Goal: Task Accomplishment & Management: Complete application form

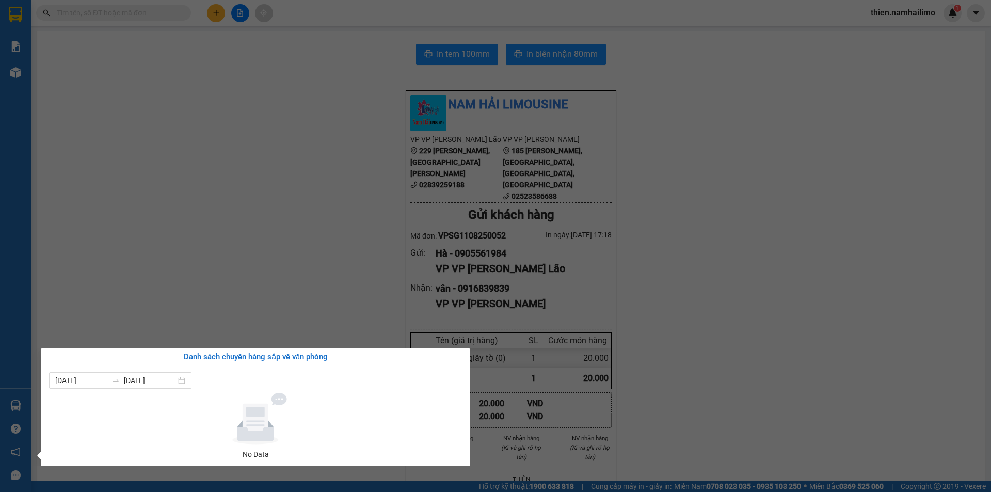
click at [250, 194] on section "Kết quả tìm kiếm ( 0 ) Bộ lọc No Data thien.namhailimo 1 Báo cáo Báo cáo dòng t…" at bounding box center [495, 246] width 991 height 492
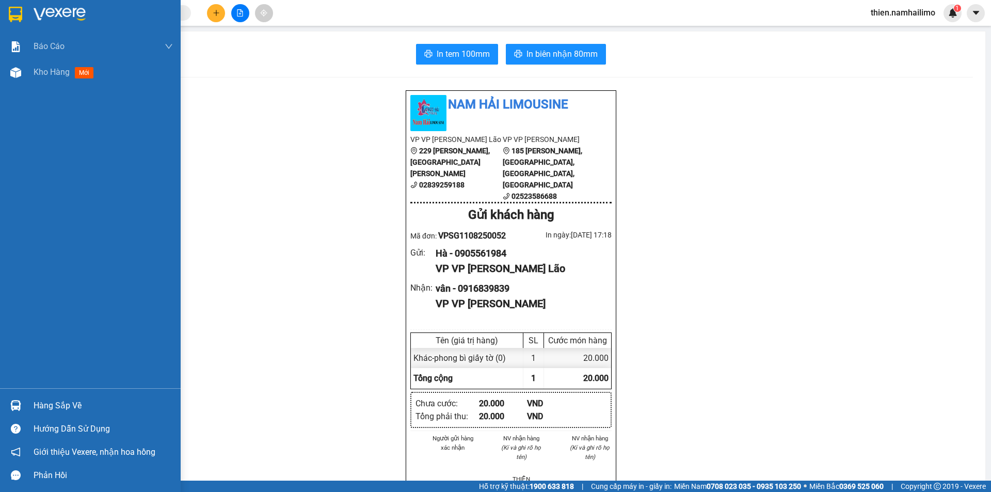
click at [35, 74] on span "Kho hàng" at bounding box center [52, 72] width 36 height 10
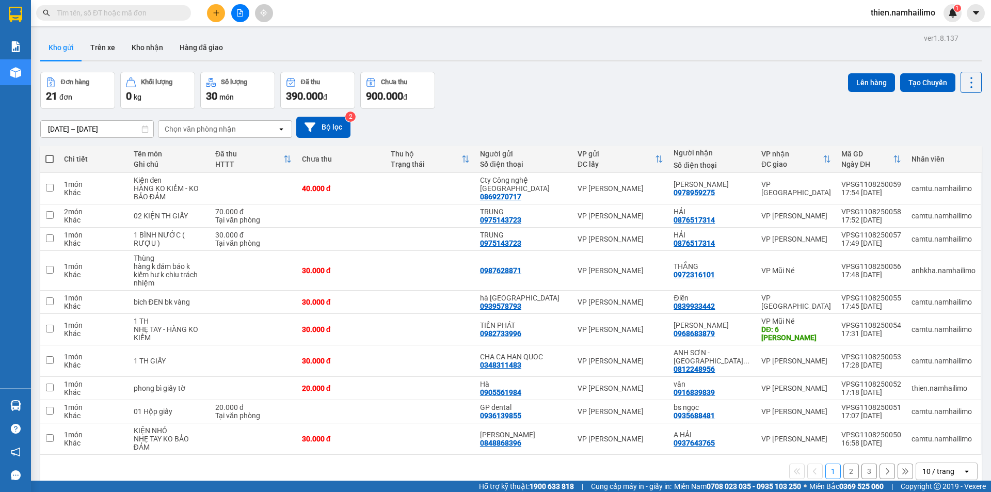
drag, startPoint x: 951, startPoint y: 444, endPoint x: 930, endPoint y: 445, distance: 20.2
click at [946, 463] on div "10 / trang" at bounding box center [939, 471] width 46 height 17
click at [925, 415] on div "100 / trang" at bounding box center [939, 423] width 62 height 19
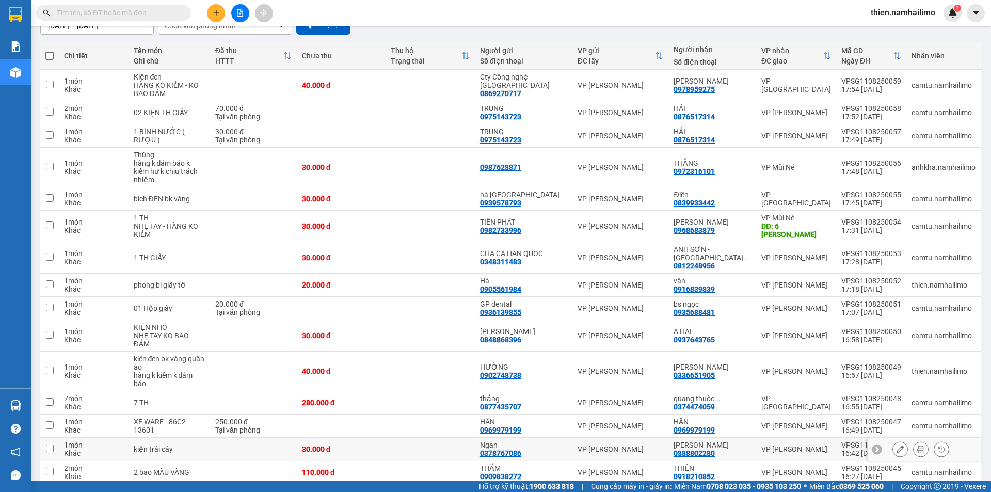
scroll to position [155, 0]
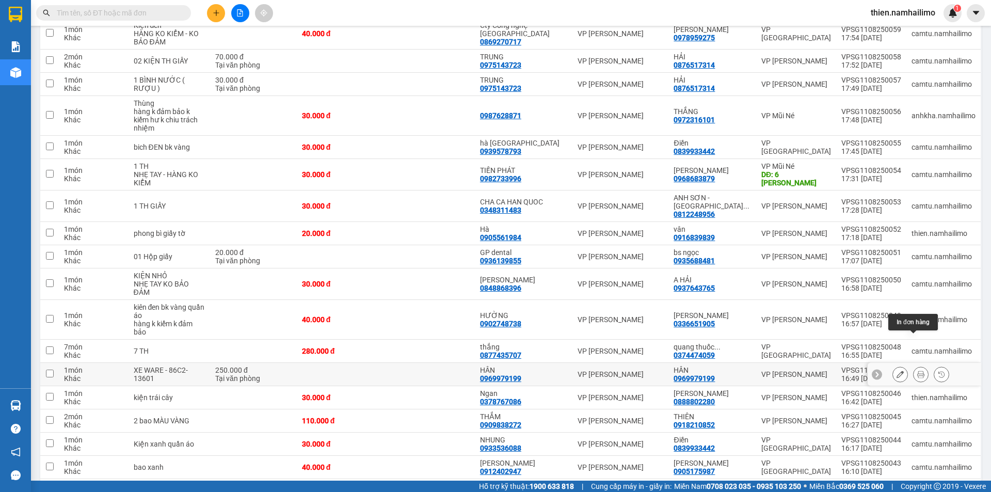
click at [915, 365] on button at bounding box center [920, 374] width 14 height 18
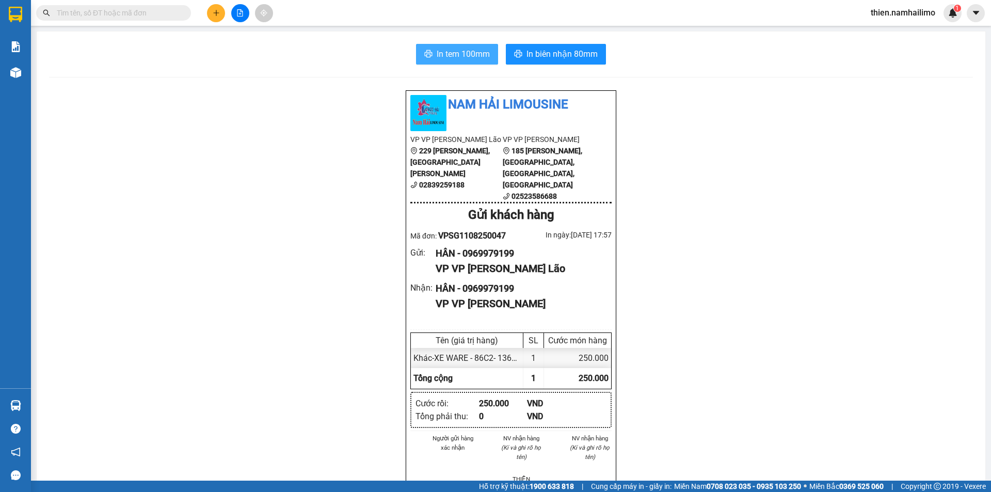
click at [455, 49] on span "In tem 100mm" at bounding box center [463, 53] width 53 height 13
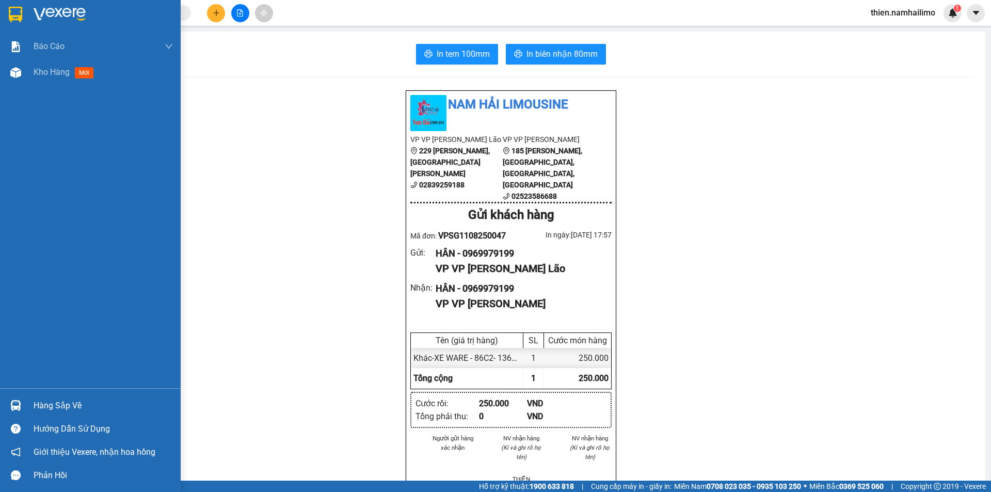
click at [20, 415] on div "Hàng sắp về" at bounding box center [90, 405] width 181 height 23
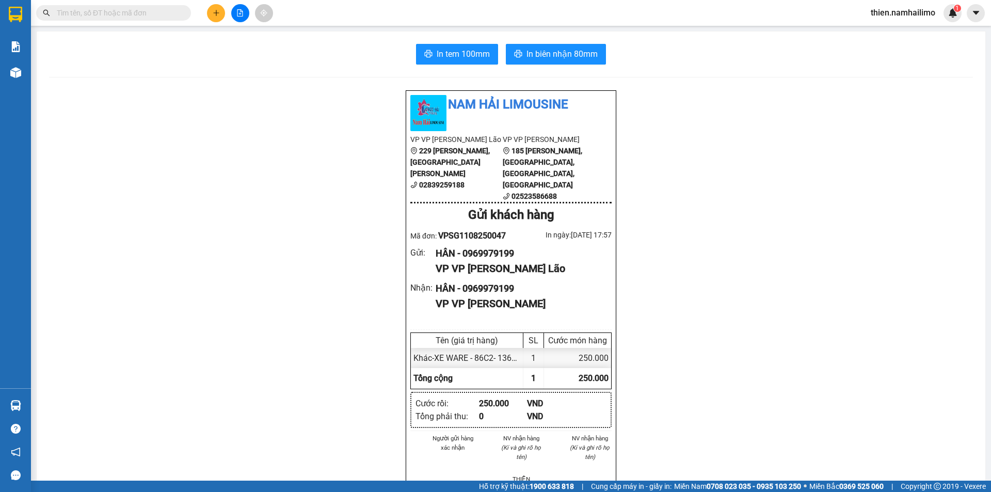
click at [300, 287] on section "Kết quả tìm kiếm ( 0 ) Bộ lọc No Data thien.namhailimo 1 Báo cáo Báo cáo dòng t…" at bounding box center [495, 246] width 991 height 492
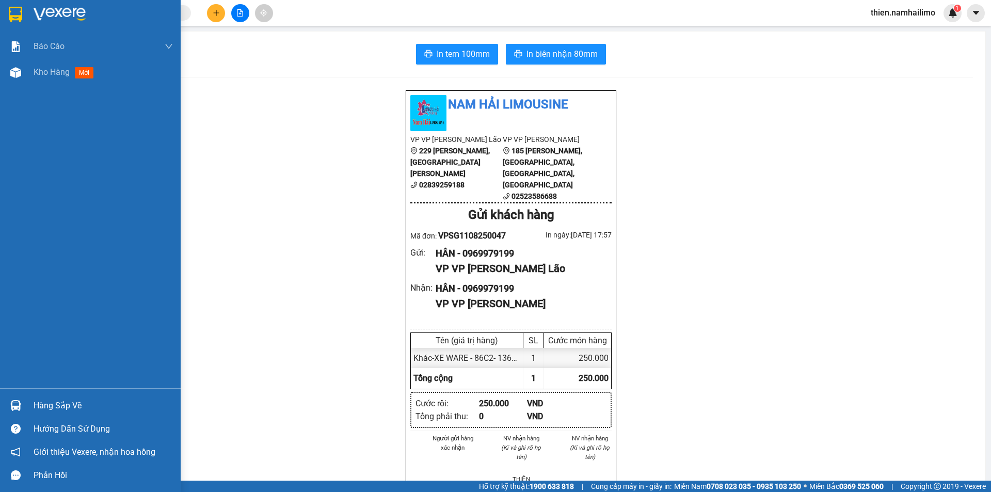
click at [0, 408] on div "Hàng sắp về" at bounding box center [90, 405] width 181 height 23
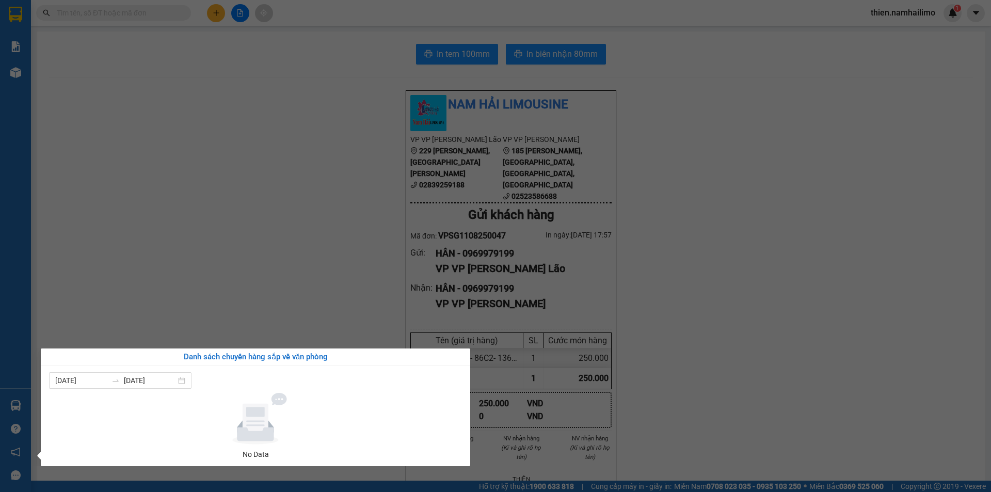
drag, startPoint x: 212, startPoint y: 276, endPoint x: 174, endPoint y: 221, distance: 66.7
click at [207, 274] on section "Kết quả tìm kiếm ( 0 ) Bộ lọc No Data thien.namhailimo 1 Báo cáo Báo cáo dòng t…" at bounding box center [495, 246] width 991 height 492
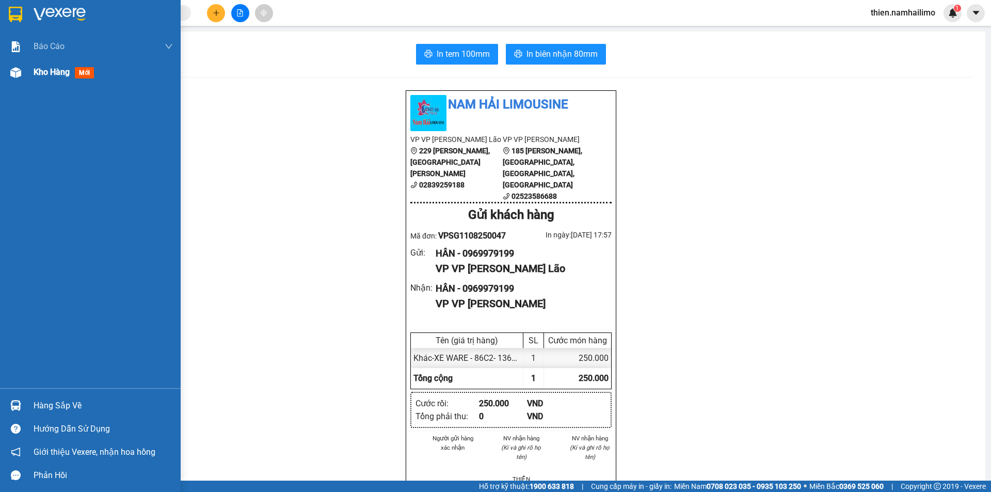
click at [9, 73] on div at bounding box center [16, 72] width 18 height 18
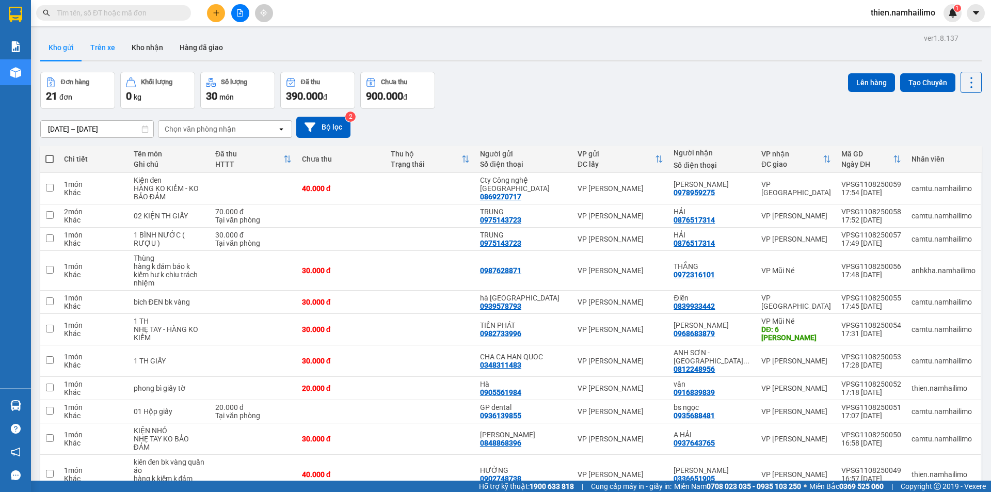
click at [109, 48] on button "Trên xe" at bounding box center [102, 47] width 41 height 25
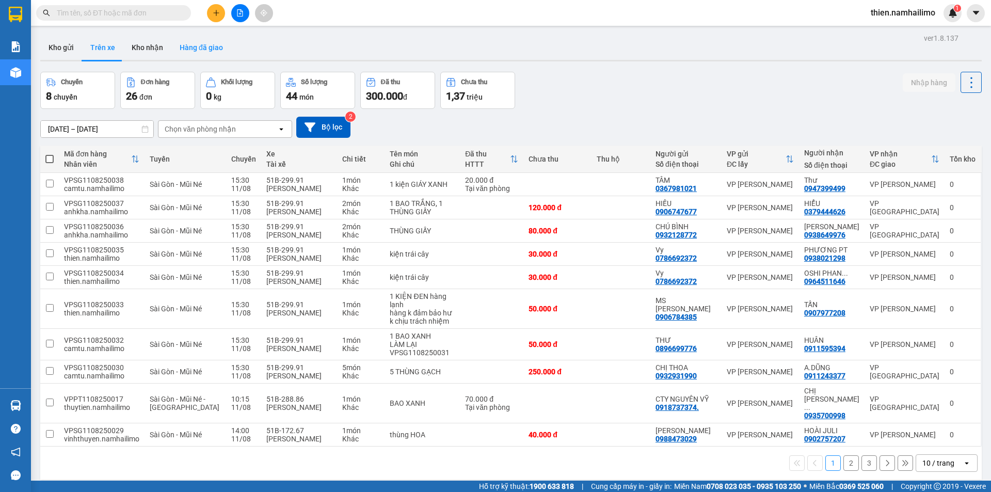
click at [226, 48] on button "Hàng đã giao" at bounding box center [201, 47] width 60 height 25
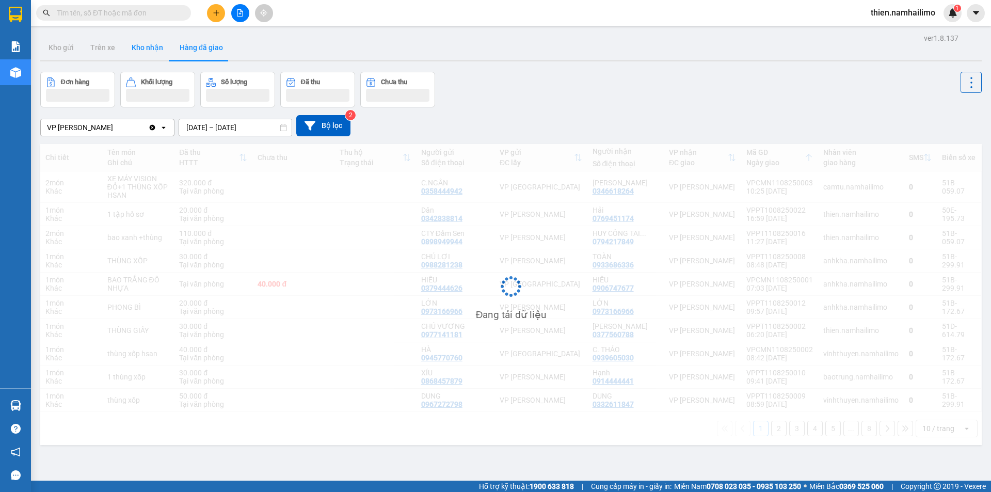
click at [134, 45] on button "Kho nhận" at bounding box center [147, 47] width 48 height 25
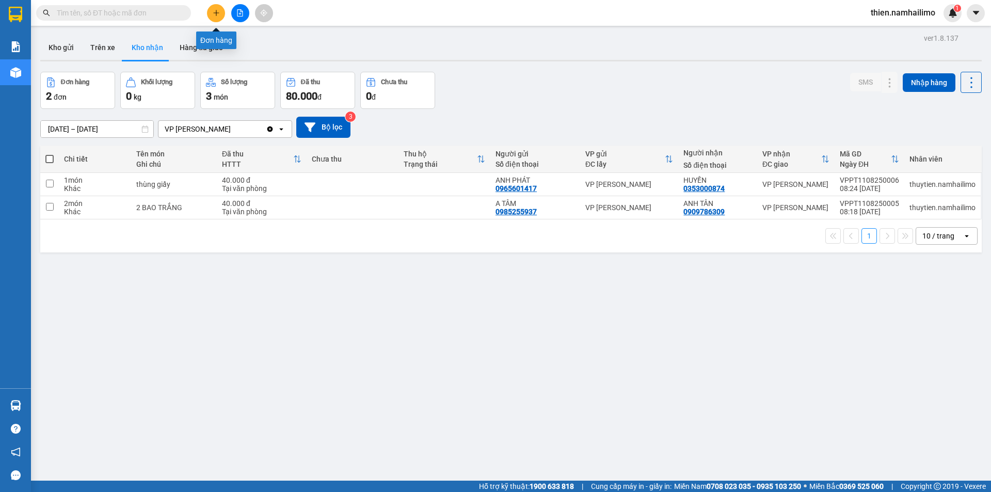
click at [217, 11] on icon "plus" at bounding box center [216, 12] width 7 height 7
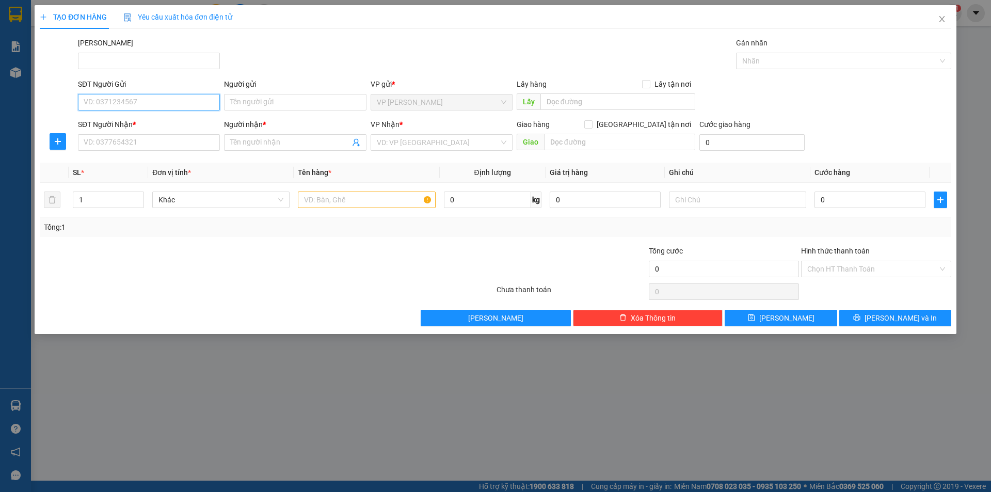
drag, startPoint x: 132, startPoint y: 97, endPoint x: 126, endPoint y: 97, distance: 5.7
click at [131, 97] on input "SĐT Người Gửi" at bounding box center [149, 102] width 142 height 17
type input "0938855548"
click at [291, 105] on input "Người gửi" at bounding box center [295, 102] width 142 height 17
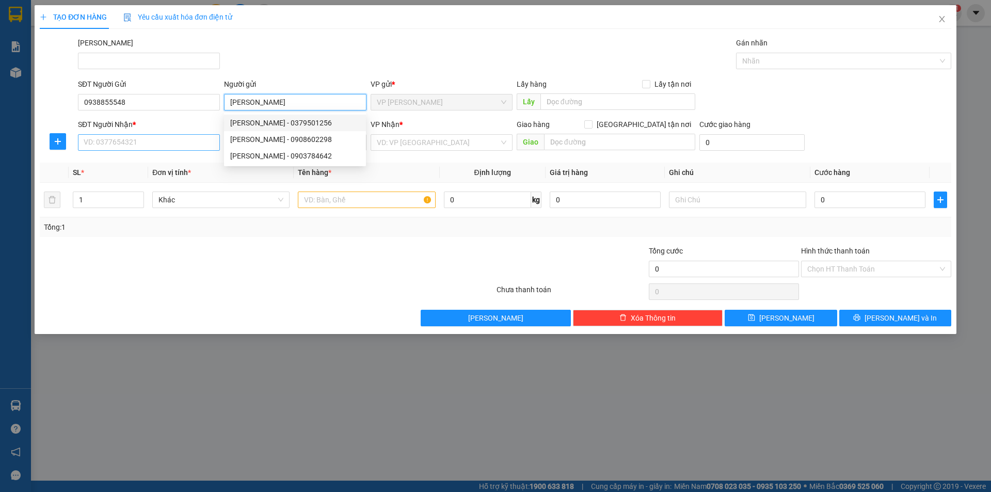
type input "[PERSON_NAME]"
click at [98, 140] on input "SĐT Người Nhận *" at bounding box center [149, 142] width 142 height 17
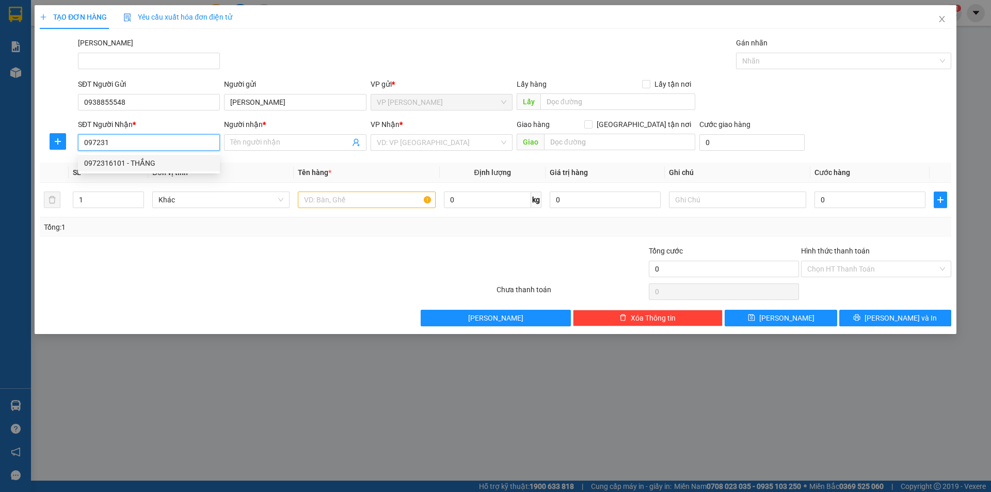
click at [117, 160] on div "0972316101 - THẮNG" at bounding box center [149, 162] width 130 height 11
type input "0972316101"
type input "THẮNG"
type input "30.000"
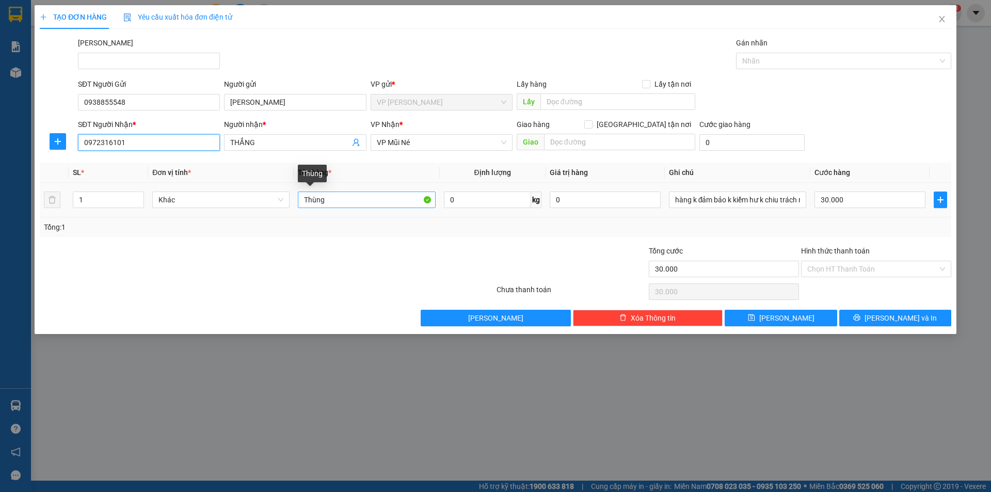
type input "0972316101"
click at [380, 203] on input "Thùng" at bounding box center [366, 199] width 137 height 17
type input "Thùng xốp bk vàng"
click at [931, 320] on button "[PERSON_NAME] và In" at bounding box center [895, 318] width 112 height 17
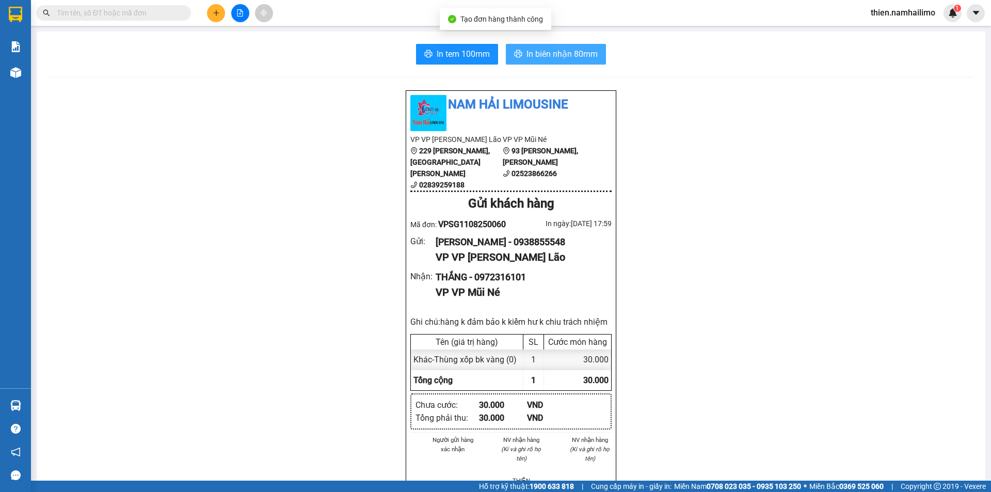
drag, startPoint x: 560, startPoint y: 43, endPoint x: 556, endPoint y: 47, distance: 5.5
click at [556, 47] on div "In tem 100mm In biên nhận 80mm Nam Hải Limousine VP VP [PERSON_NAME] Lão [STREE…" at bounding box center [511, 487] width 949 height 912
click at [556, 47] on button "In biên nhận 80mm" at bounding box center [556, 54] width 100 height 21
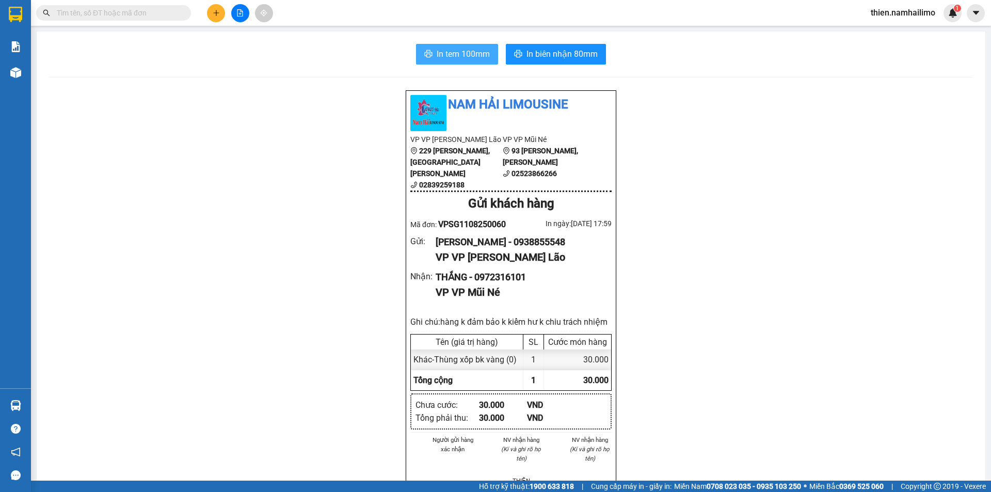
drag, startPoint x: 415, startPoint y: 51, endPoint x: 445, endPoint y: 47, distance: 30.2
click at [417, 51] on button "In tem 100mm" at bounding box center [457, 54] width 82 height 21
click at [216, 13] on icon "plus" at bounding box center [216, 12] width 6 height 1
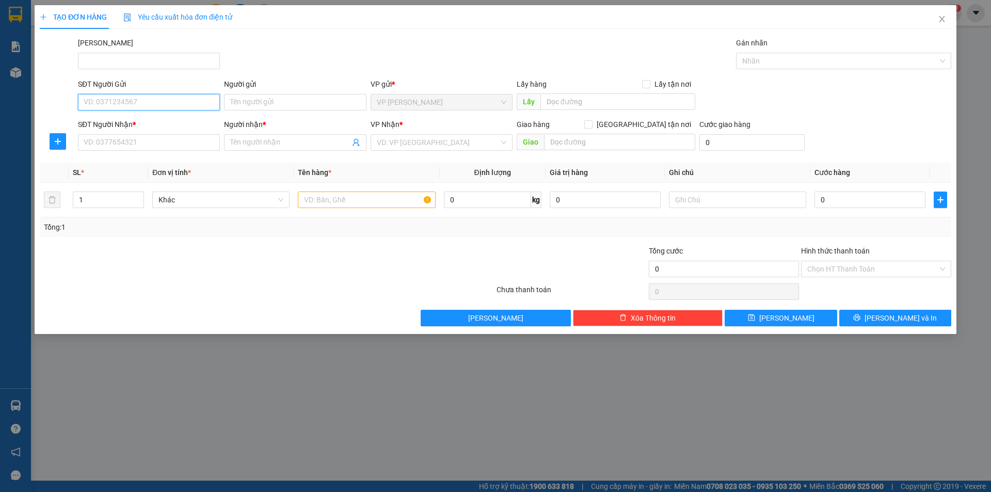
click at [122, 105] on input "SĐT Người Gửi" at bounding box center [149, 102] width 142 height 17
click at [150, 120] on div "0374037797 - BÌNH" at bounding box center [149, 122] width 130 height 11
type input "0374037797"
type input "BÌNH"
type input "0949844482"
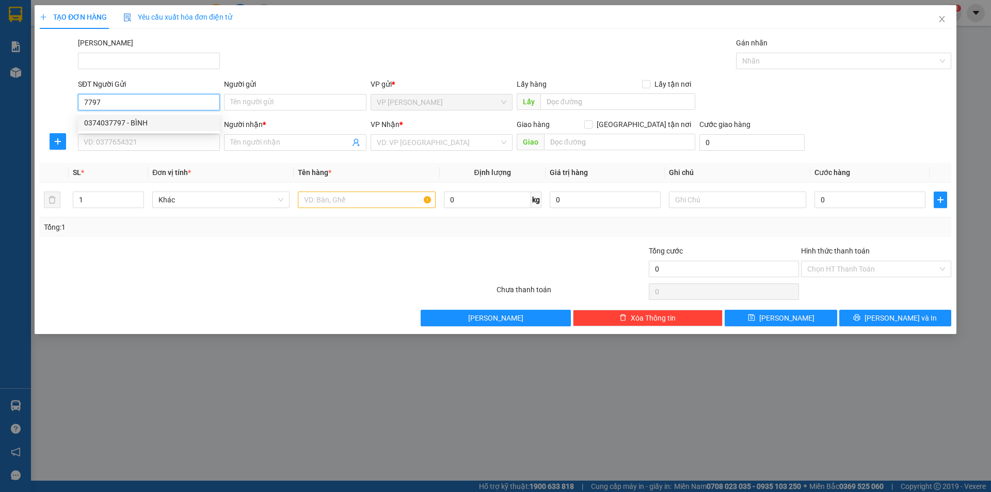
type input "[GEOGRAPHIC_DATA]"
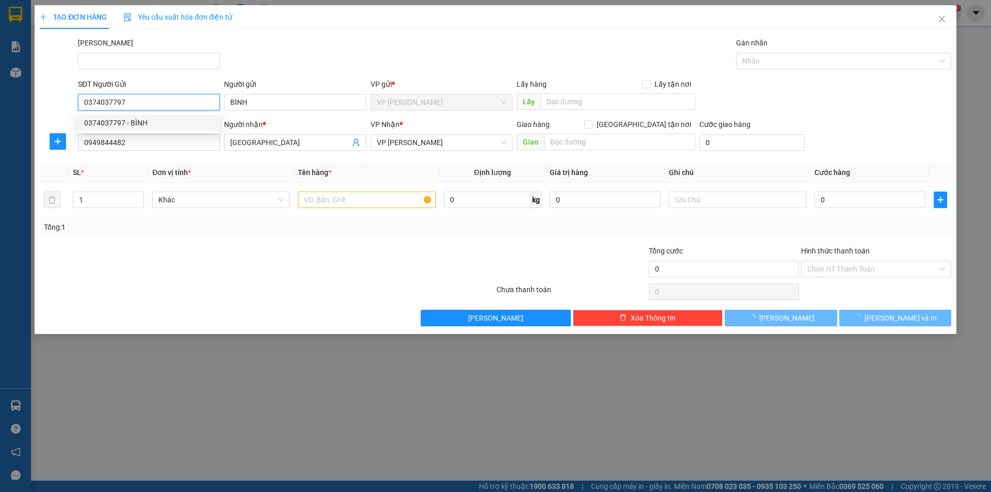
type input "60.000"
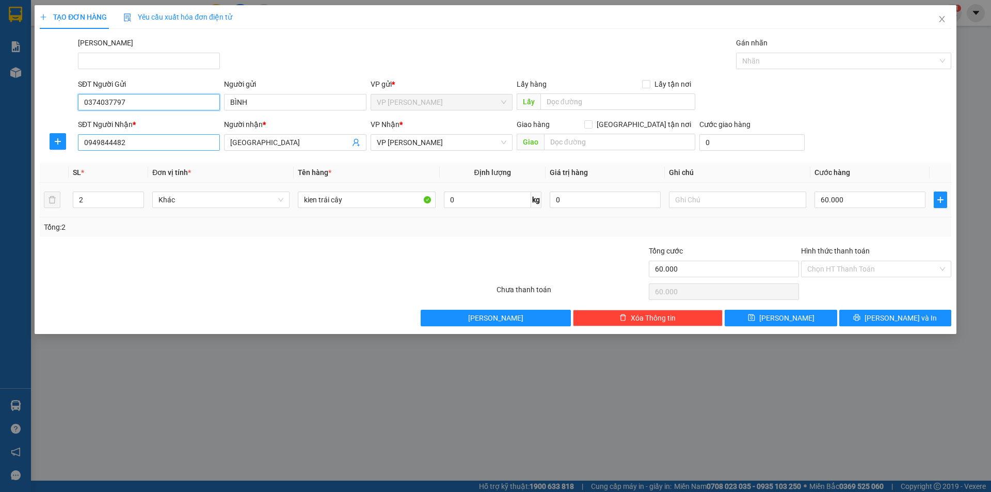
type input "0374037797"
click at [180, 136] on input "0949844482" at bounding box center [149, 142] width 142 height 17
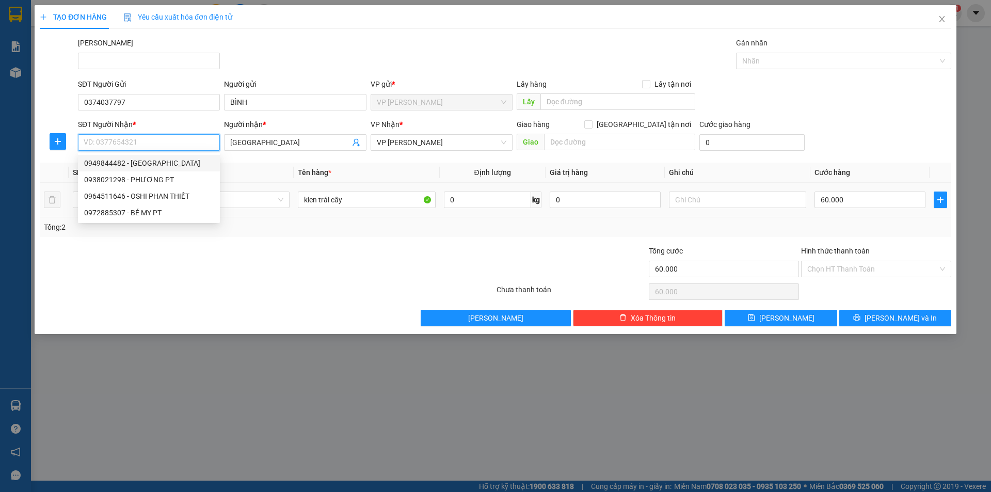
click at [171, 168] on div "0949844482 - [GEOGRAPHIC_DATA]" at bounding box center [149, 162] width 130 height 11
type input "0949844482"
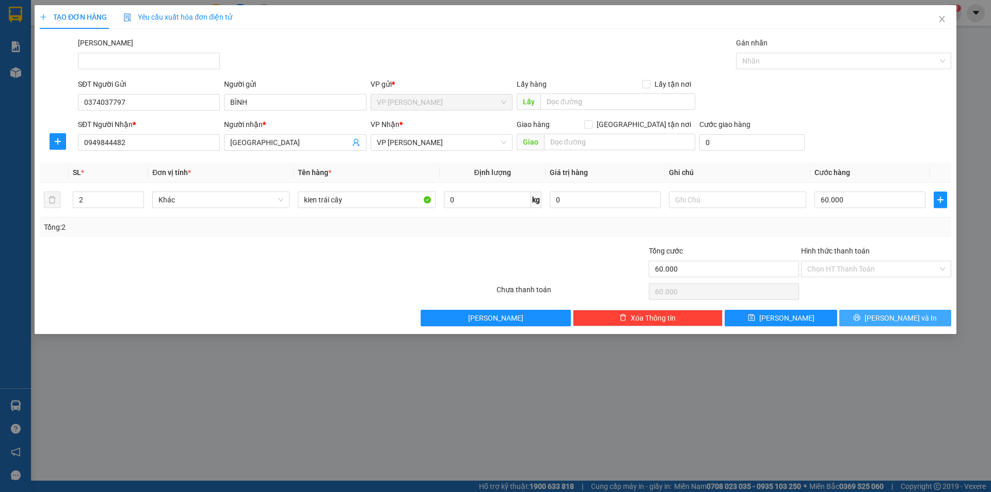
click at [860, 314] on icon "printer" at bounding box center [857, 317] width 7 height 7
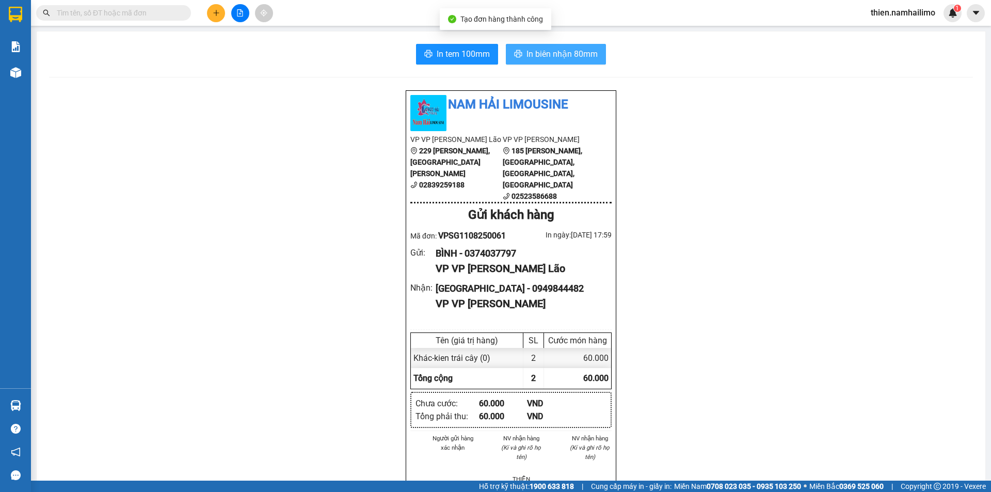
click at [590, 51] on span "In biên nhận 80mm" at bounding box center [561, 53] width 71 height 13
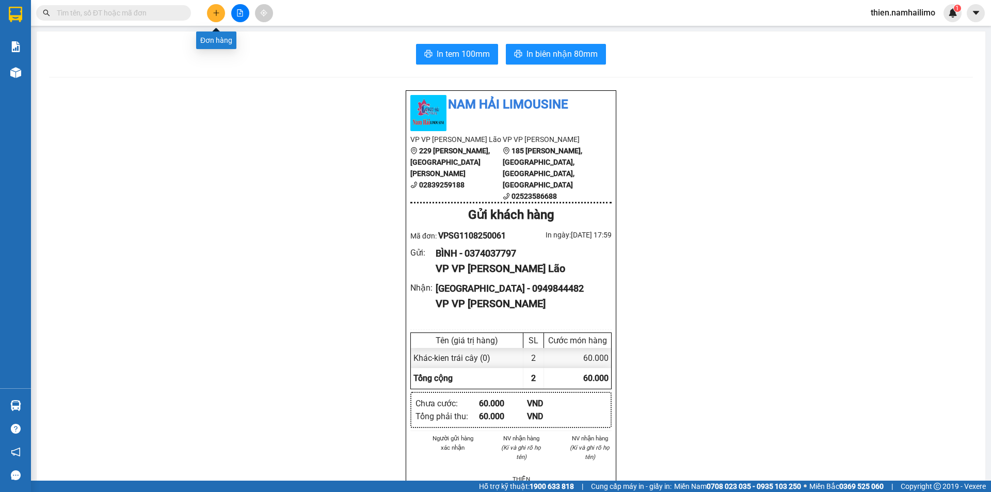
click at [221, 14] on button at bounding box center [216, 13] width 18 height 18
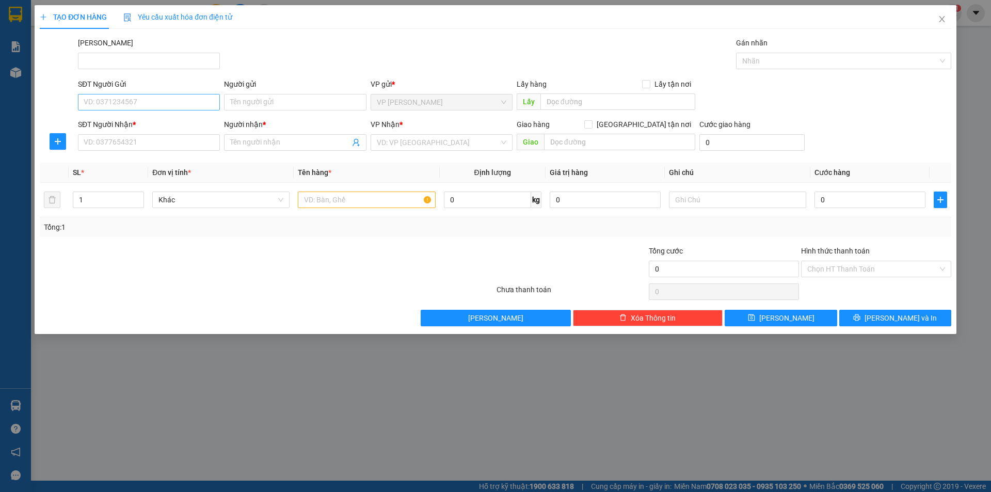
click at [153, 94] on div "SĐT Người Gửi VD: 0371234567" at bounding box center [149, 96] width 142 height 36
click at [151, 97] on input "SĐT Người Gửi" at bounding box center [149, 102] width 142 height 17
drag, startPoint x: 124, startPoint y: 116, endPoint x: 130, endPoint y: 117, distance: 6.3
click at [124, 116] on div "0374037797 - BÌNH" at bounding box center [149, 123] width 142 height 17
type input "0374037797"
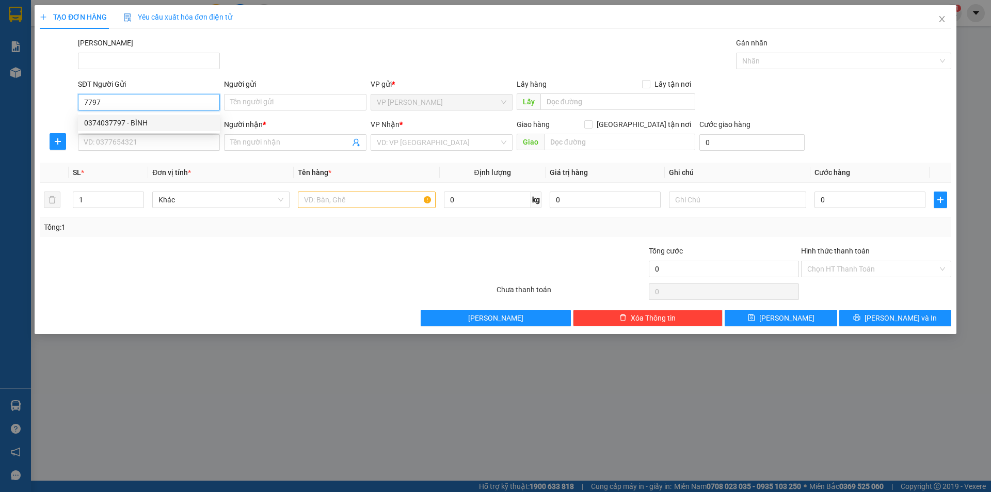
type input "BÌNH"
type input "0949844482"
type input "[GEOGRAPHIC_DATA]"
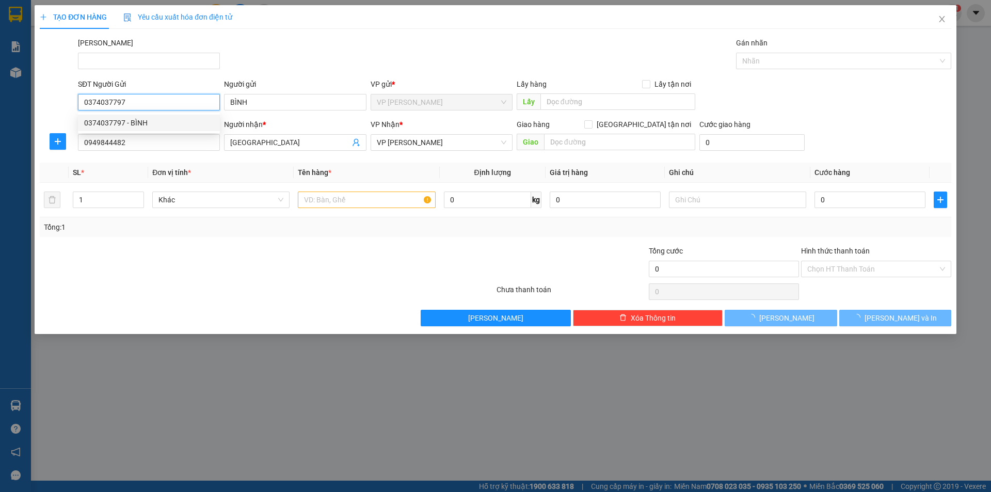
type input "60.000"
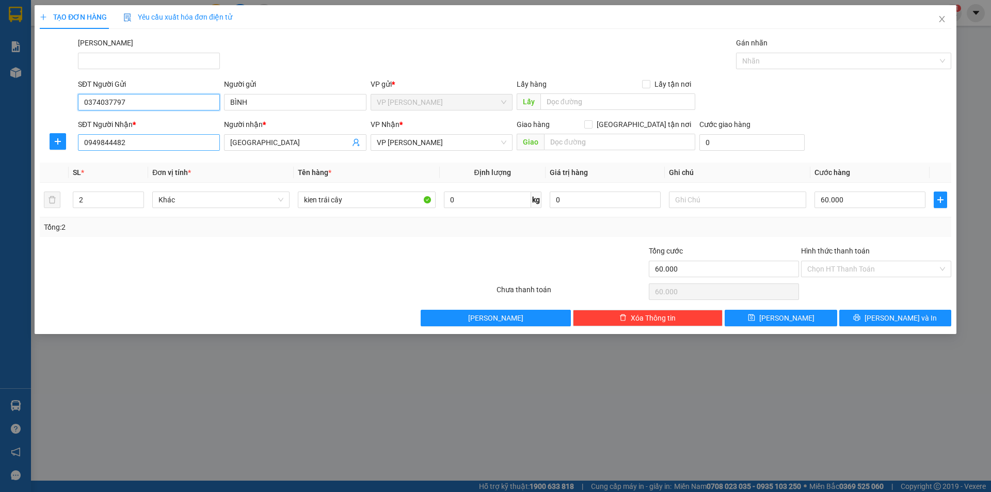
type input "0374037797"
drag, startPoint x: 152, startPoint y: 143, endPoint x: 45, endPoint y: 180, distance: 112.9
click at [10, 195] on div "TẠO ĐƠN HÀNG Yêu cầu xuất hóa đơn điện tử Transit Pickup Surcharge Ids Transit …" at bounding box center [495, 246] width 991 height 492
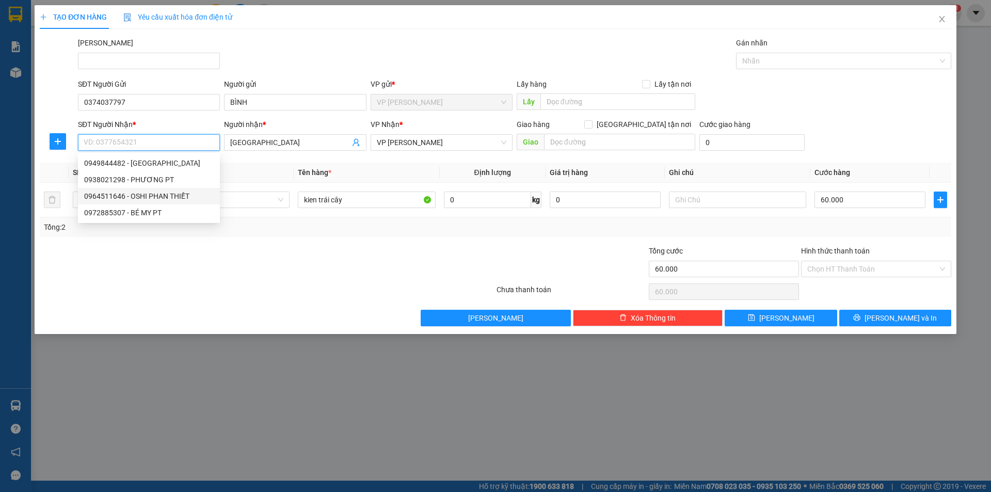
click at [174, 193] on div "0964511646 - OSHI PHAN THIẾT" at bounding box center [149, 195] width 130 height 11
type input "0964511646"
type input "OSHI PHAN THIẾT"
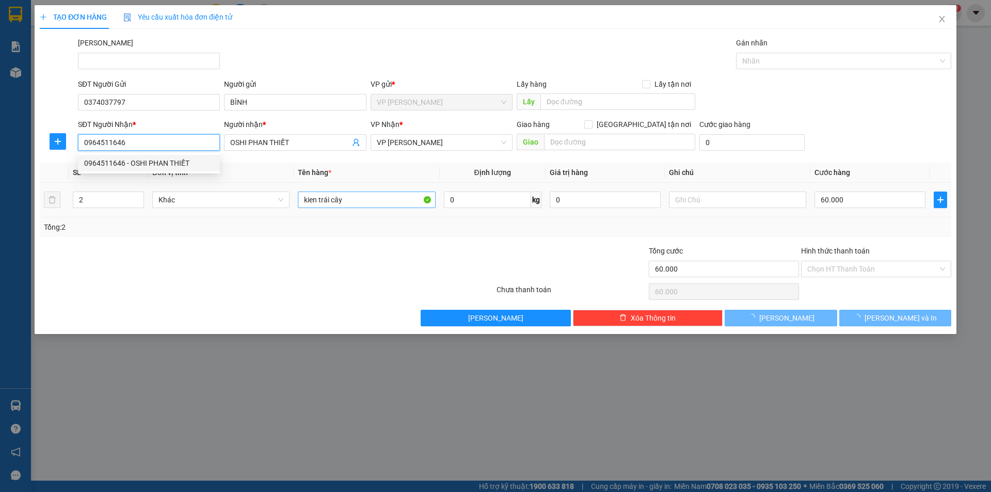
type input "180.000"
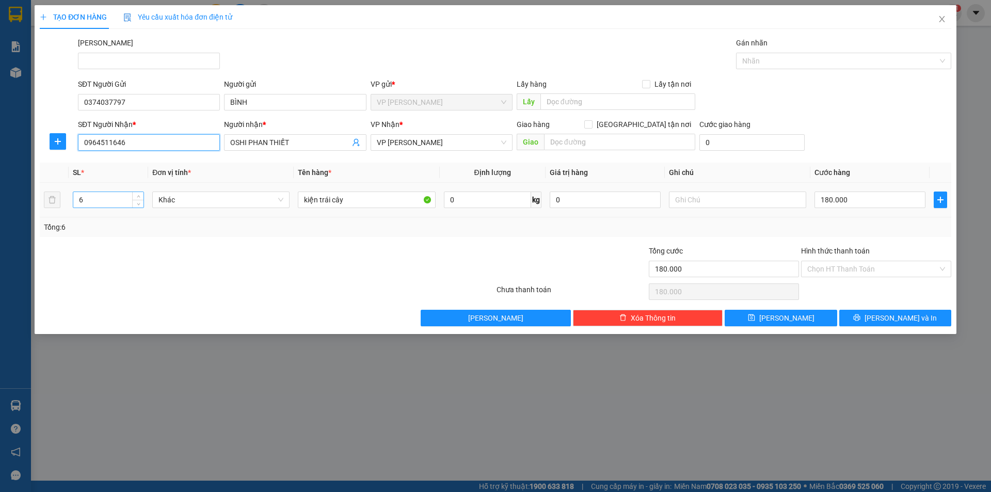
type input "0964511646"
drag, startPoint x: 111, startPoint y: 203, endPoint x: 76, endPoint y: 214, distance: 36.2
click at [10, 223] on div "TẠO ĐƠN HÀNG Yêu cầu xuất hóa đơn điện tử Transit Pickup Surcharge Ids Transit …" at bounding box center [495, 246] width 991 height 492
type input "3"
type input "9"
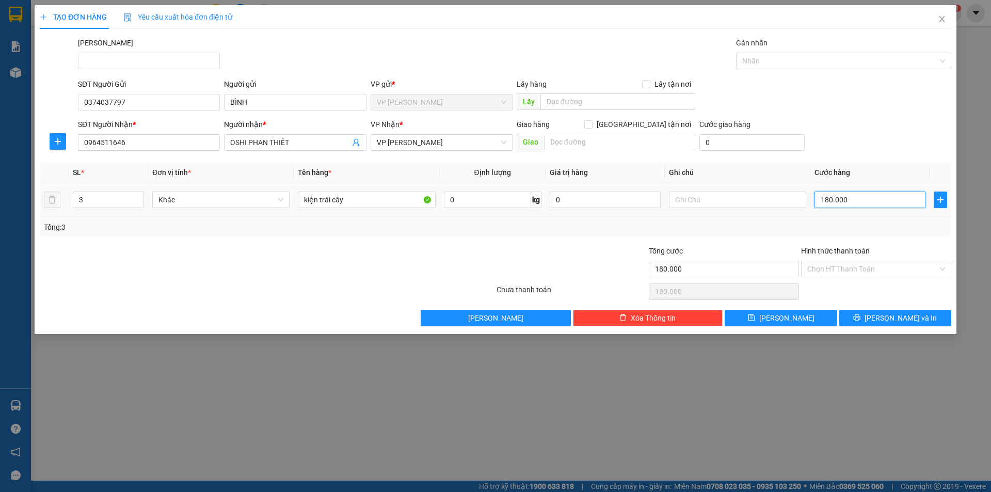
type input "9"
type input "90"
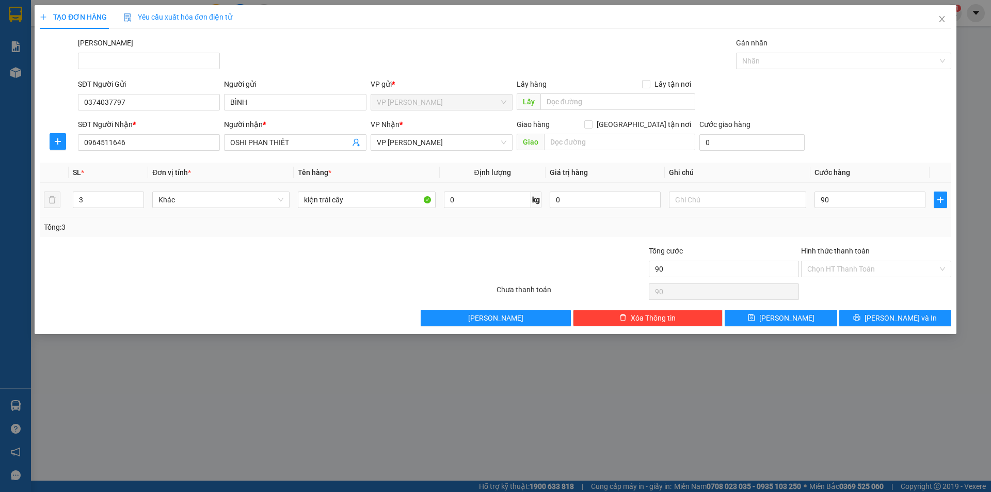
type input "90.000"
drag, startPoint x: 869, startPoint y: 208, endPoint x: 876, endPoint y: 216, distance: 10.6
click at [874, 213] on td "90.000" at bounding box center [869, 200] width 119 height 35
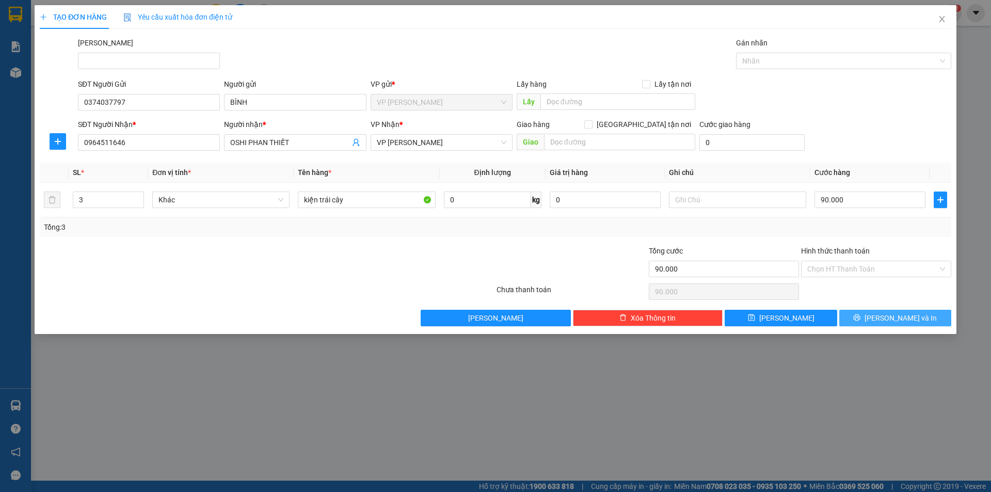
click at [888, 318] on span "[PERSON_NAME] và In" at bounding box center [900, 317] width 72 height 11
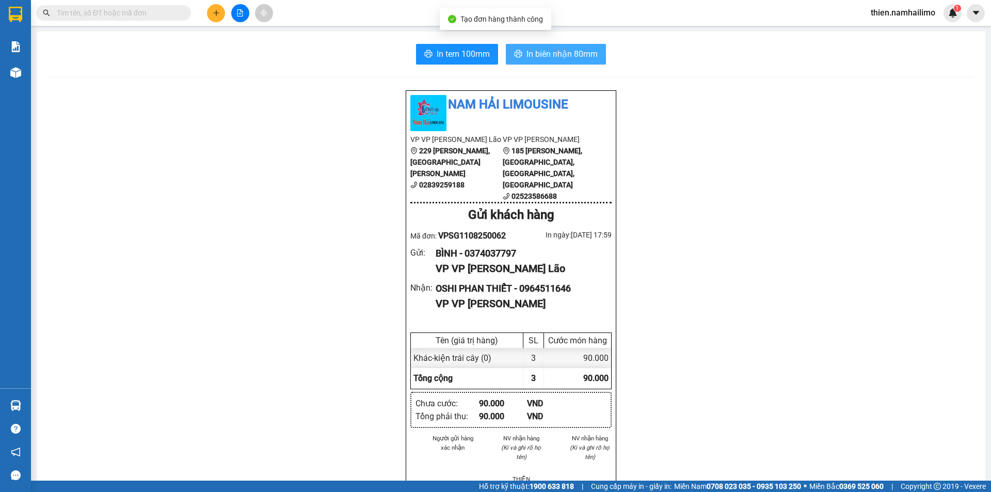
click at [560, 51] on span "In biên nhận 80mm" at bounding box center [561, 53] width 71 height 13
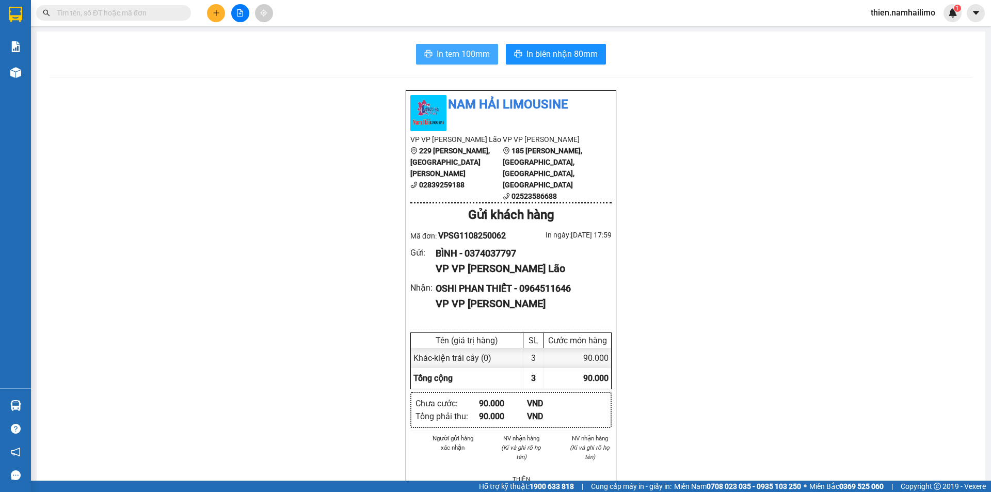
click at [460, 44] on button "In tem 100mm" at bounding box center [457, 54] width 82 height 21
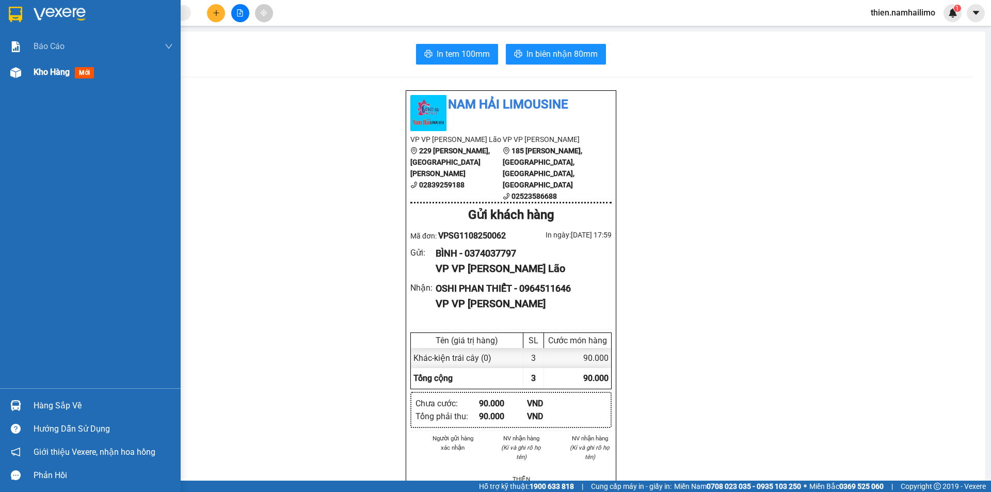
click at [12, 71] on img at bounding box center [15, 72] width 11 height 11
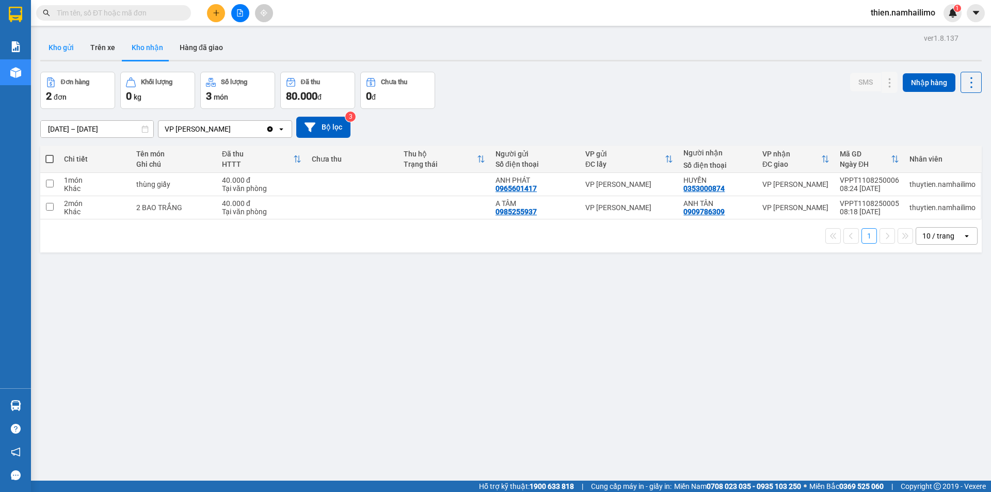
click at [61, 39] on button "Kho gửi" at bounding box center [61, 47] width 42 height 25
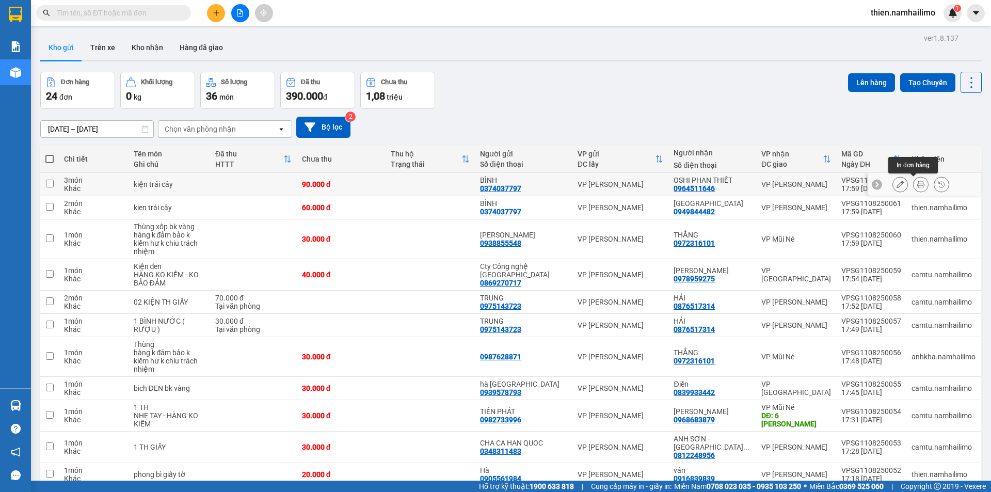
click at [913, 190] on button at bounding box center [920, 184] width 14 height 18
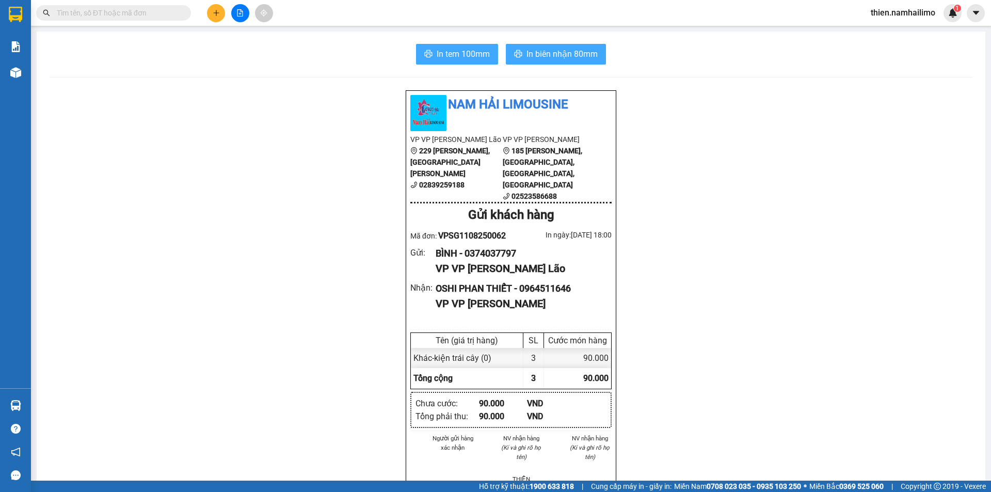
drag, startPoint x: 515, startPoint y: 45, endPoint x: 485, endPoint y: 45, distance: 29.4
click at [513, 46] on button "In biên nhận 80mm" at bounding box center [556, 54] width 100 height 21
click at [468, 50] on span "In tem 100mm" at bounding box center [463, 53] width 53 height 13
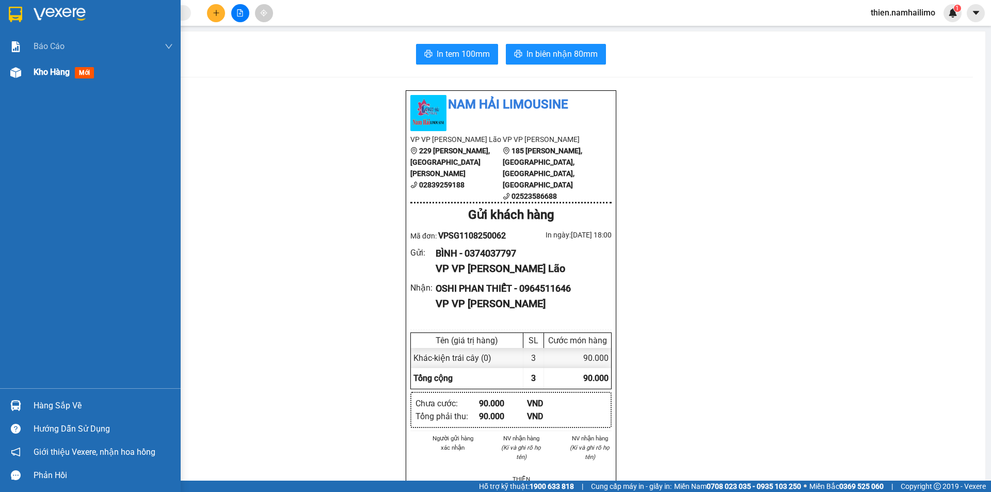
click at [16, 78] on div at bounding box center [16, 72] width 18 height 18
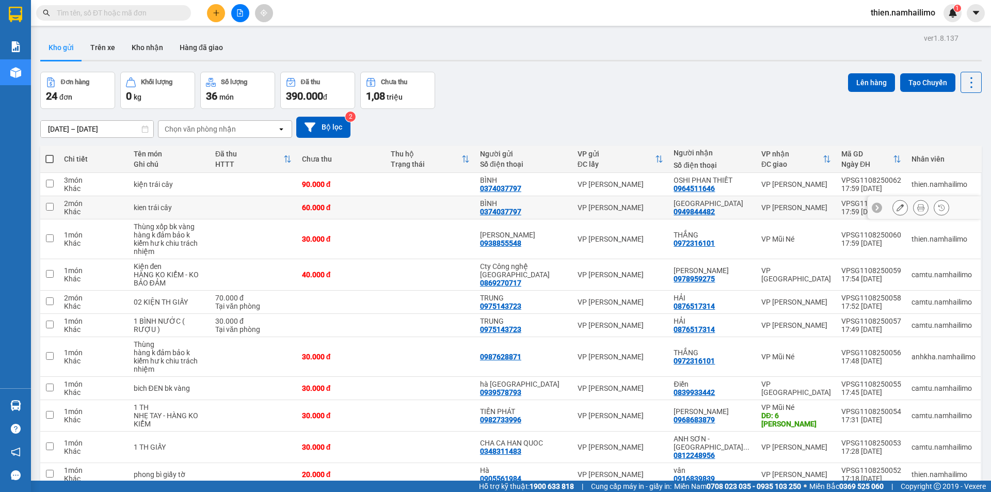
click at [917, 208] on icon at bounding box center [920, 207] width 7 height 7
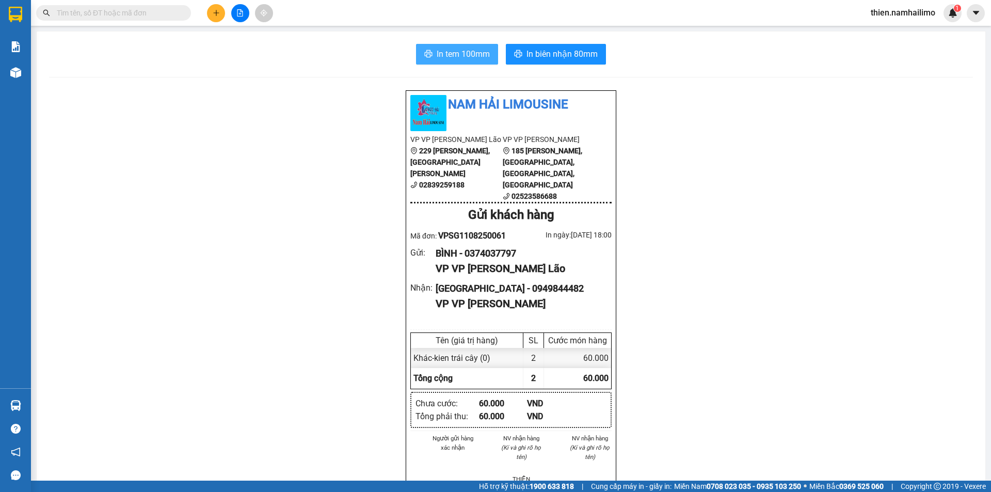
click at [435, 46] on button "In tem 100mm" at bounding box center [457, 54] width 82 height 21
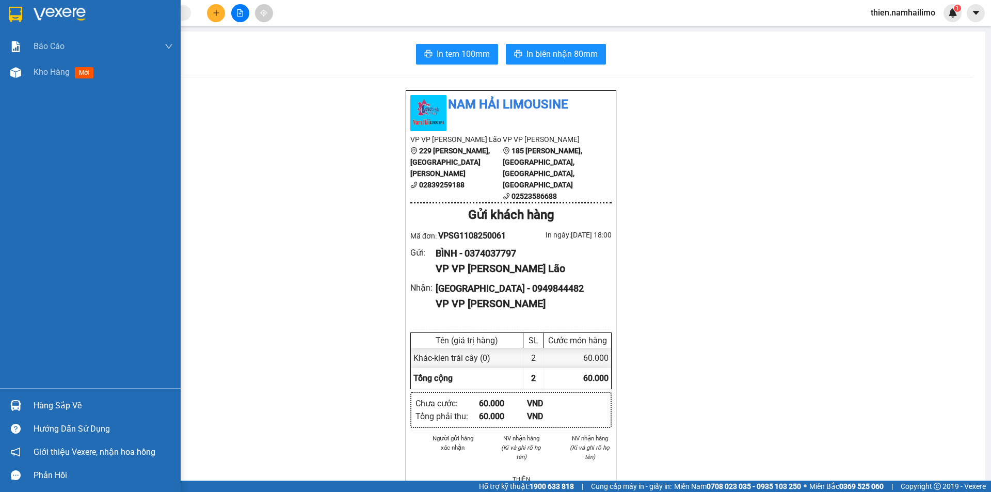
click at [15, 410] on img at bounding box center [15, 405] width 11 height 11
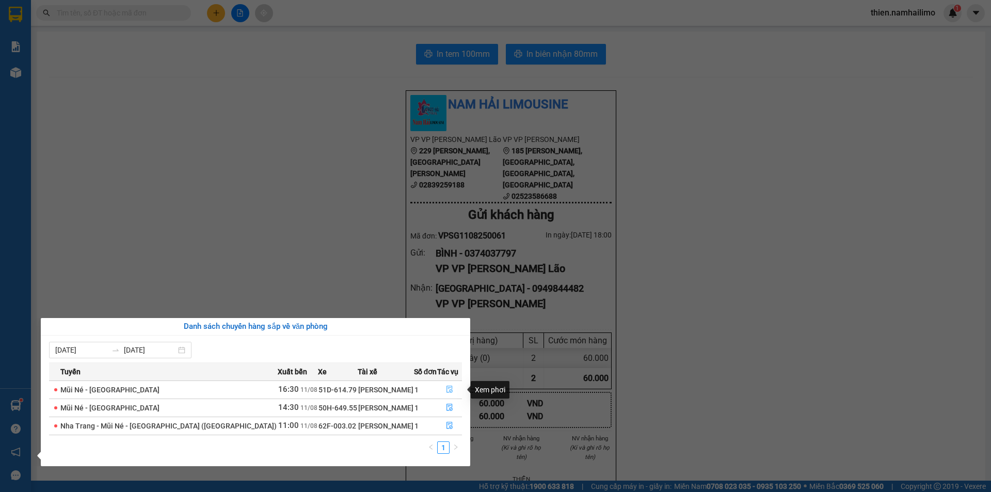
click at [448, 395] on button "button" at bounding box center [450, 389] width 24 height 17
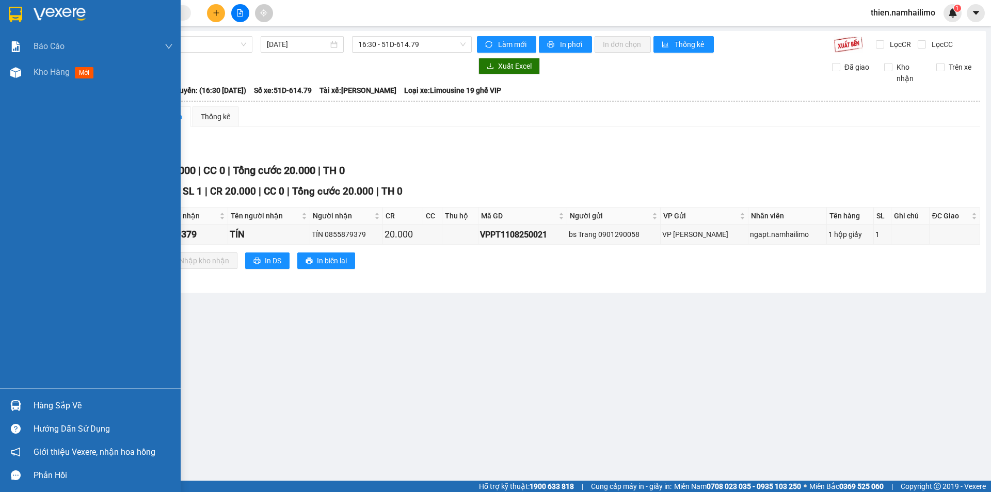
click at [40, 409] on div "Hàng sắp về" at bounding box center [103, 405] width 139 height 15
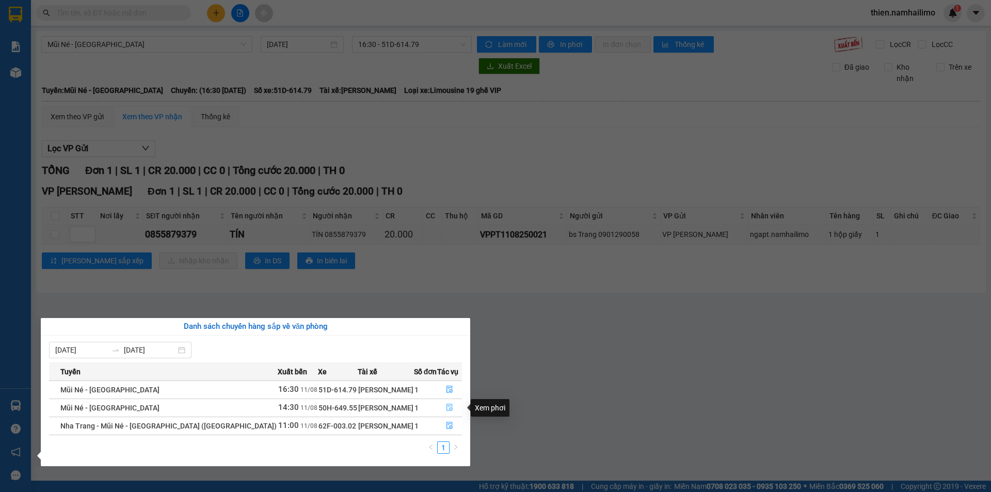
click at [451, 406] on button "button" at bounding box center [450, 407] width 24 height 17
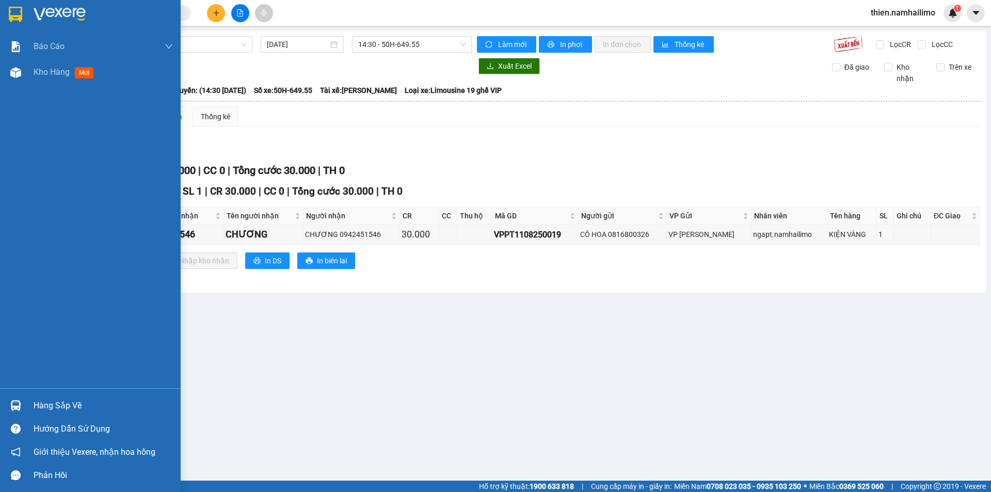
click at [1, 412] on div "Hàng sắp về" at bounding box center [90, 405] width 181 height 23
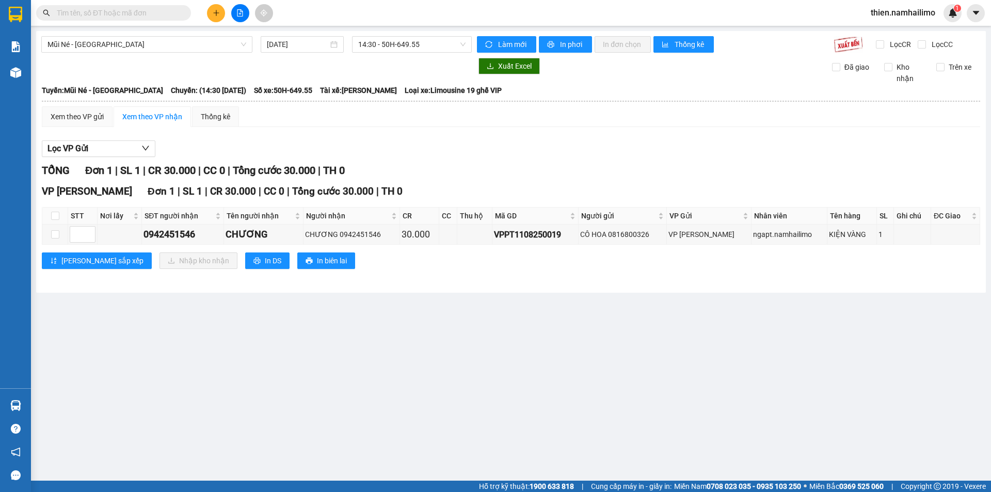
click at [476, 436] on section "Kết quả tìm kiếm ( 0 ) Bộ lọc No Data thien.namhailimo 1 Báo cáo Báo cáo dòng t…" at bounding box center [495, 246] width 991 height 492
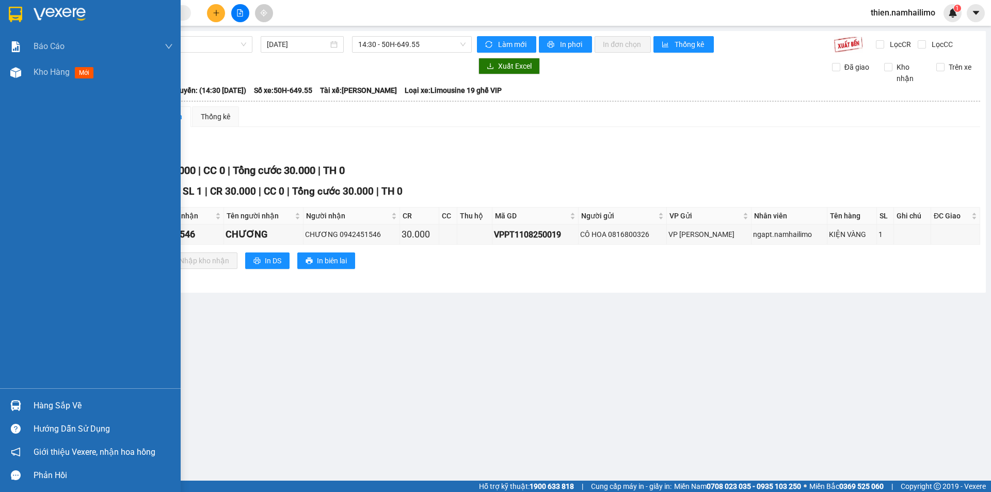
click at [22, 395] on div "Hàng sắp về Hướng dẫn sử dụng Giới thiệu Vexere, nhận hoa hồng Phản hồi" at bounding box center [90, 437] width 181 height 99
click at [25, 406] on div "Hàng sắp về" at bounding box center [90, 405] width 181 height 23
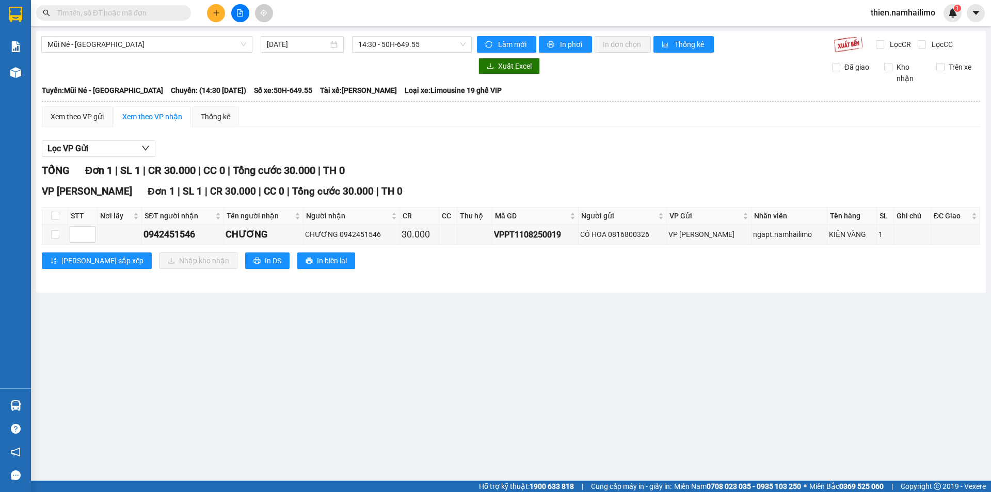
click at [420, 283] on section "Kết quả tìm kiếm ( 0 ) Bộ lọc No Data thien.namhailimo 1 Báo cáo Báo cáo dòng t…" at bounding box center [495, 246] width 991 height 492
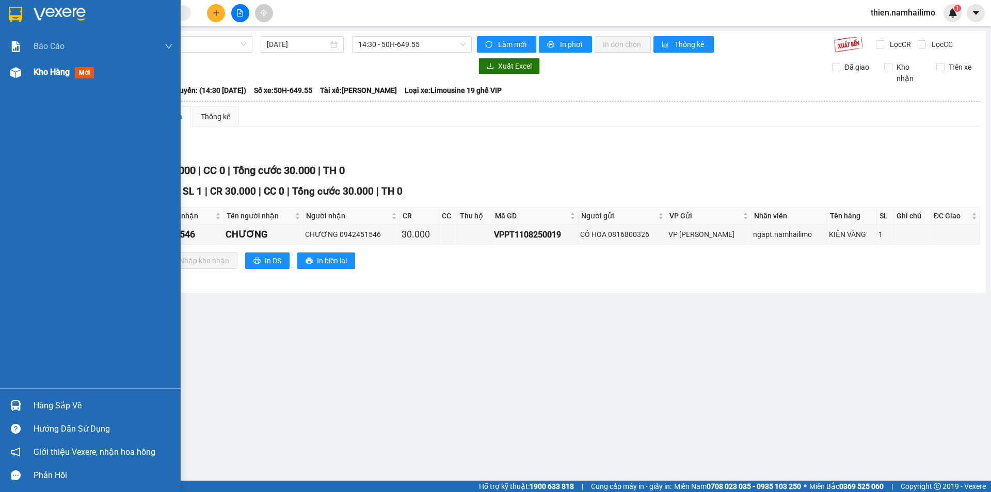
click at [5, 72] on div "Kho hàng mới" at bounding box center [90, 72] width 181 height 26
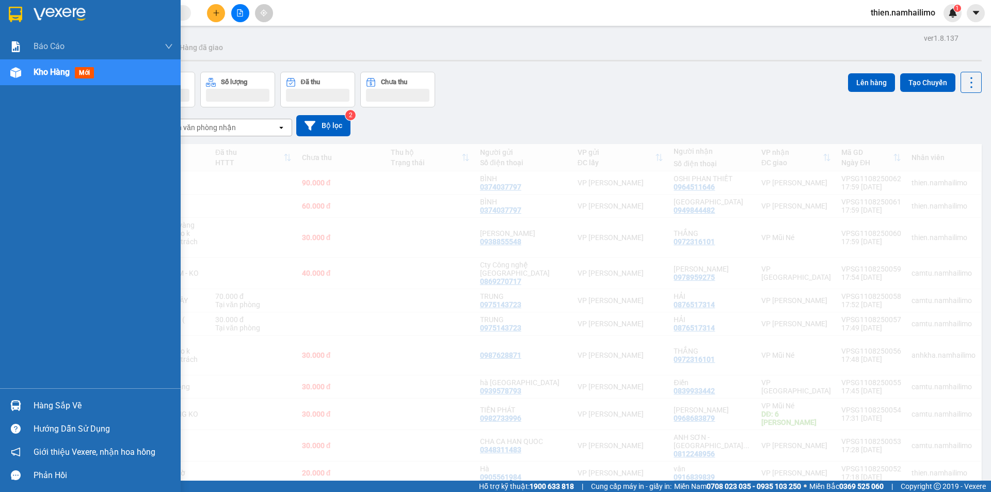
click at [7, 71] on div at bounding box center [16, 72] width 18 height 18
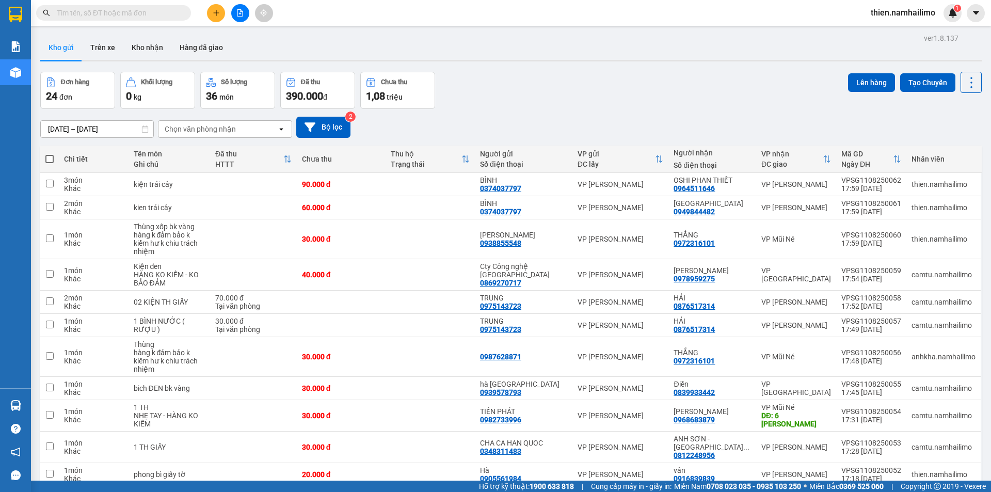
click at [236, 128] on div "Chọn văn phòng nhận" at bounding box center [217, 129] width 119 height 17
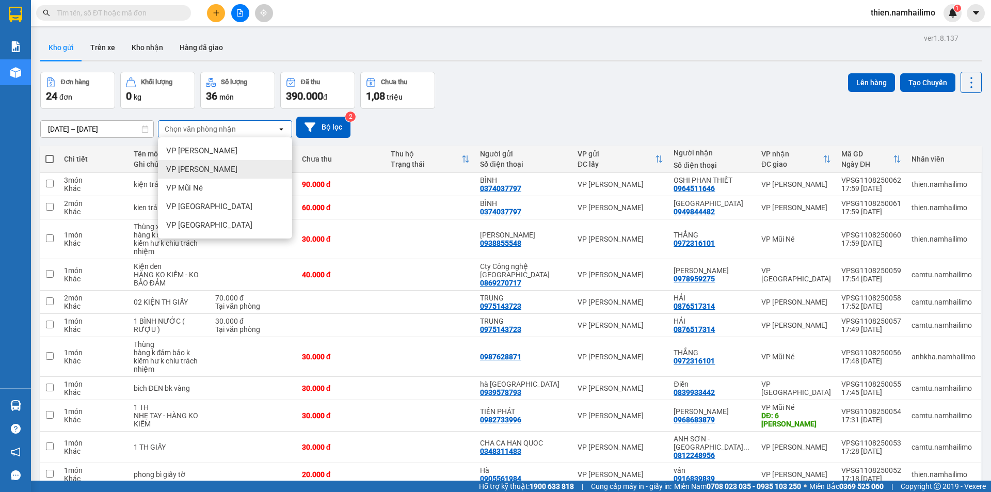
click at [246, 167] on div "VP [PERSON_NAME]" at bounding box center [225, 169] width 134 height 19
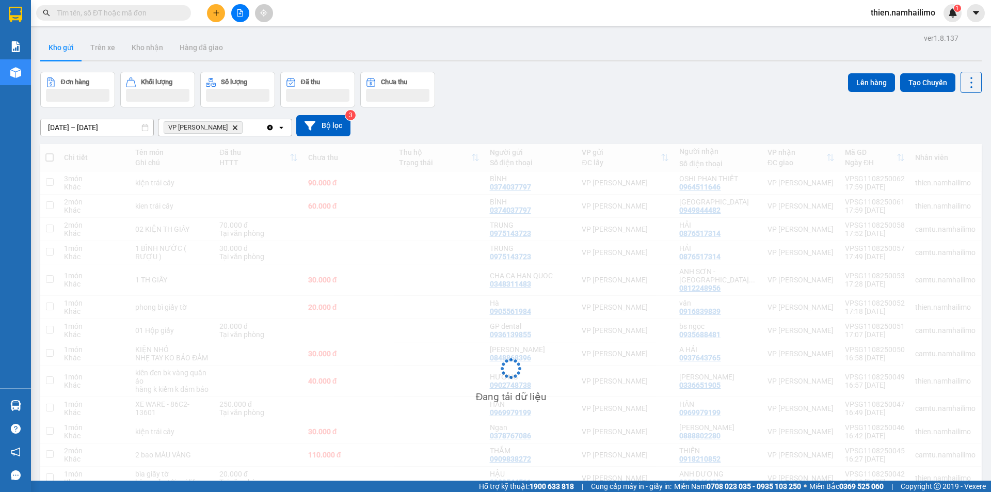
click at [251, 130] on div "VP [PERSON_NAME] Delete" at bounding box center [211, 127] width 107 height 17
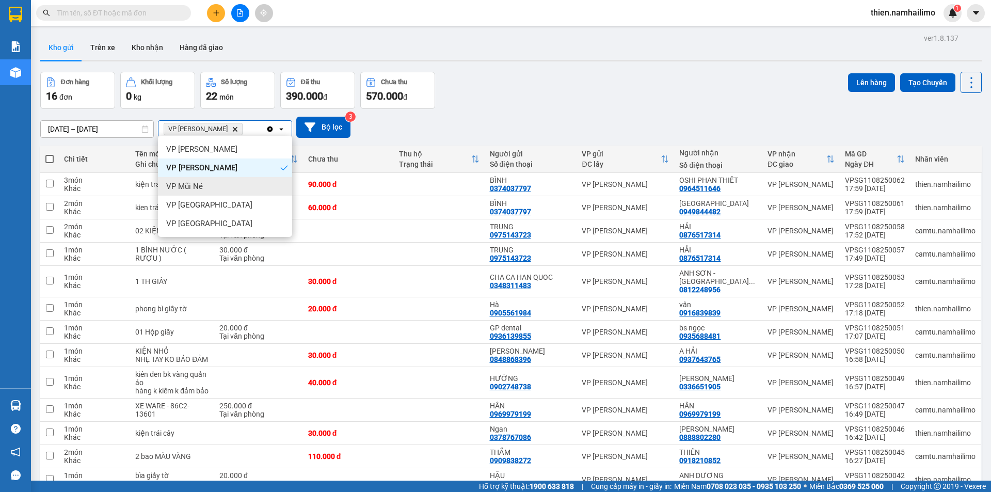
click at [230, 192] on div "VP Mũi Né" at bounding box center [225, 186] width 134 height 19
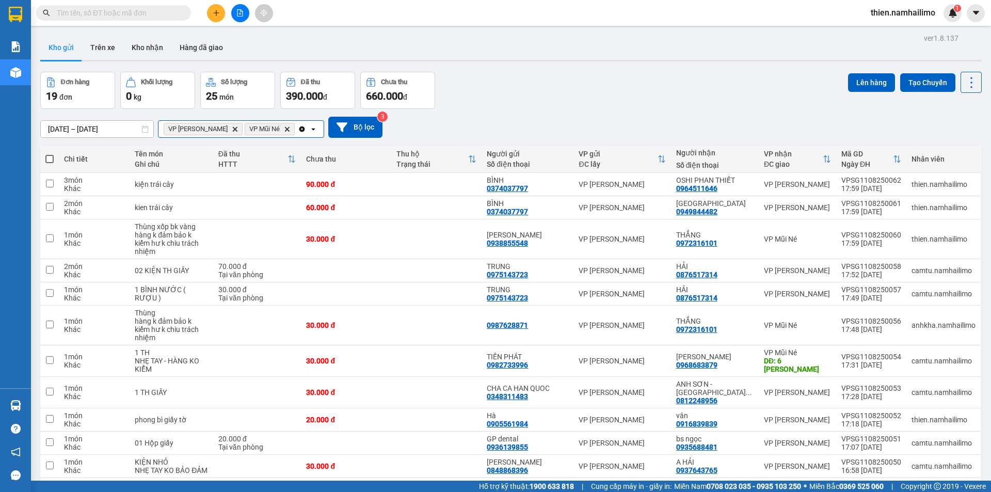
click at [297, 126] on input "Selected VP Phan Thiết, VP Mũi Né." at bounding box center [297, 129] width 1 height 10
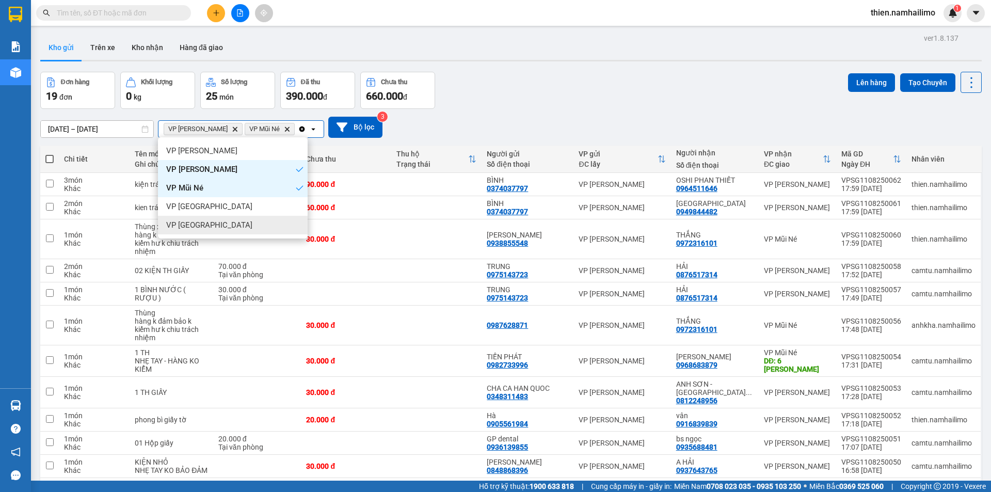
click at [230, 229] on div "VP [GEOGRAPHIC_DATA]" at bounding box center [233, 225] width 150 height 19
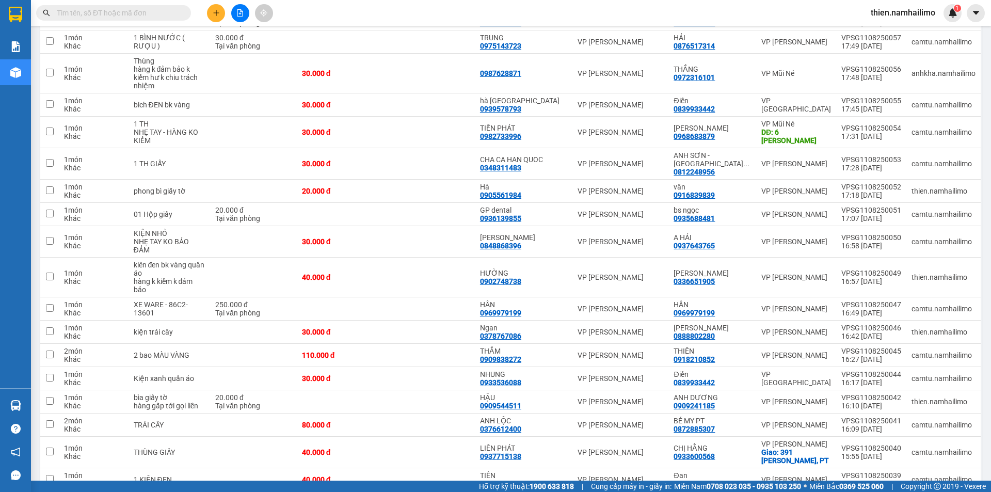
scroll to position [295, 0]
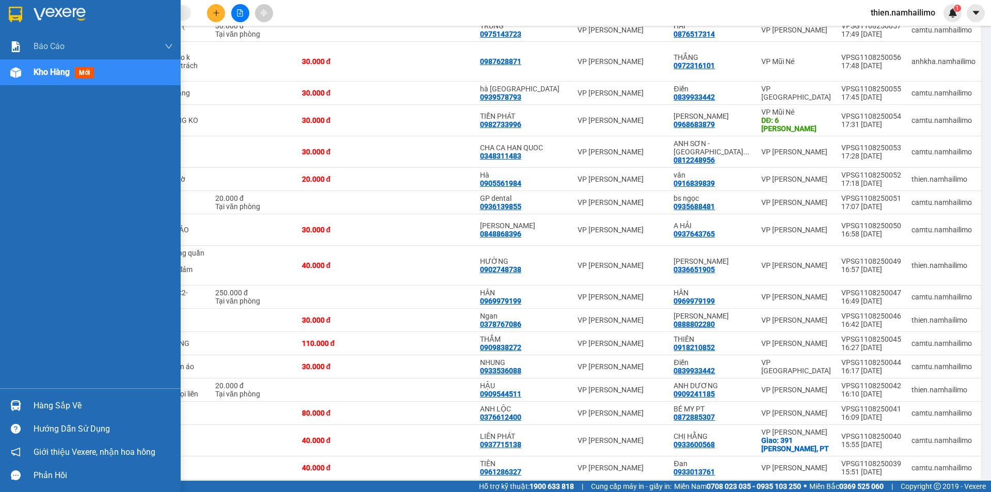
click at [17, 405] on img at bounding box center [15, 405] width 11 height 11
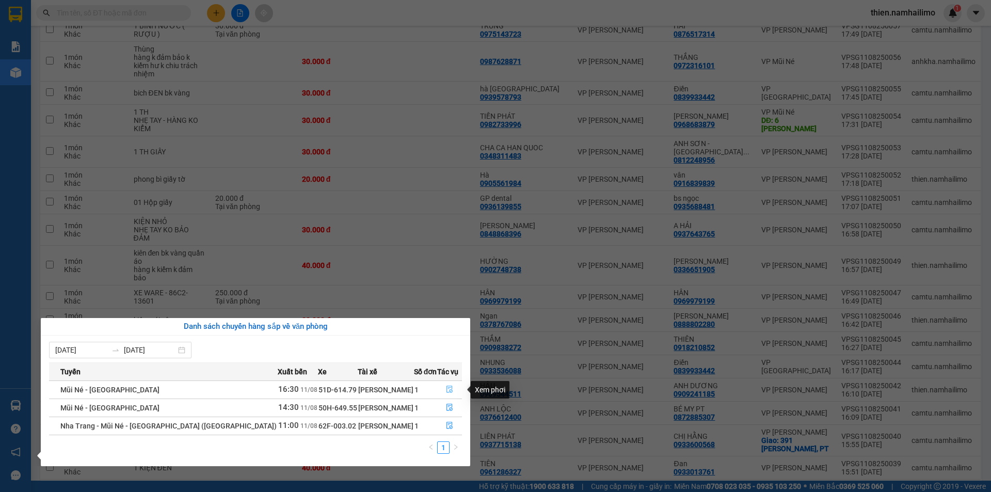
click at [447, 384] on button "button" at bounding box center [450, 389] width 24 height 17
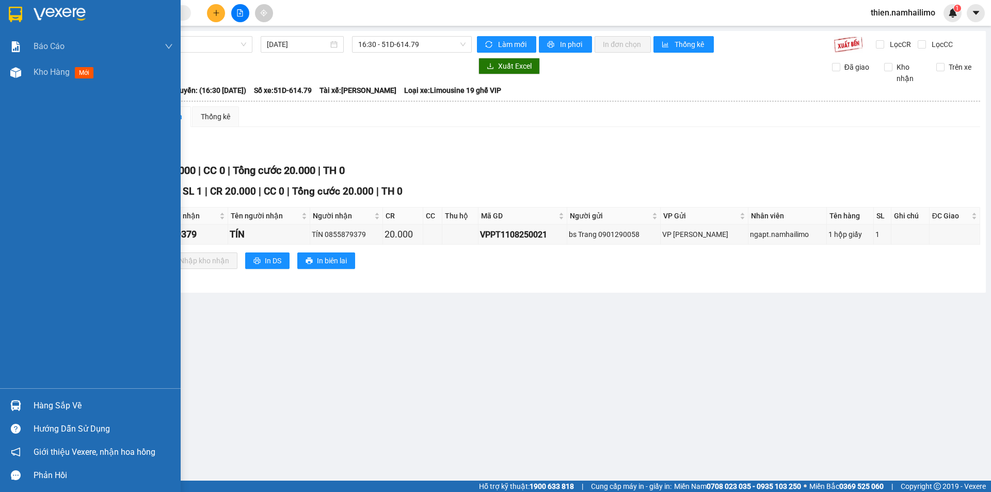
click at [27, 394] on div "Hàng sắp về" at bounding box center [90, 405] width 181 height 23
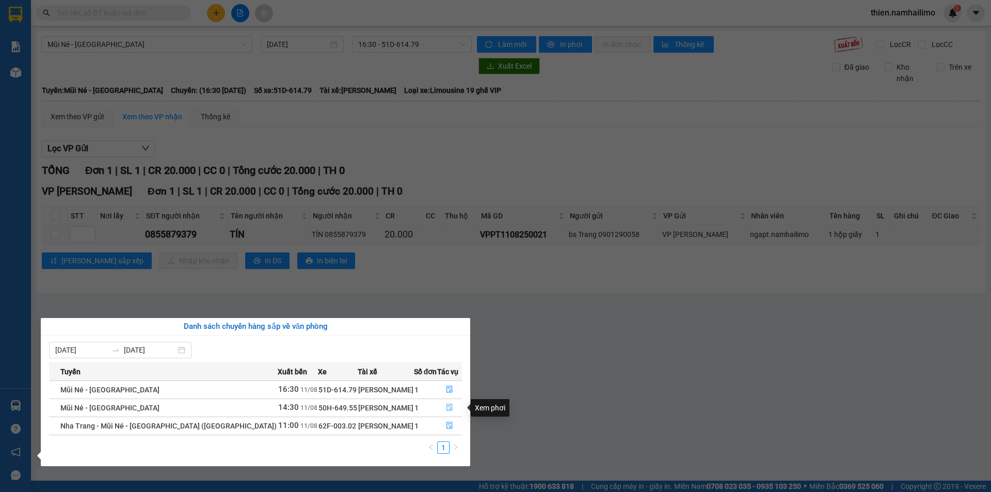
click at [450, 410] on icon "file-done" at bounding box center [449, 407] width 7 height 7
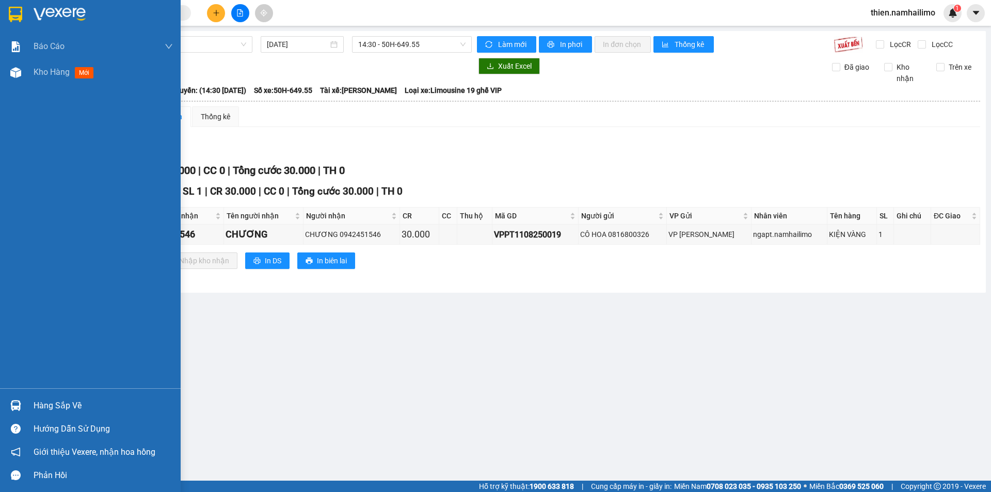
click at [41, 407] on div "Hàng sắp về" at bounding box center [103, 405] width 139 height 15
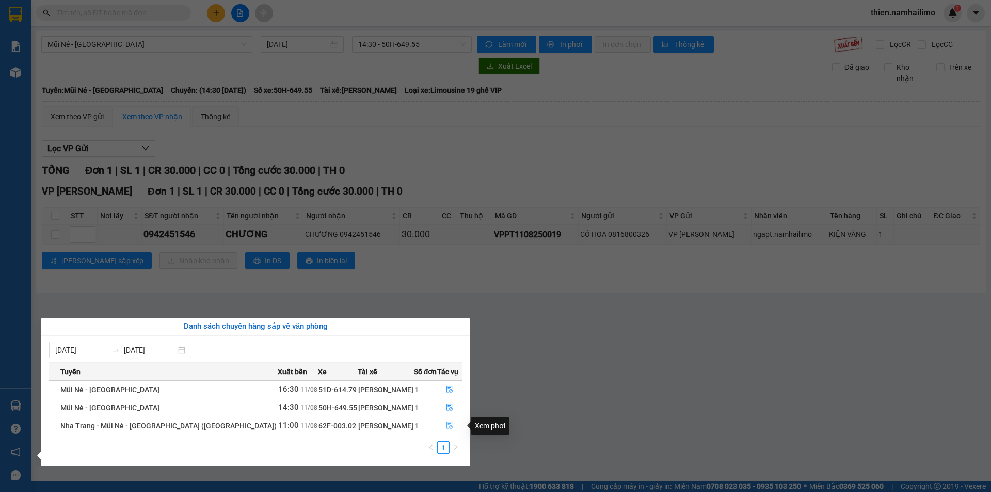
click at [440, 425] on button "button" at bounding box center [450, 425] width 24 height 17
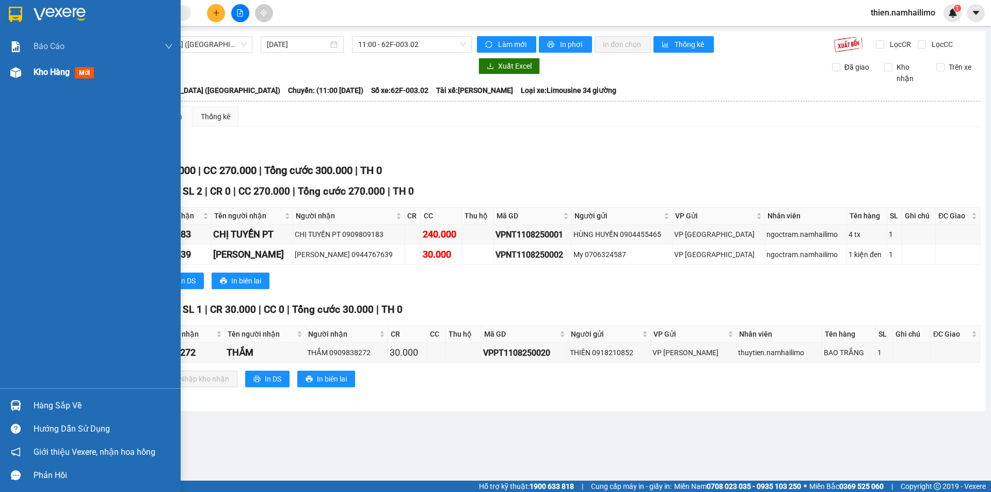
click at [13, 77] on img at bounding box center [15, 72] width 11 height 11
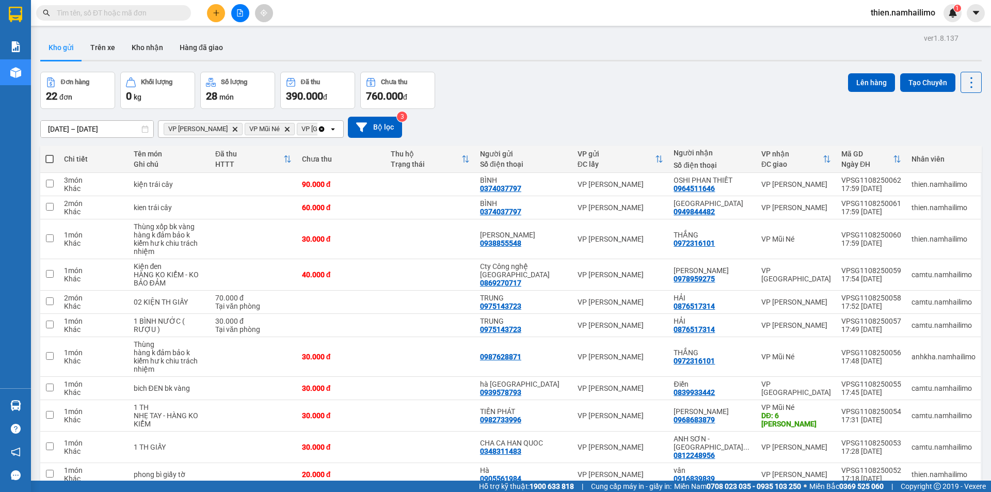
click at [52, 160] on span at bounding box center [49, 159] width 8 height 8
click at [50, 154] on input "checkbox" at bounding box center [50, 154] width 0 height 0
checkbox input "true"
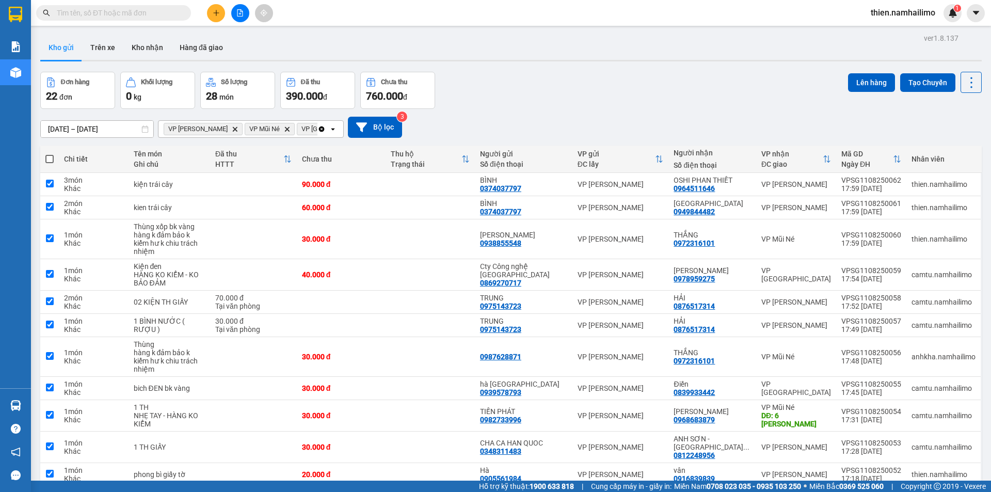
checkbox input "true"
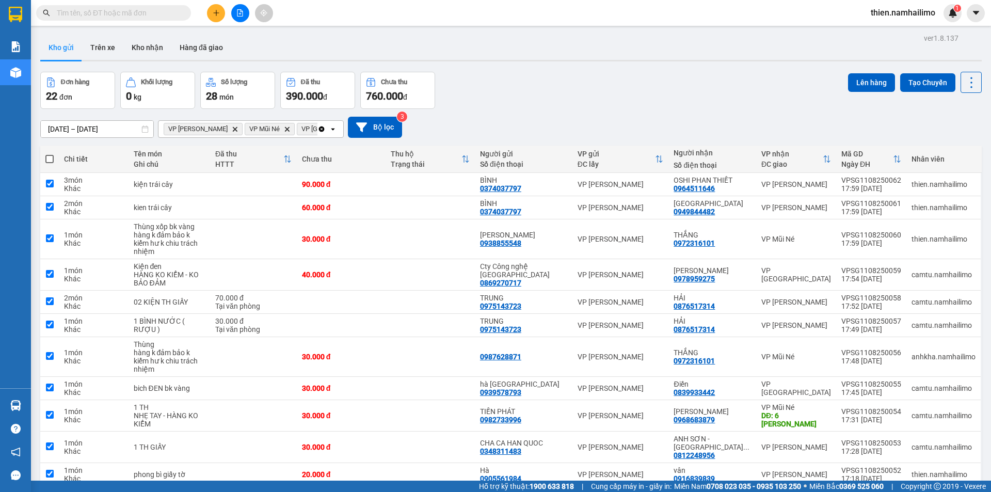
checkbox input "true"
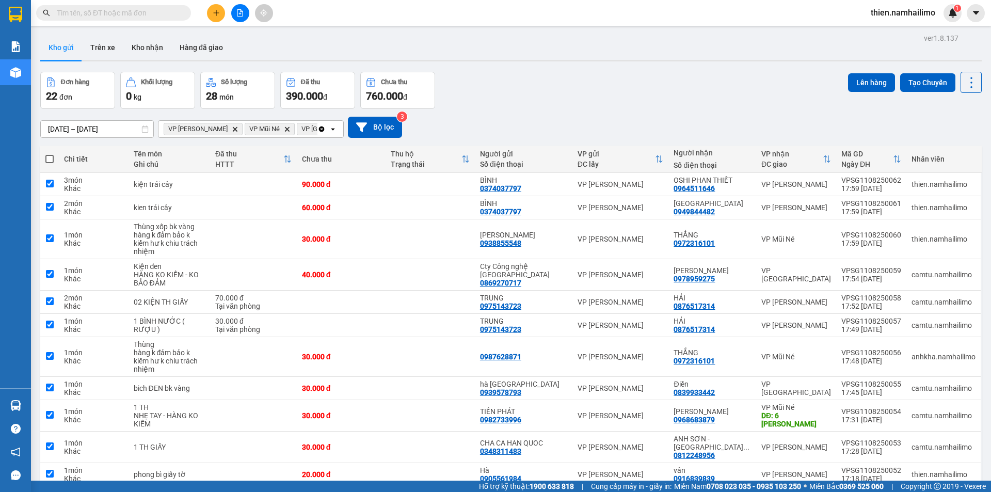
checkbox input "true"
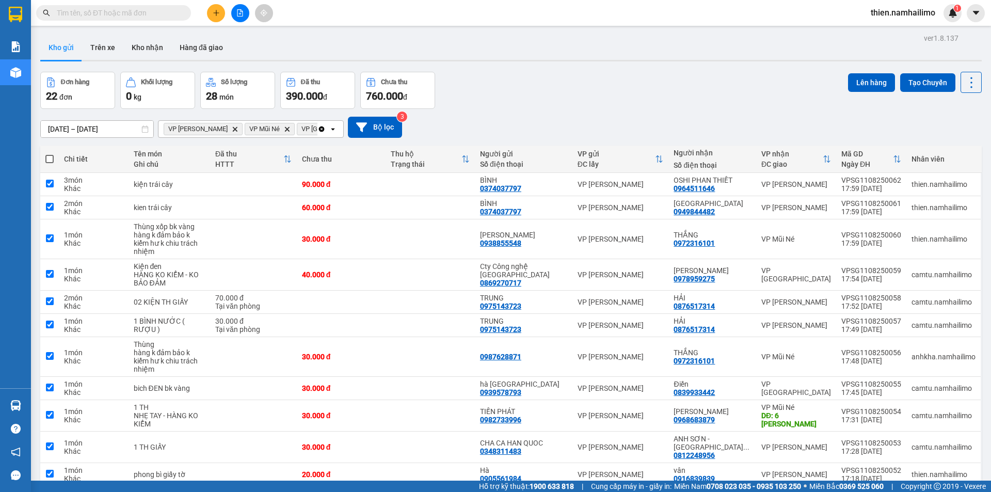
checkbox input "true"
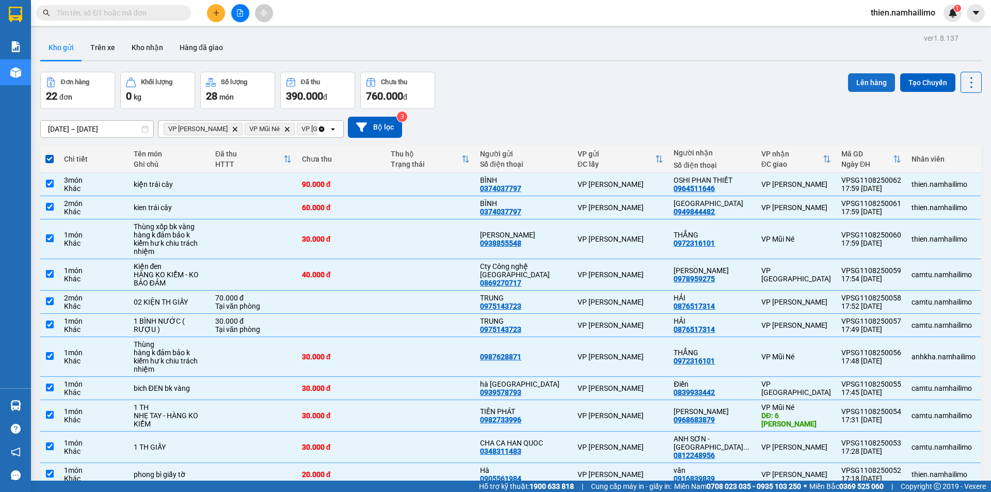
click at [862, 85] on button "Lên hàng" at bounding box center [871, 82] width 47 height 19
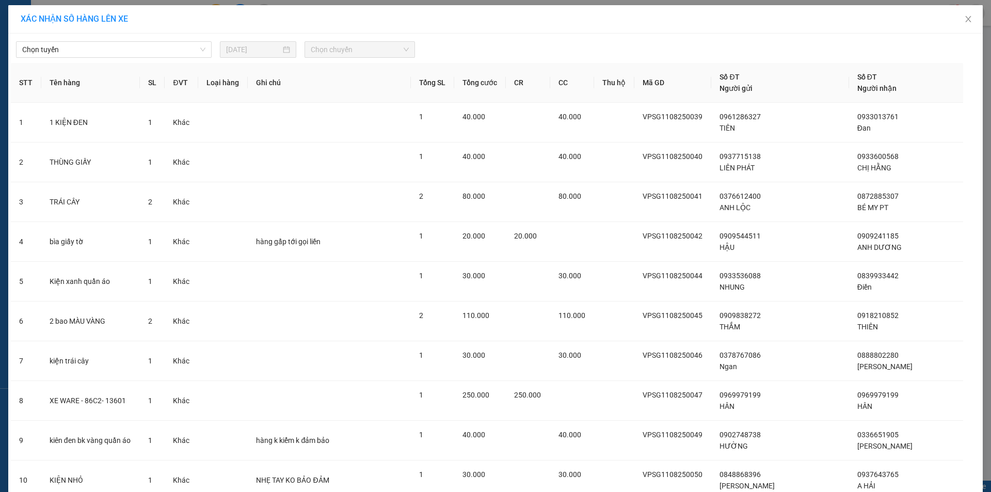
click at [105, 49] on span "Chọn tuyến" at bounding box center [113, 49] width 183 height 15
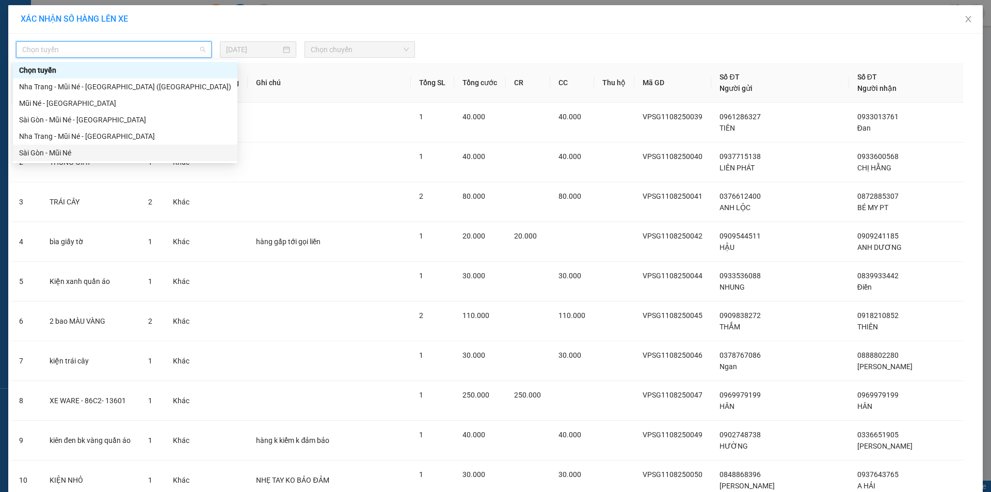
click at [84, 147] on div "Sài Gòn - Mũi Né" at bounding box center [125, 152] width 224 height 17
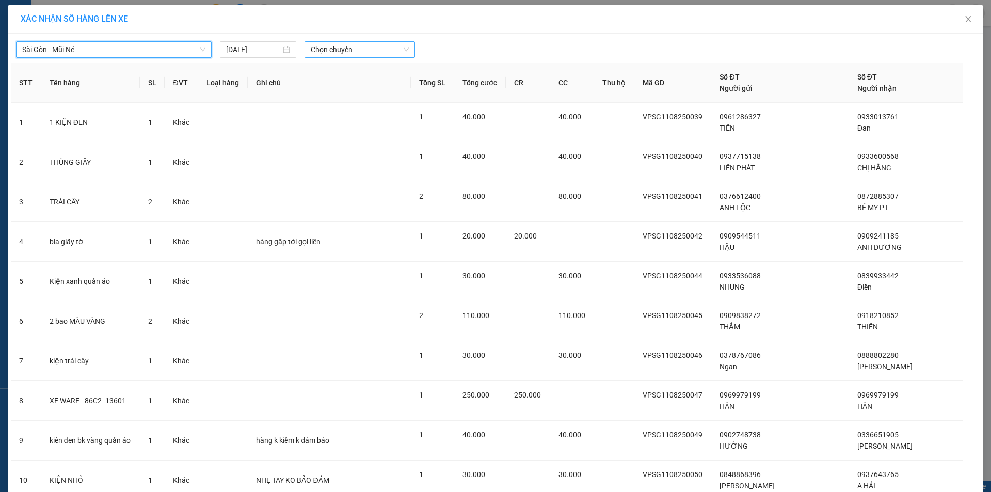
click at [352, 53] on span "Chọn chuyến" at bounding box center [360, 49] width 98 height 15
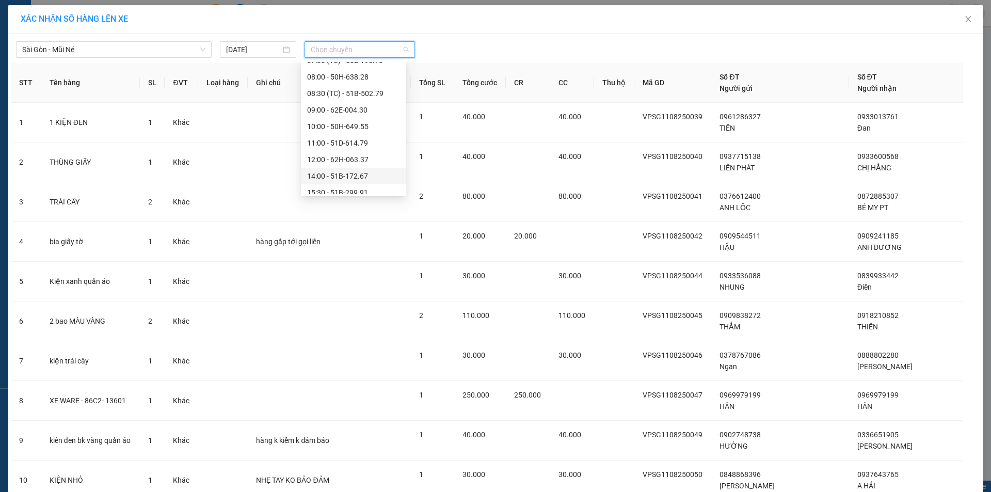
scroll to position [132, 0]
click at [369, 155] on div "18:00 - 51B-059.07" at bounding box center [353, 152] width 93 height 11
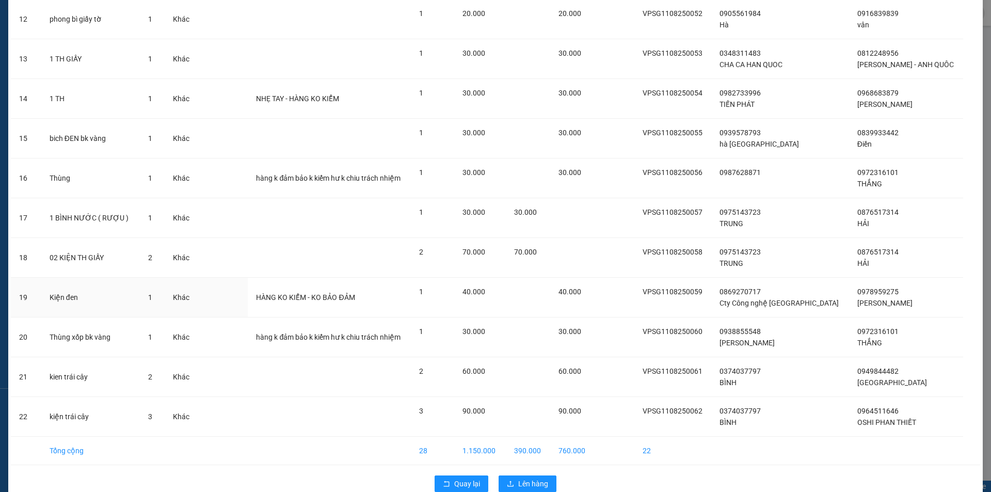
scroll to position [567, 0]
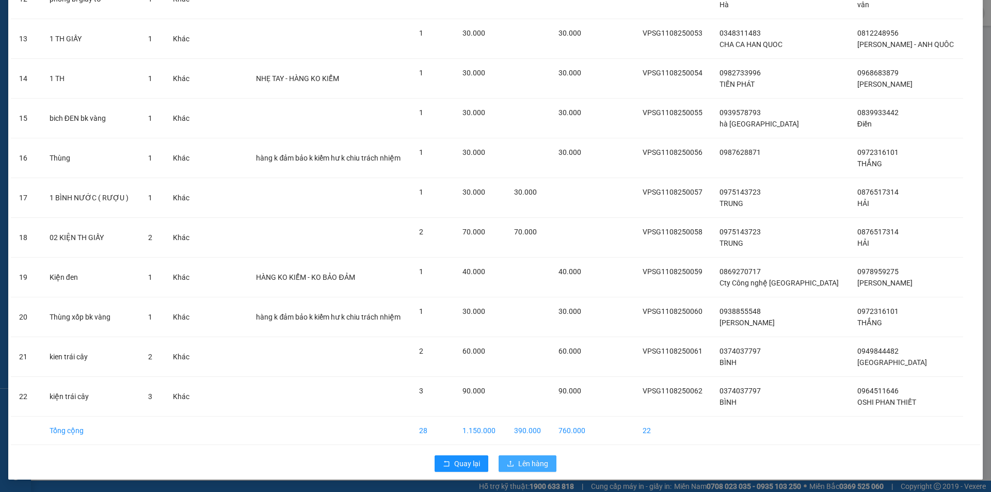
click at [527, 471] on div "Quay lại Lên hàng" at bounding box center [495, 463] width 969 height 27
click at [525, 467] on span "Lên hàng" at bounding box center [533, 463] width 30 height 11
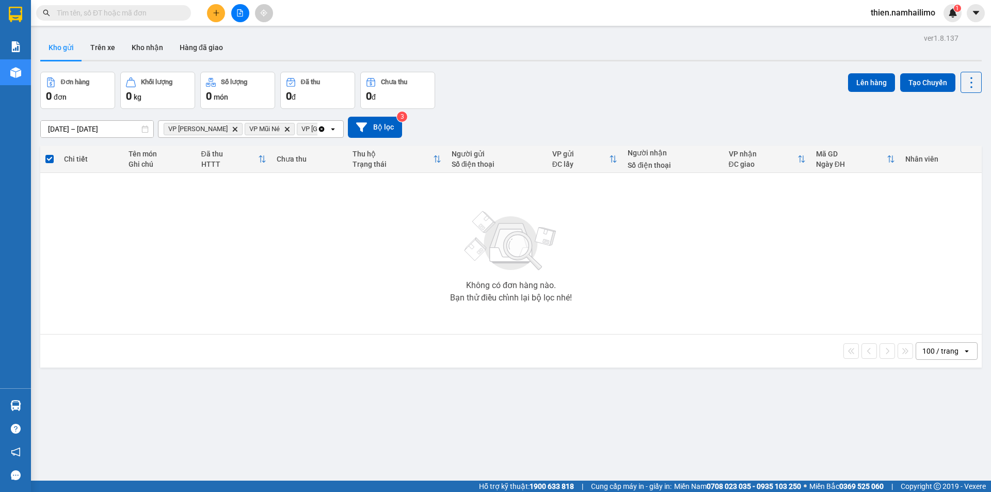
click at [232, 132] on icon "Delete" at bounding box center [235, 129] width 6 height 6
click at [208, 128] on icon "VP Mũi Né, close by backspace" at bounding box center [206, 128] width 5 height 5
click at [238, 129] on icon "Delete" at bounding box center [241, 129] width 6 height 6
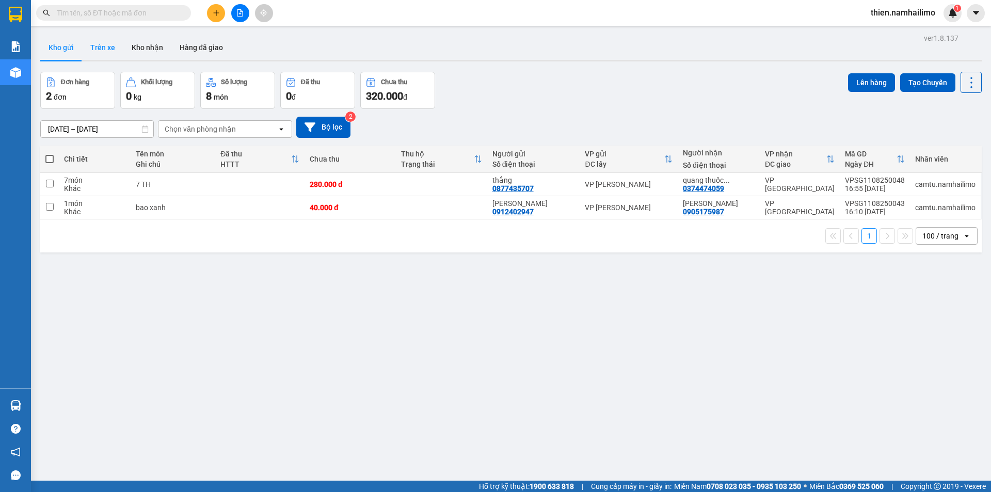
click at [99, 48] on button "Trên xe" at bounding box center [102, 47] width 41 height 25
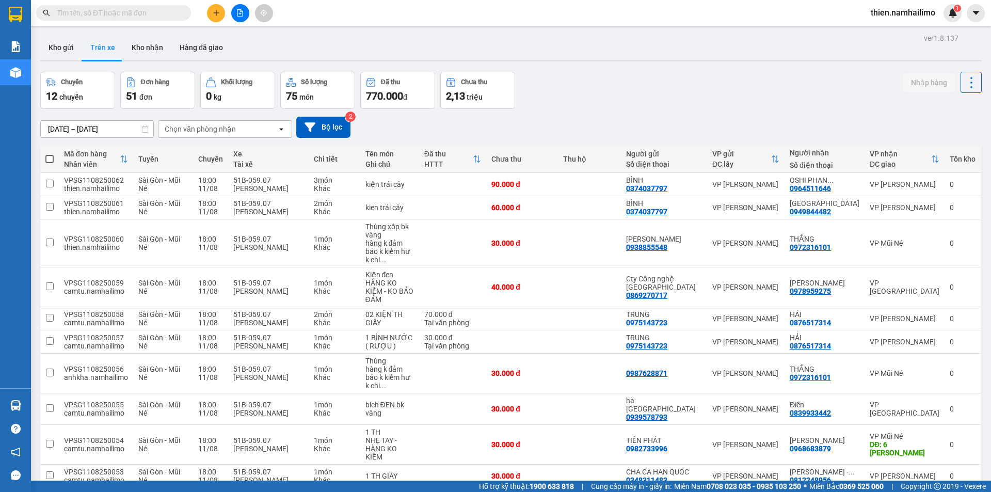
click at [223, 133] on div "Chọn văn phòng nhận" at bounding box center [200, 129] width 71 height 10
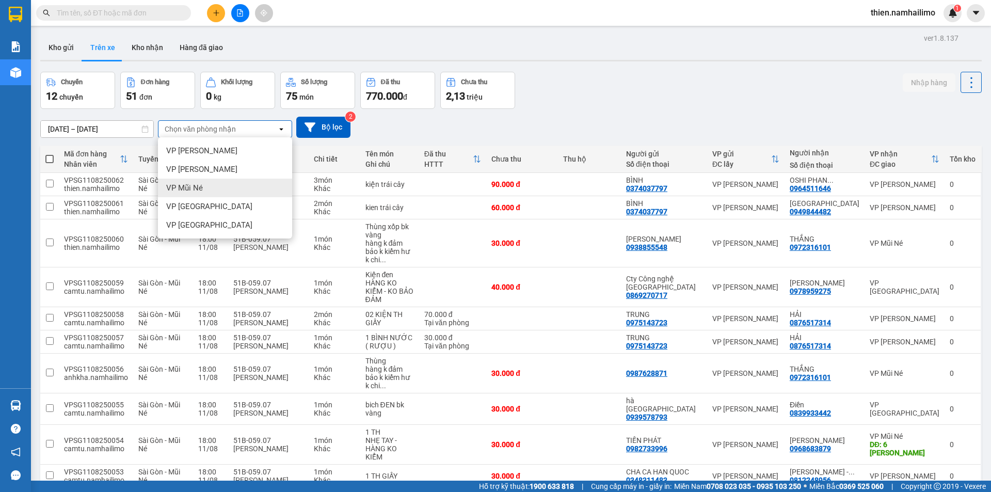
click at [220, 188] on div "VP Mũi Né" at bounding box center [225, 188] width 134 height 19
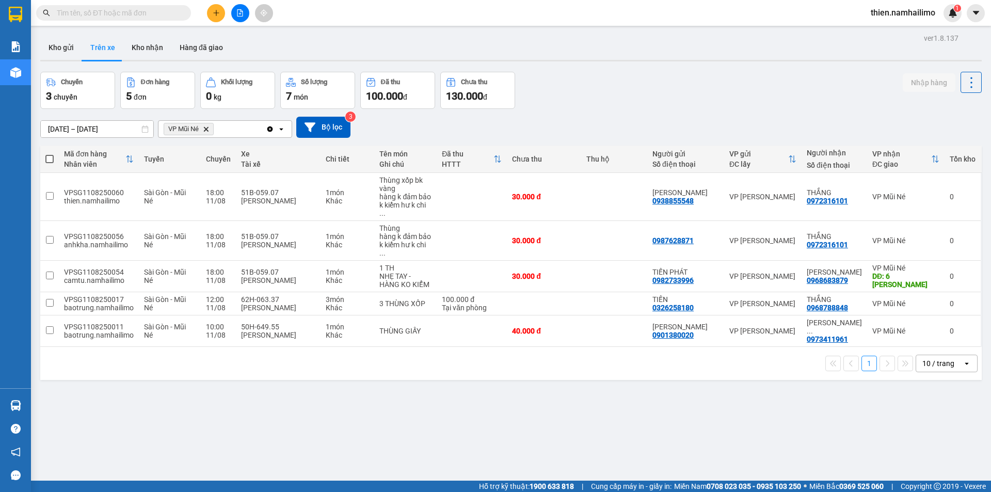
click at [940, 358] on div "10 / trang" at bounding box center [938, 363] width 32 height 10
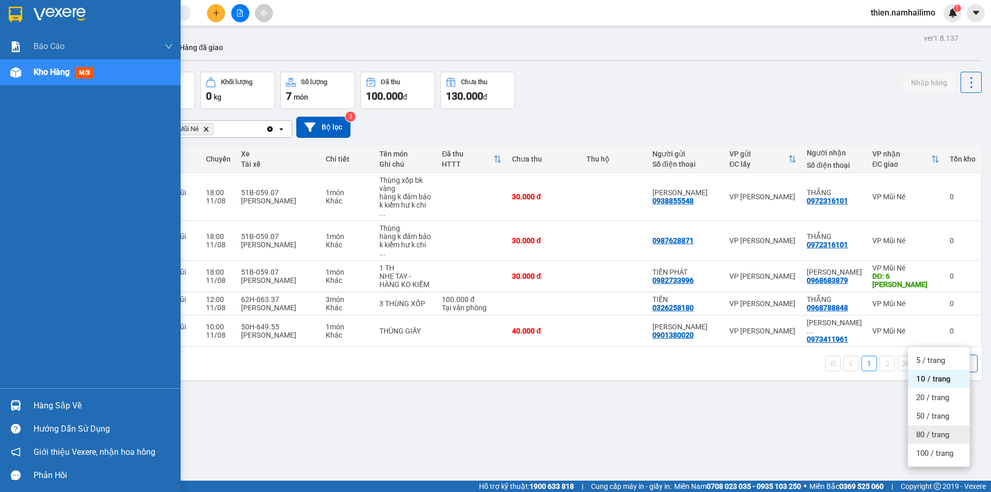
click at [19, 422] on div at bounding box center [16, 429] width 18 height 18
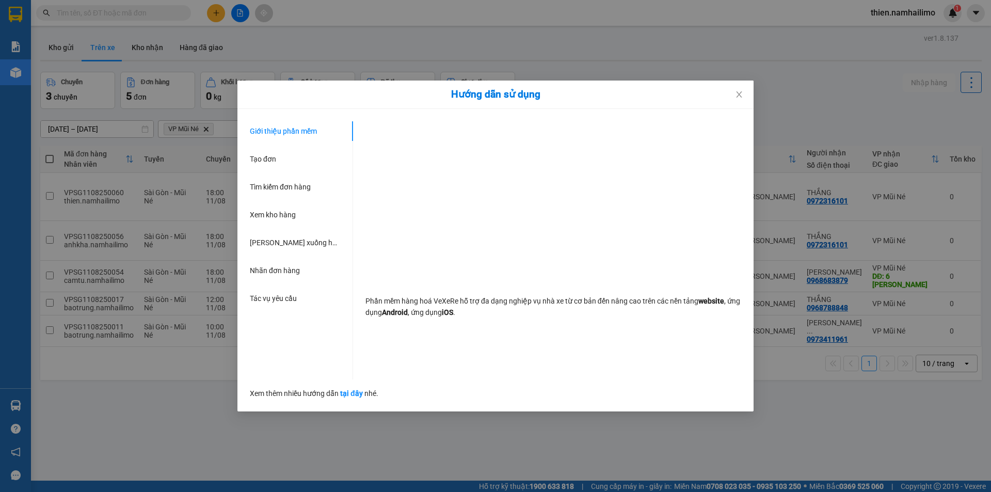
click at [21, 415] on div "Hướng dẫn sử dụng Giới thiệu phần mềm Tạo đơn Tìm kiếm đơn hàng Xem kho hàng Lê…" at bounding box center [495, 246] width 991 height 492
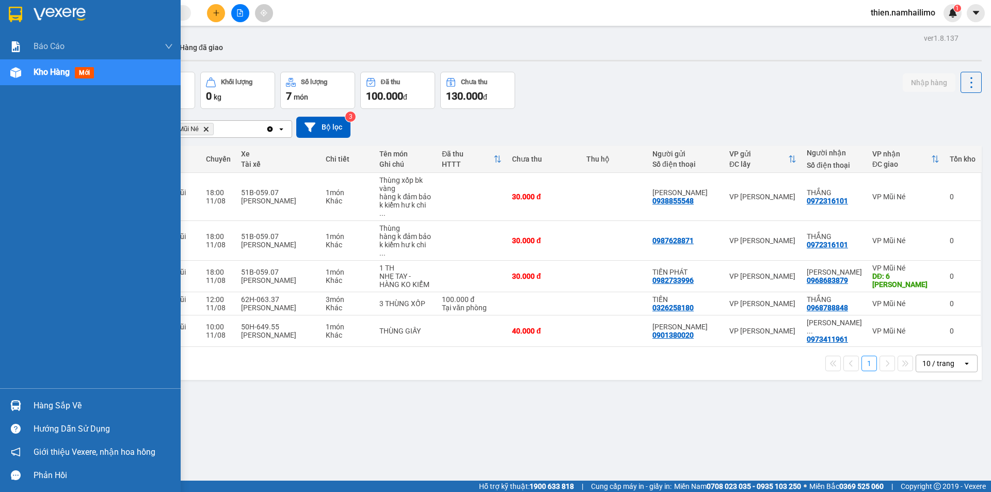
click at [21, 413] on div at bounding box center [16, 405] width 18 height 18
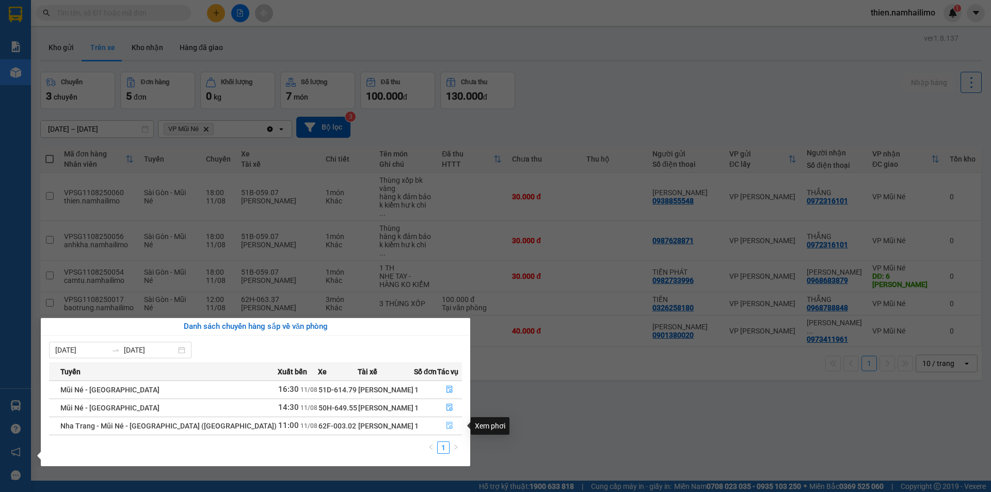
click at [450, 432] on button "button" at bounding box center [450, 425] width 24 height 17
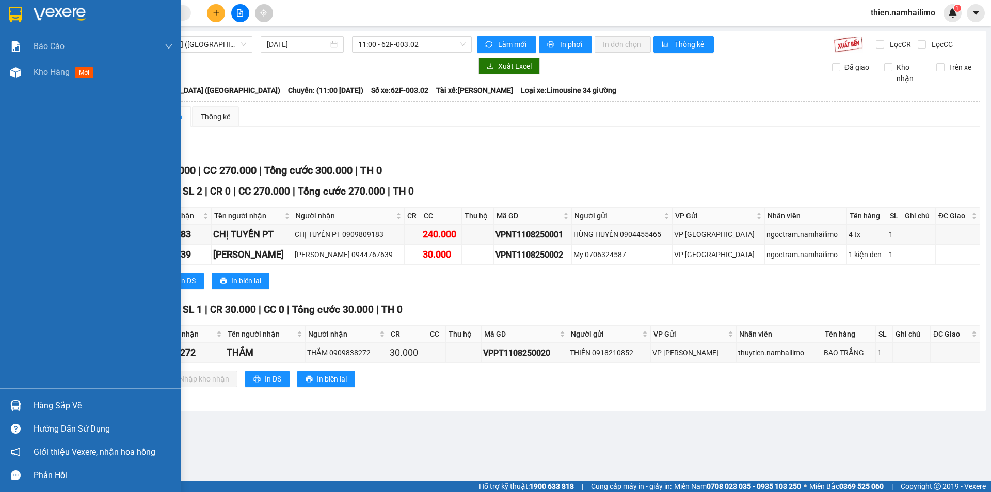
click at [20, 398] on div at bounding box center [16, 405] width 18 height 18
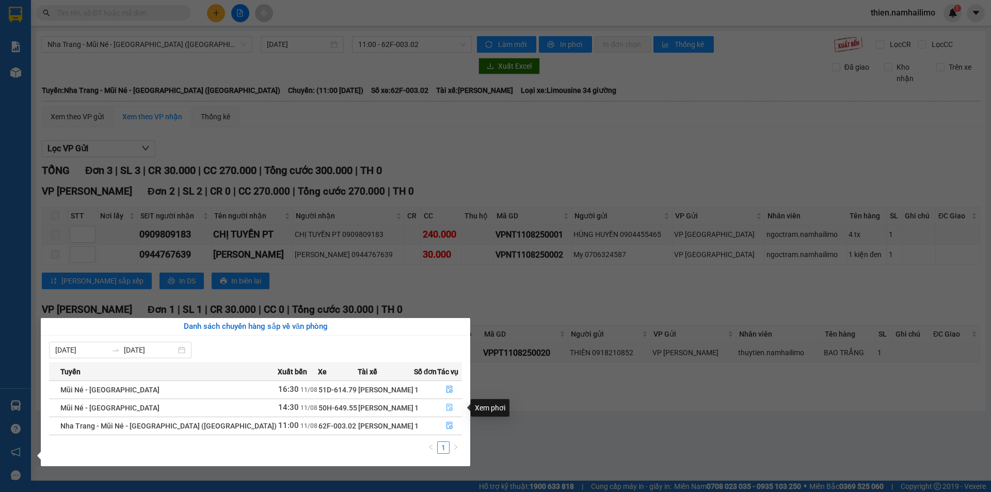
click at [452, 407] on button "button" at bounding box center [450, 407] width 24 height 17
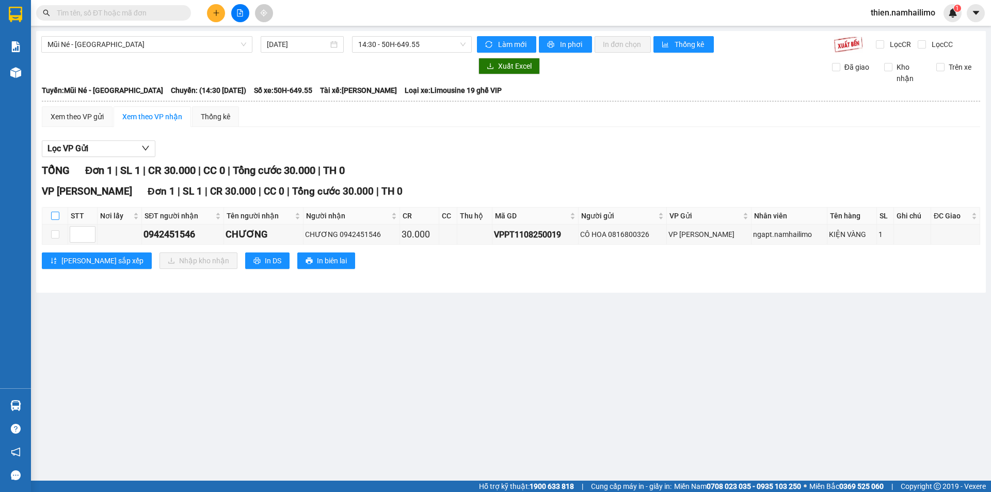
click at [56, 217] on input "checkbox" at bounding box center [55, 216] width 8 height 8
checkbox input "true"
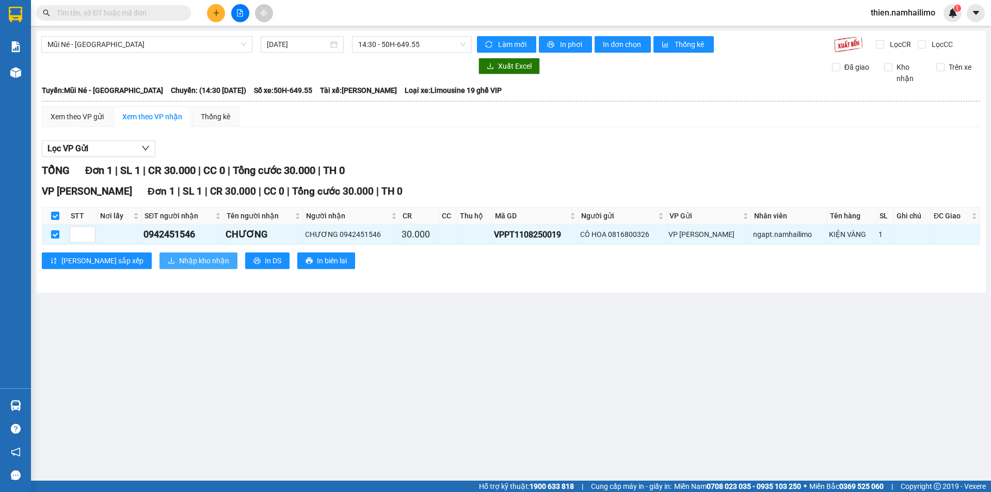
click at [179, 263] on span "Nhập kho nhận" at bounding box center [204, 260] width 50 height 11
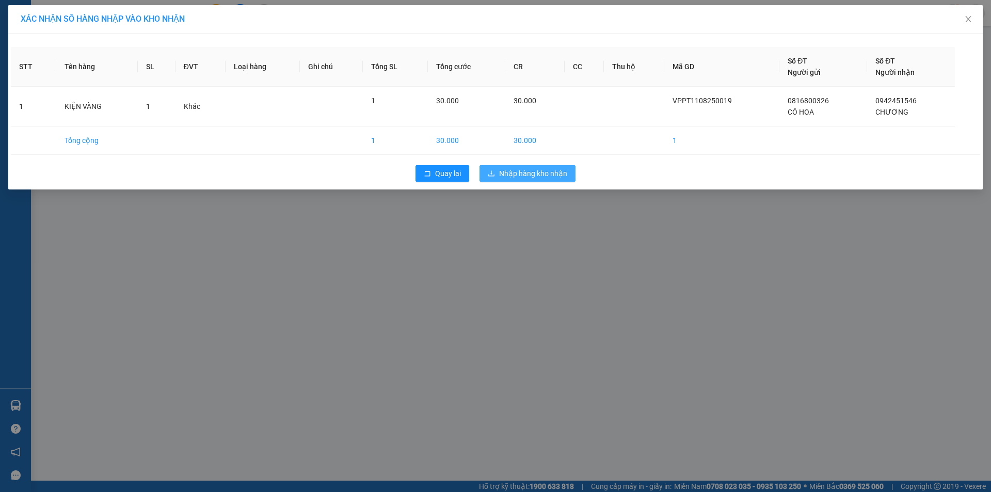
click at [550, 179] on span "Nhập hàng kho nhận" at bounding box center [533, 173] width 68 height 11
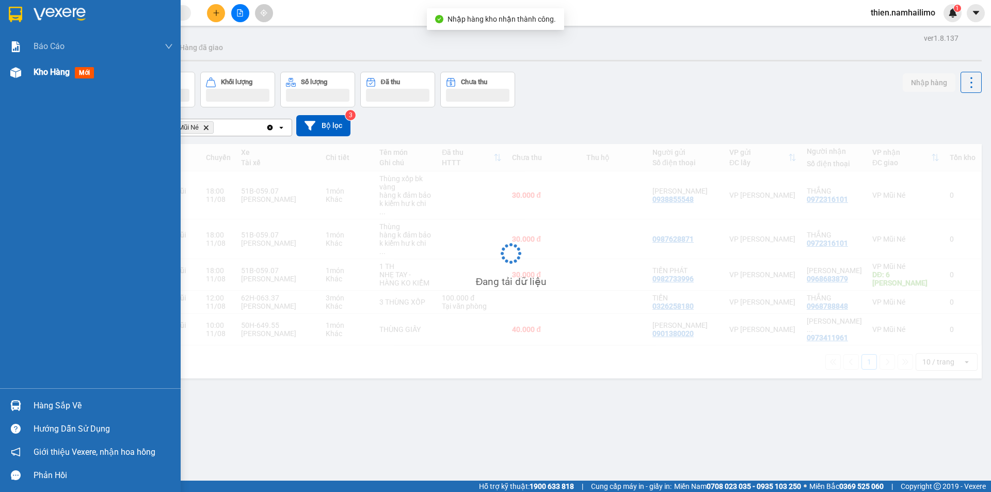
click at [4, 68] on div "Kho hàng mới" at bounding box center [90, 72] width 181 height 26
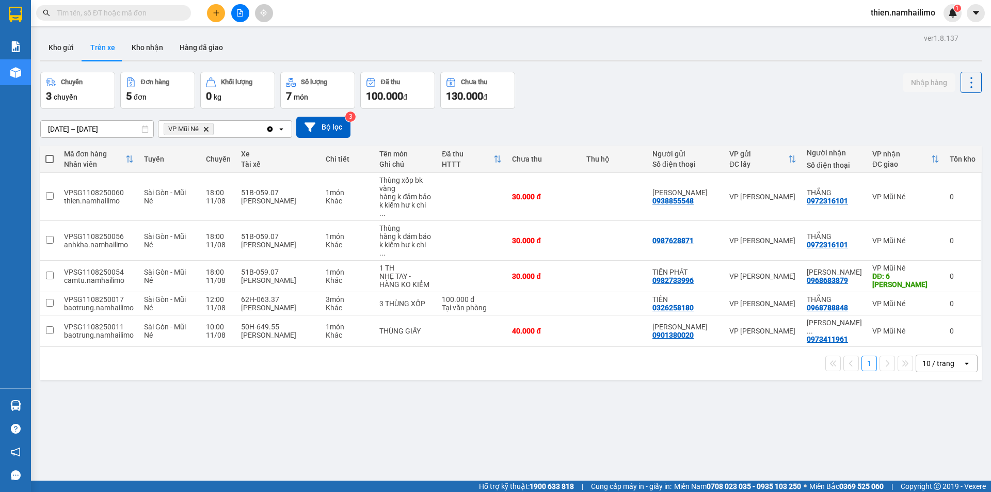
click at [208, 131] on icon "VP Mũi Né, close by backspace" at bounding box center [206, 128] width 5 height 5
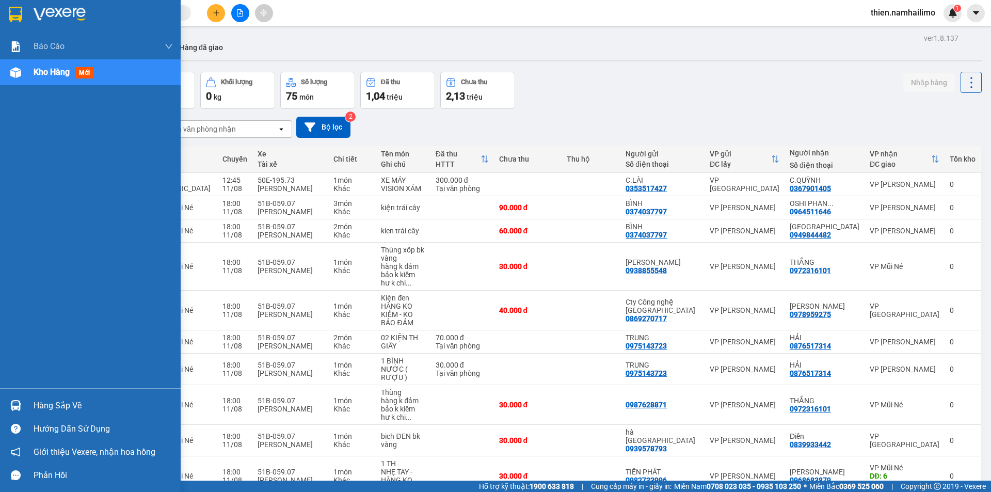
click at [3, 407] on div "Hàng sắp về" at bounding box center [90, 405] width 181 height 23
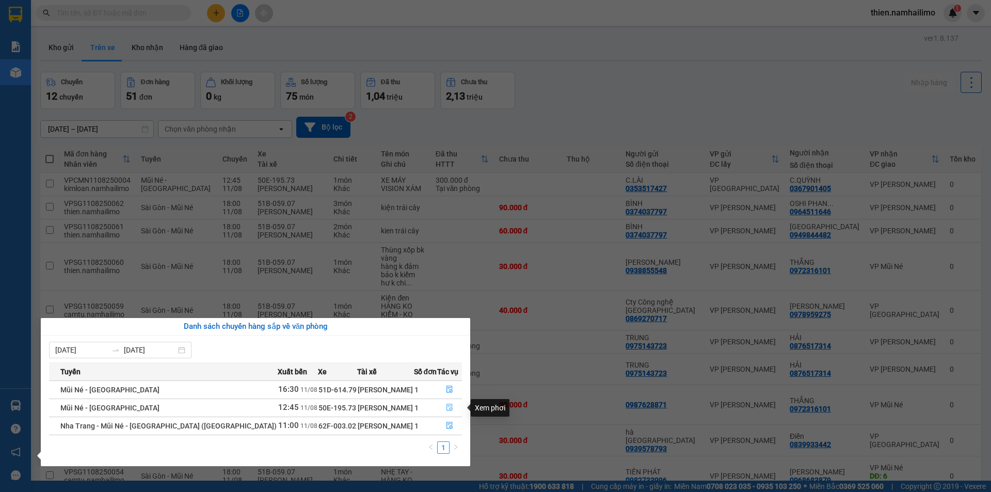
click at [448, 414] on button "button" at bounding box center [450, 407] width 24 height 17
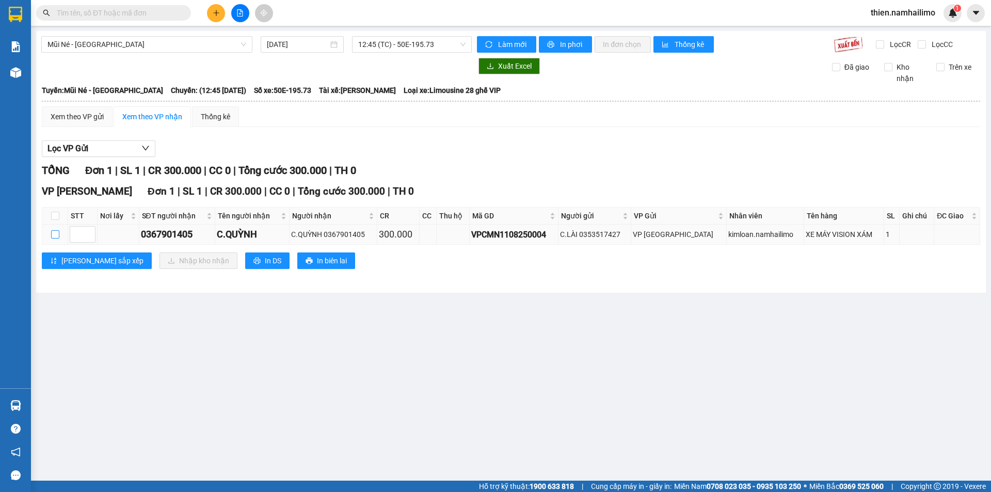
click at [52, 237] on input "checkbox" at bounding box center [55, 234] width 8 height 8
checkbox input "true"
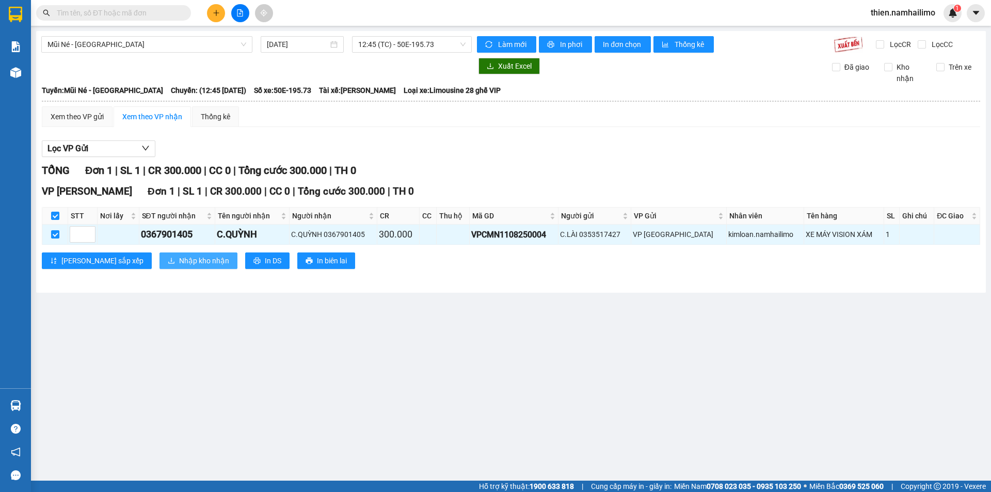
click at [132, 252] on div "VP [PERSON_NAME] Lão Đơn 1 | SL 1 | CR 300.000 | CC 0 | Tổng cước 300.000 | TH …" at bounding box center [511, 230] width 938 height 93
click at [159, 254] on button "Nhập kho nhận" at bounding box center [198, 260] width 78 height 17
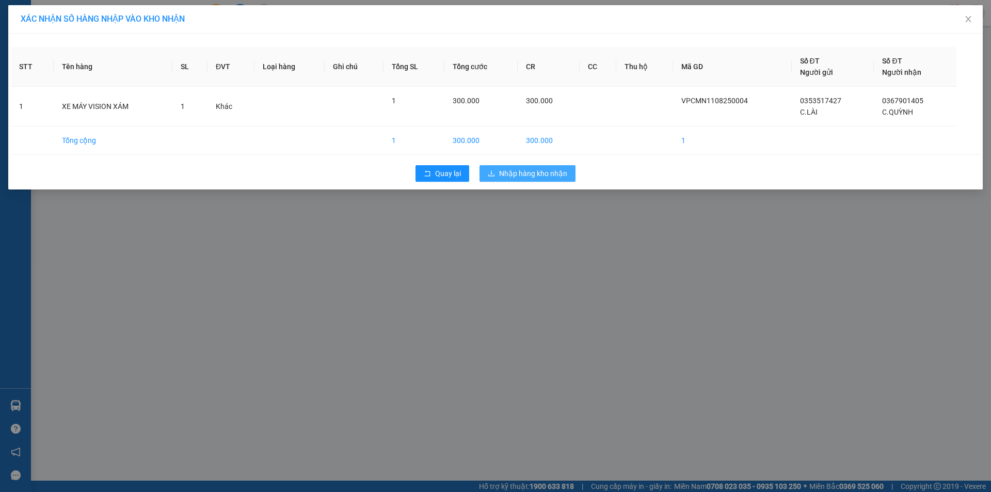
click at [511, 168] on span "Nhập hàng kho nhận" at bounding box center [533, 173] width 68 height 11
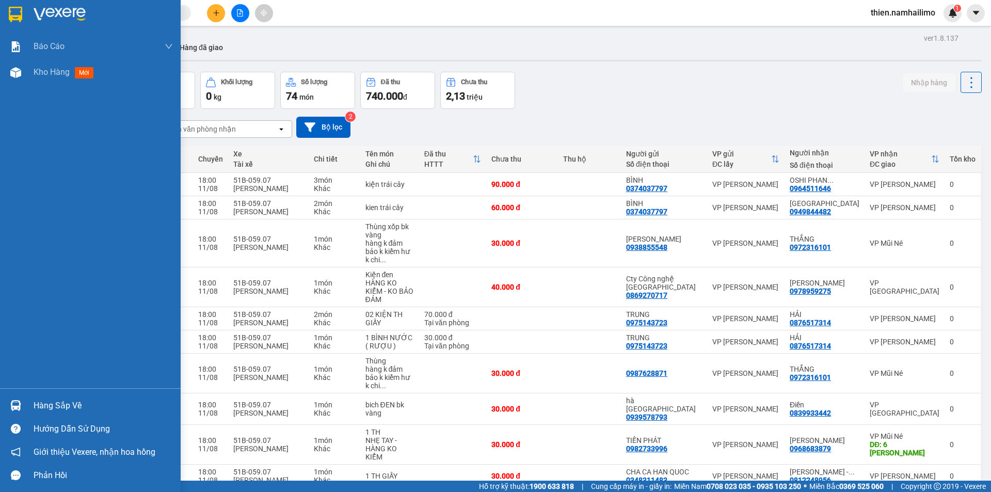
click at [24, 405] on div at bounding box center [16, 405] width 18 height 18
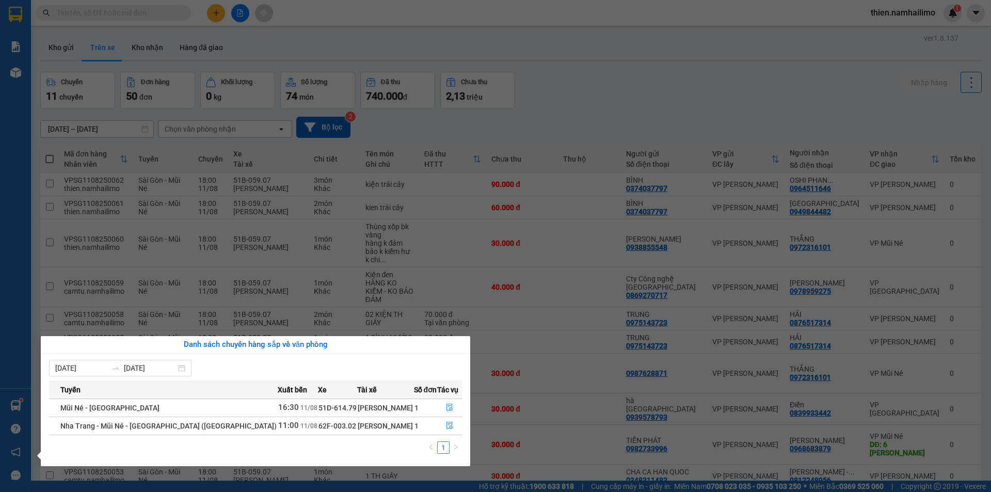
click at [646, 77] on section "Kết quả tìm kiếm ( 0 ) Bộ lọc No Data thien.namhailimo 1 Báo cáo Báo cáo dòng t…" at bounding box center [495, 246] width 991 height 492
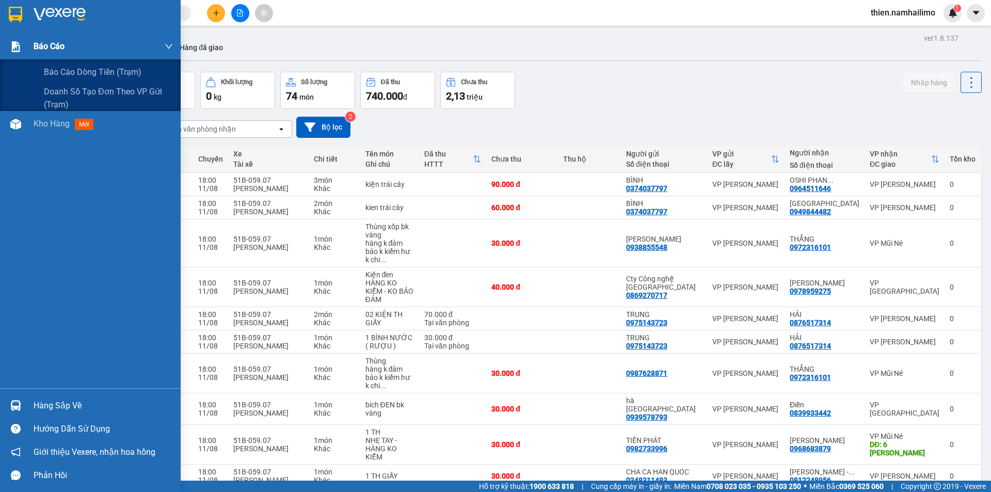
click at [68, 56] on div "Báo cáo" at bounding box center [103, 47] width 139 height 26
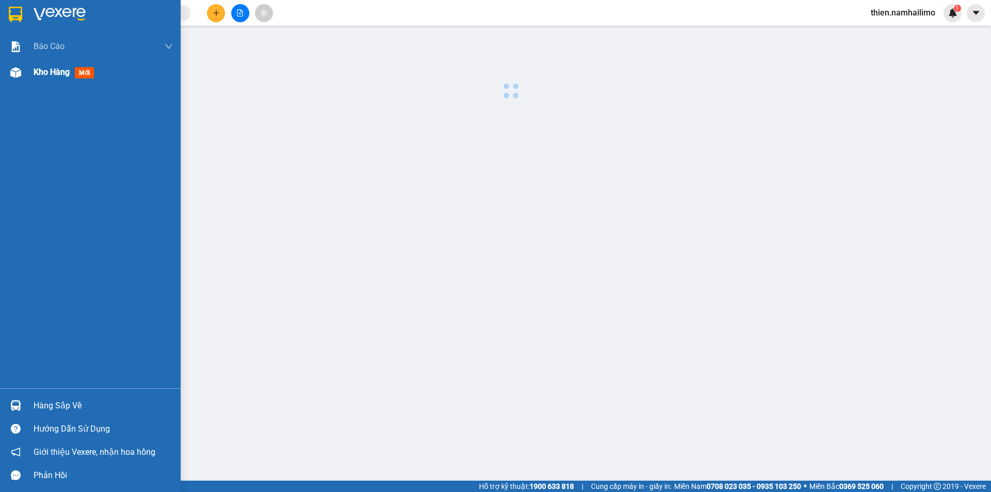
click at [62, 78] on div "Kho hàng mới" at bounding box center [66, 72] width 65 height 13
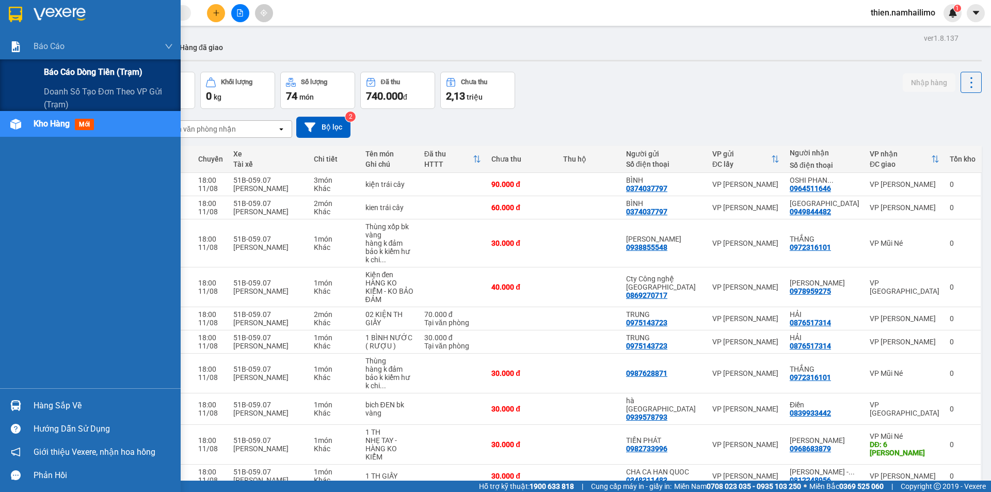
click at [78, 81] on div "Báo cáo dòng tiền (trạm)" at bounding box center [108, 72] width 129 height 26
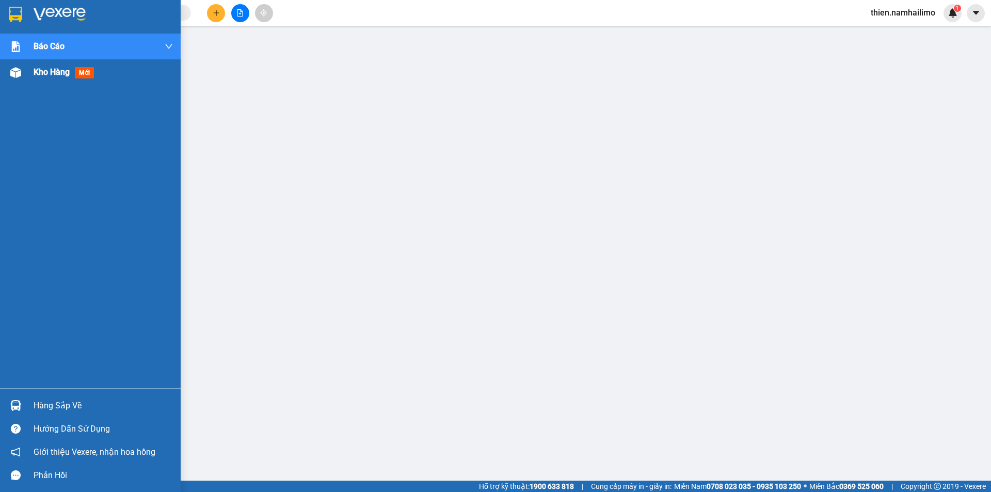
click at [18, 71] on img at bounding box center [15, 72] width 11 height 11
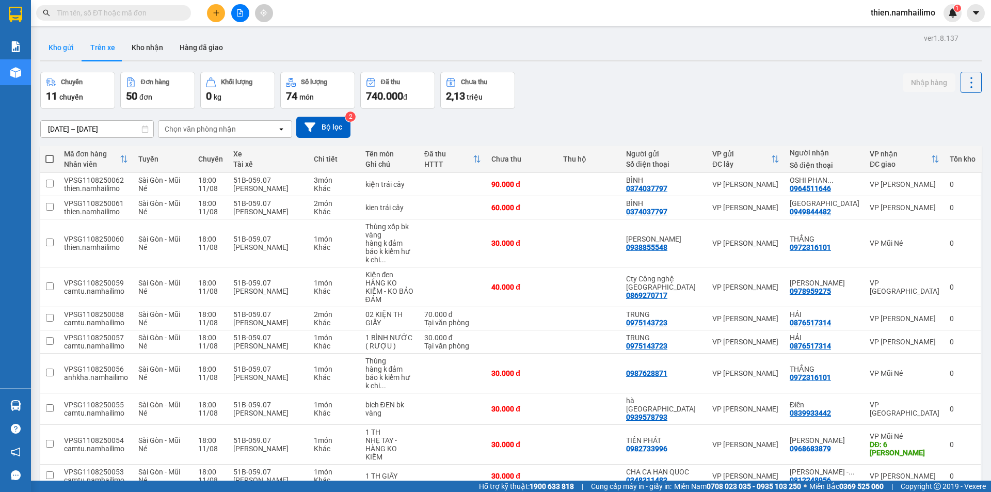
drag, startPoint x: 68, startPoint y: 61, endPoint x: 68, endPoint y: 46, distance: 15.5
click at [67, 61] on div "Kho gửi Trên xe Kho nhận Hàng đã giao" at bounding box center [510, 48] width 941 height 26
click at [68, 45] on button "Kho gửi" at bounding box center [61, 47] width 42 height 25
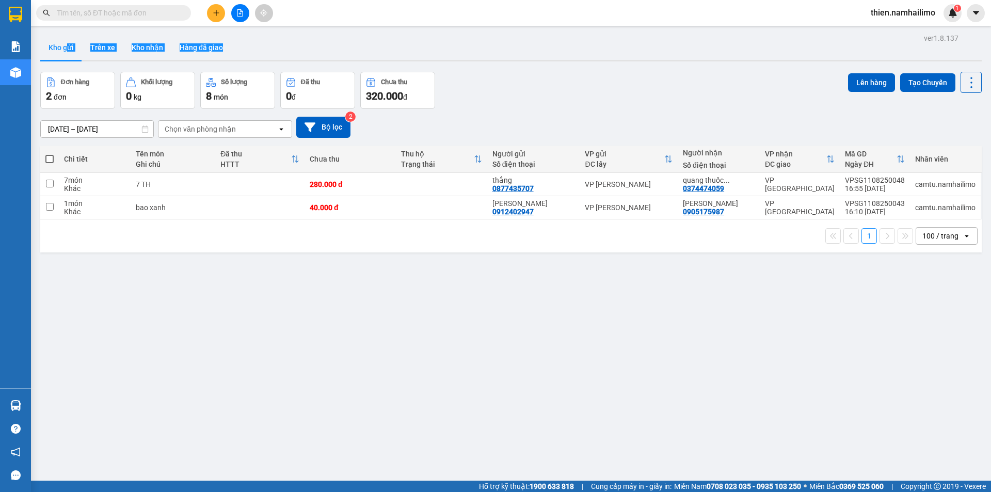
click at [212, 18] on button at bounding box center [216, 13] width 18 height 18
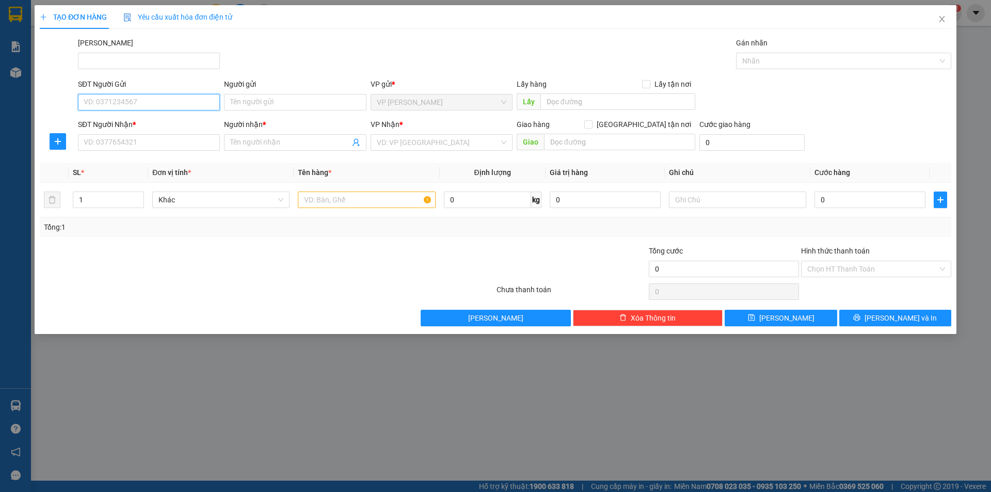
click at [149, 98] on input "SĐT Người Gửi" at bounding box center [149, 102] width 142 height 17
click at [142, 133] on body "Kết quả tìm kiếm ( 0 ) Bộ lọc No Data thien.namhailimo 1 Báo cáo Báo cáo dòng t…" at bounding box center [495, 246] width 991 height 492
click at [146, 121] on div "SĐT Người Nhận *" at bounding box center [149, 124] width 142 height 11
click at [146, 134] on input "SĐT Người Nhận *" at bounding box center [149, 142] width 142 height 17
click at [153, 97] on input "0964234" at bounding box center [149, 102] width 142 height 17
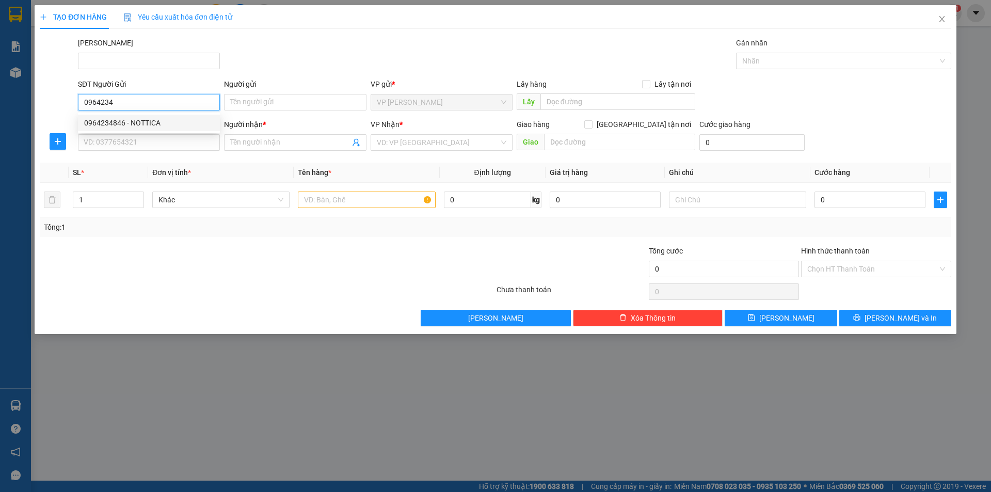
click at [145, 127] on div "0964234846 - NOTTICA" at bounding box center [149, 122] width 130 height 11
type input "0964234846"
type input "NOTTICA"
type input "0916822234"
type input "TUẤN"
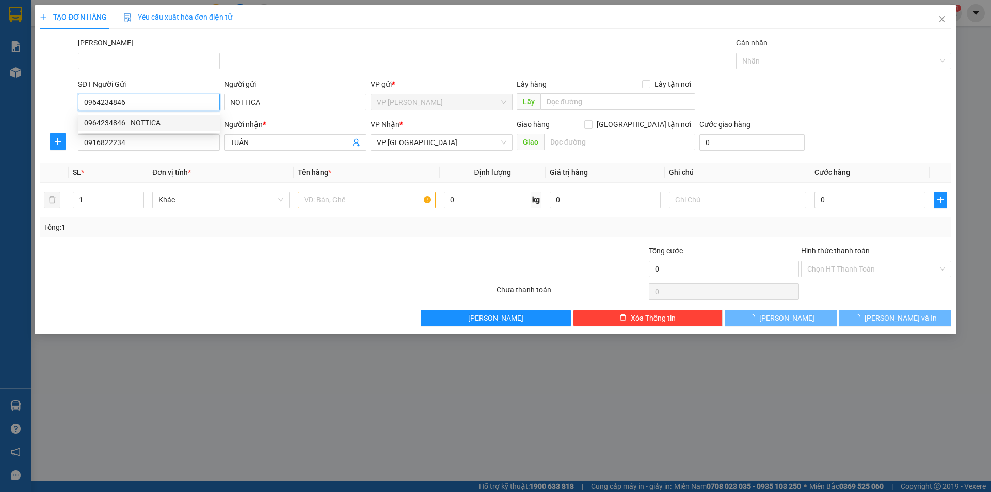
type input "20.000"
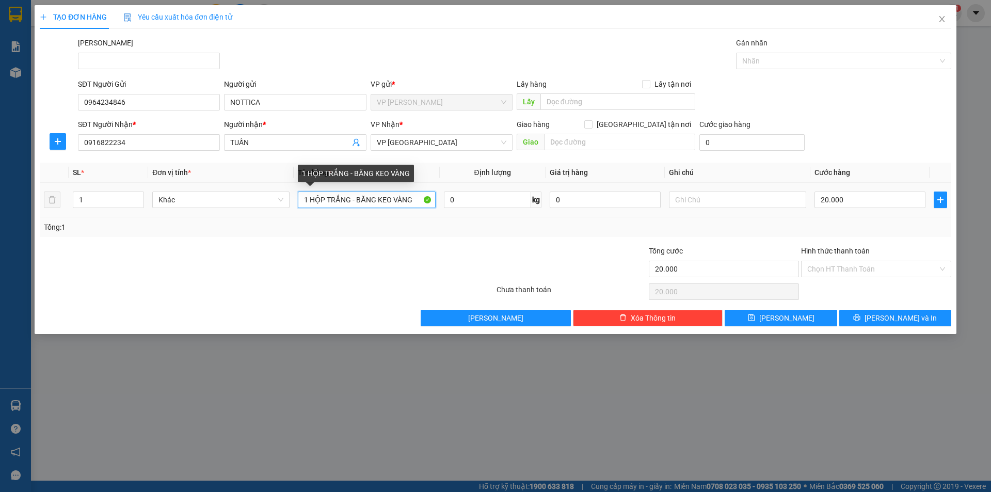
drag, startPoint x: 343, startPoint y: 199, endPoint x: 202, endPoint y: 230, distance: 143.7
click at [206, 229] on div "SL * Đơn vị tính * Tên hàng * Định lượng Giá trị hàng Ghi chú Cước hàng 1 Khác …" at bounding box center [495, 200] width 911 height 74
type input "hộp bk vàng"
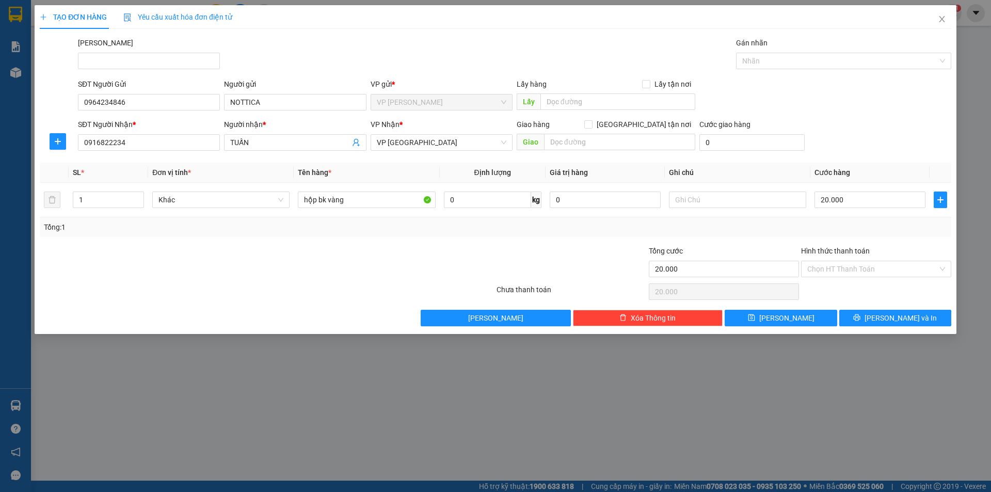
drag, startPoint x: 361, startPoint y: 235, endPoint x: 391, endPoint y: 226, distance: 31.2
click at [366, 231] on div "Tổng: 1" at bounding box center [495, 227] width 911 height 20
click at [727, 202] on input "text" at bounding box center [737, 199] width 137 height 17
type input "hàng k kiểm ko đảm bảo"
click at [866, 319] on button "[PERSON_NAME] và In" at bounding box center [895, 318] width 112 height 17
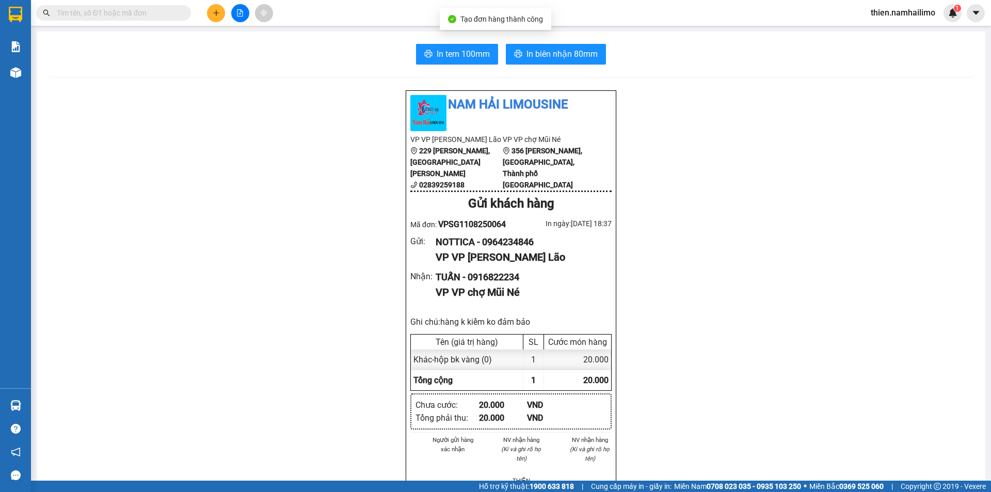
click at [558, 68] on div "In tem 100mm In biên nhận 80mm Nam Hải [GEOGRAPHIC_DATA] VP VP [PERSON_NAME] Lã…" at bounding box center [511, 487] width 949 height 912
click at [581, 48] on span "In biên nhận 80mm" at bounding box center [561, 53] width 71 height 13
drag, startPoint x: 447, startPoint y: 52, endPoint x: 475, endPoint y: 47, distance: 28.8
click at [448, 54] on span "In tem 100mm" at bounding box center [463, 53] width 53 height 13
click at [437, 55] on span "In tem 100mm" at bounding box center [463, 53] width 53 height 13
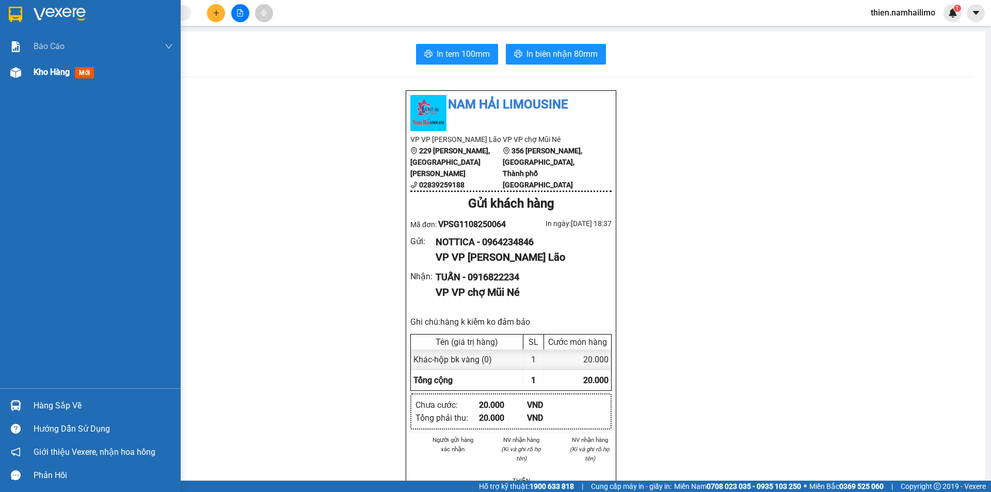
click at [47, 65] on div "Kho hàng mới" at bounding box center [103, 72] width 139 height 26
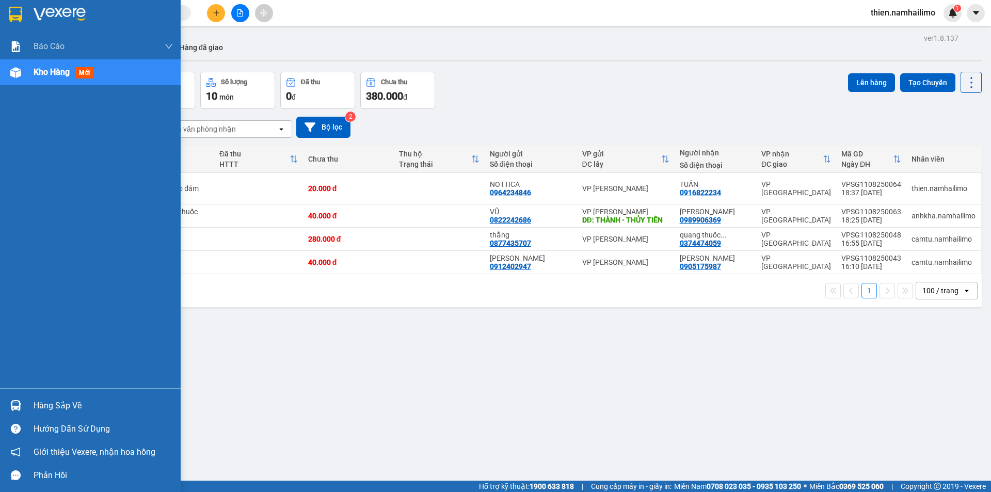
click at [30, 422] on div "Hướng dẫn sử dụng" at bounding box center [90, 428] width 181 height 23
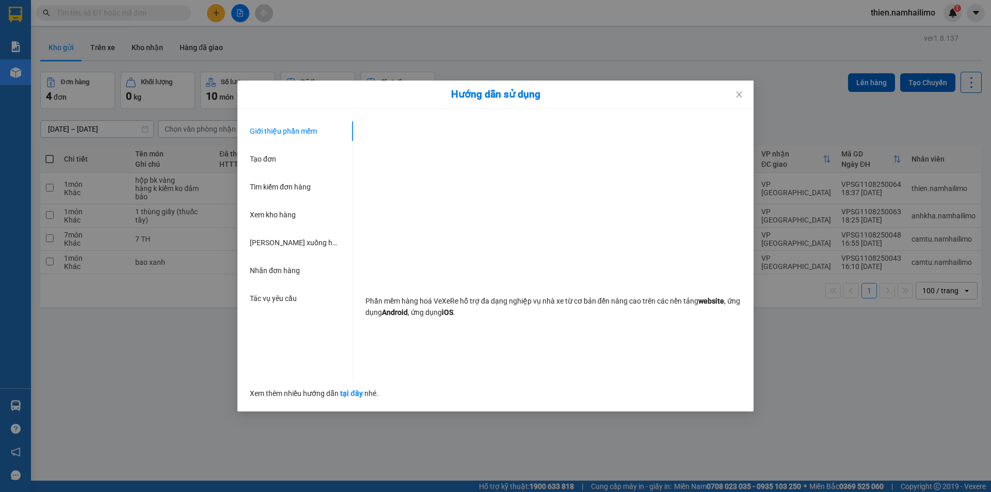
click at [33, 411] on div "Hướng dẫn sử dụng Giới thiệu phần mềm Tạo đơn Tìm kiếm đơn hàng Xem kho hàng Lê…" at bounding box center [495, 246] width 991 height 492
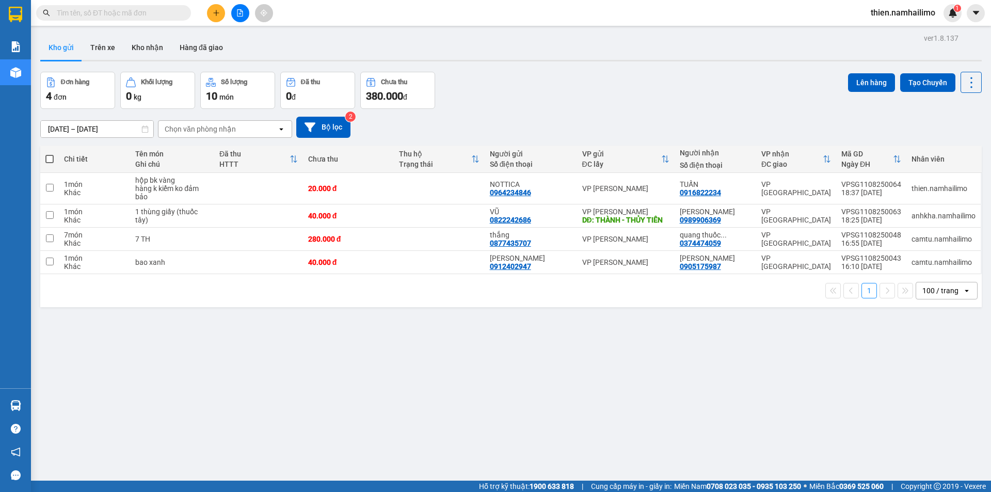
click at [33, 411] on main "ver 1.8.137 Kho gửi Trên xe Kho nhận Hàng đã giao Đơn hàng 4 đơn Khối lượng 0 k…" at bounding box center [495, 240] width 991 height 480
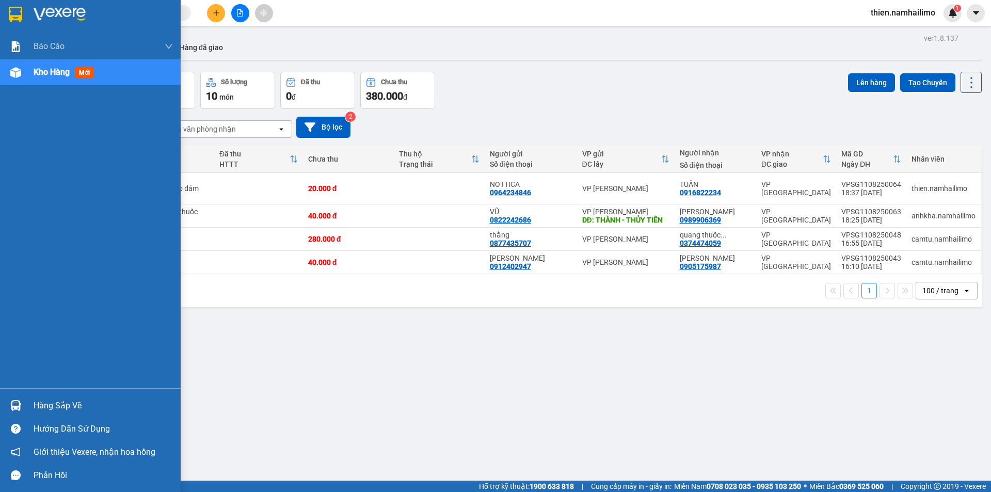
click at [24, 398] on div at bounding box center [16, 405] width 18 height 18
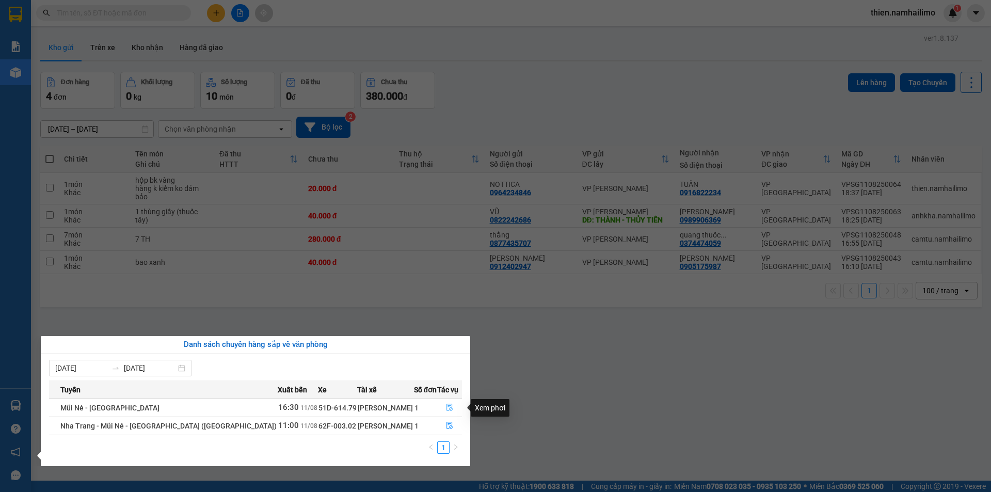
click at [445, 412] on button "button" at bounding box center [450, 407] width 24 height 17
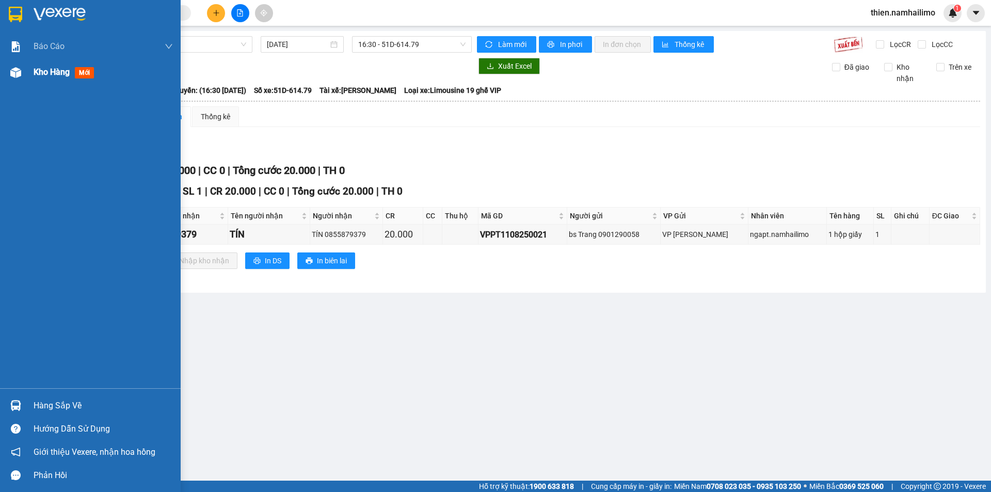
click at [15, 83] on div "Kho hàng mới" at bounding box center [90, 72] width 181 height 26
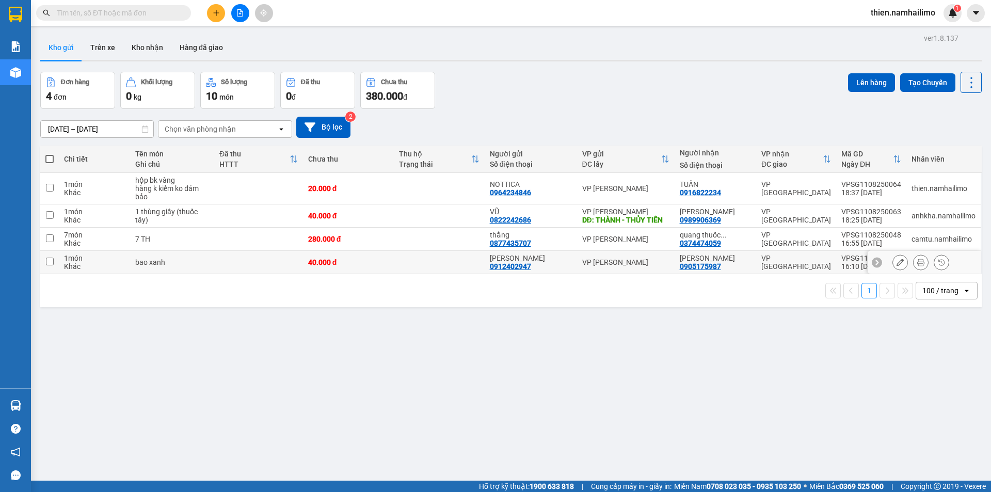
click at [893, 256] on button at bounding box center [900, 262] width 14 height 18
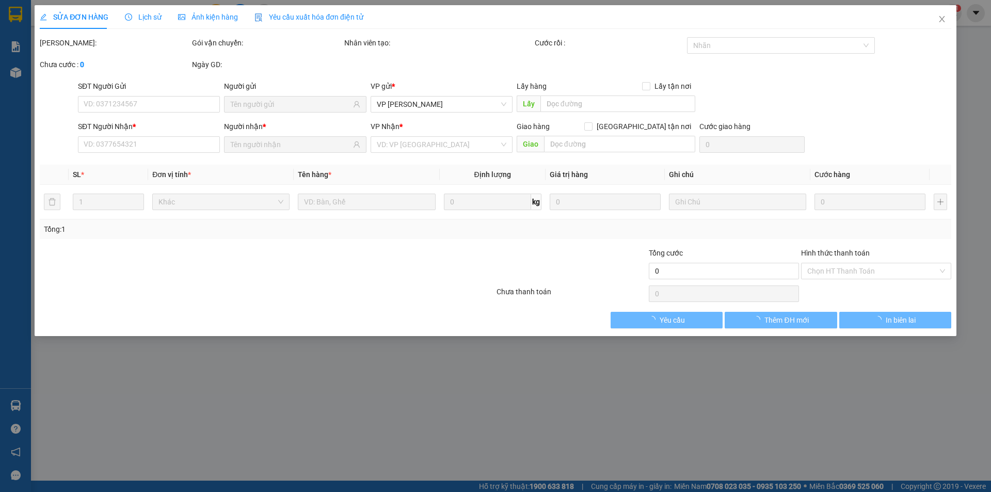
type input "0912402947"
type input "0905175987"
type input "40.000"
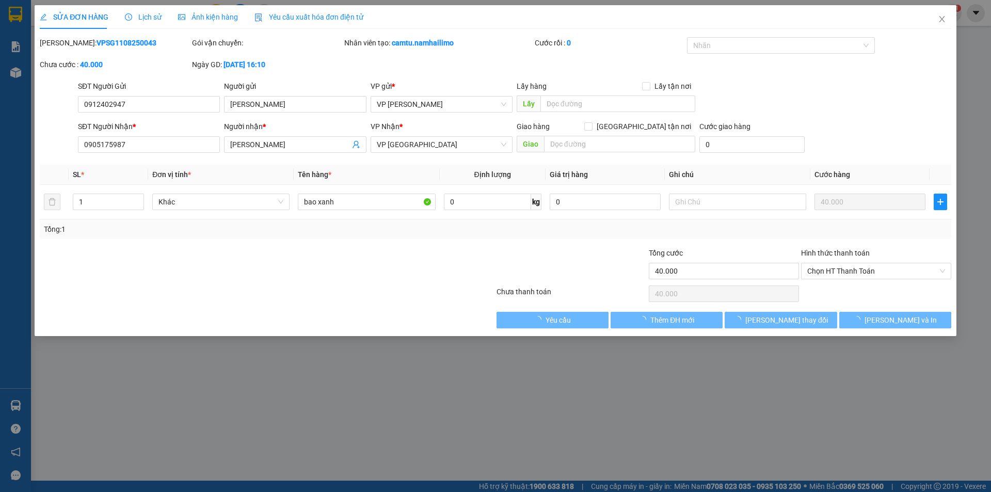
click at [119, 12] on div "SỬA ĐƠN HÀNG Lịch sử Ảnh kiện hàng Yêu cầu xuất hóa đơn điện tử" at bounding box center [202, 17] width 324 height 24
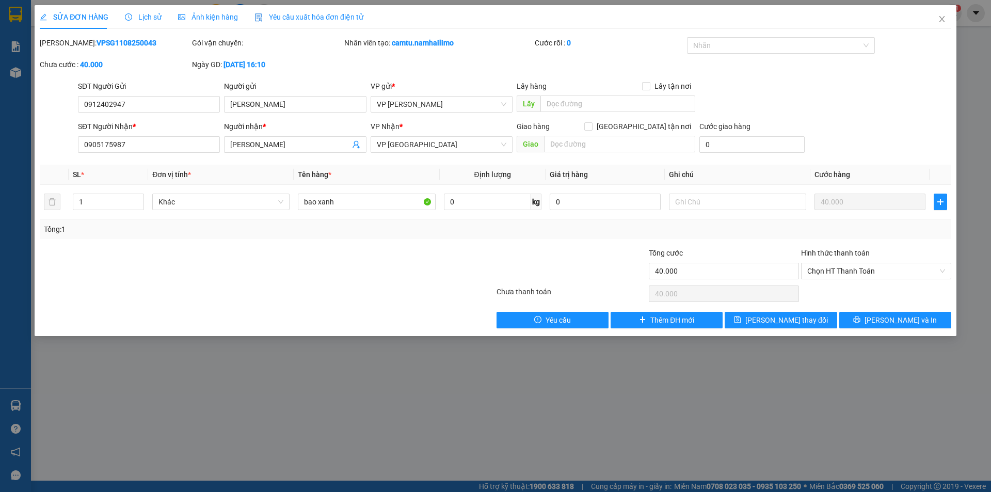
click at [135, 13] on span "Lịch sử" at bounding box center [143, 17] width 37 height 8
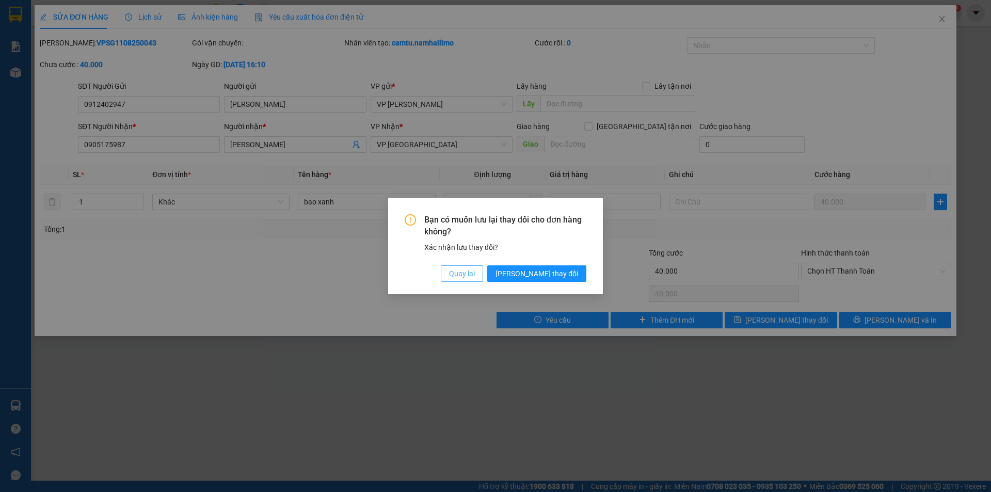
click at [483, 280] on button "Quay lại" at bounding box center [462, 273] width 42 height 17
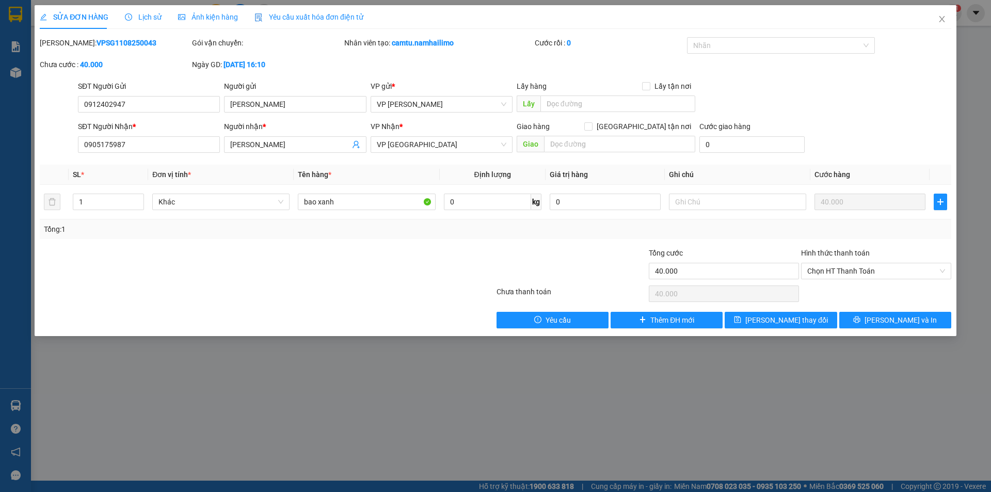
click at [149, 19] on span "Lịch sử" at bounding box center [143, 17] width 37 height 8
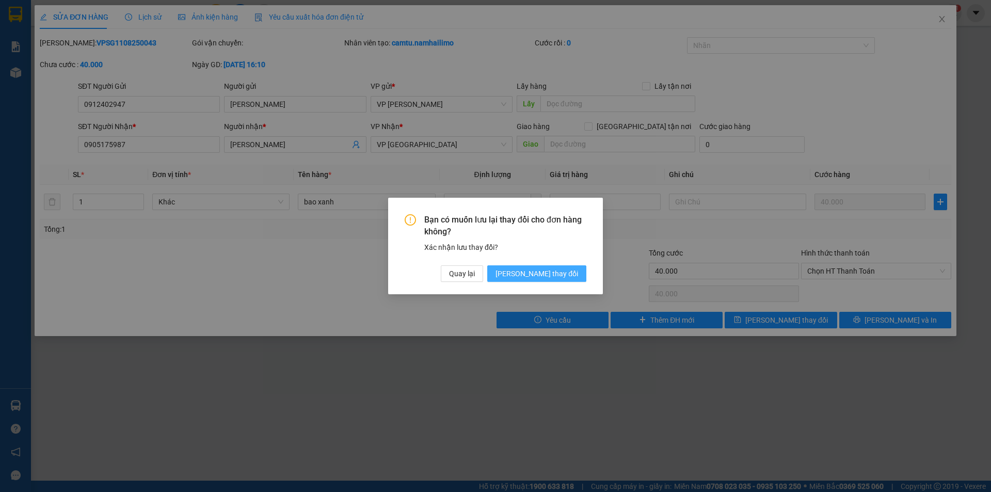
click at [550, 274] on span "[PERSON_NAME] thay đổi" at bounding box center [536, 273] width 83 height 11
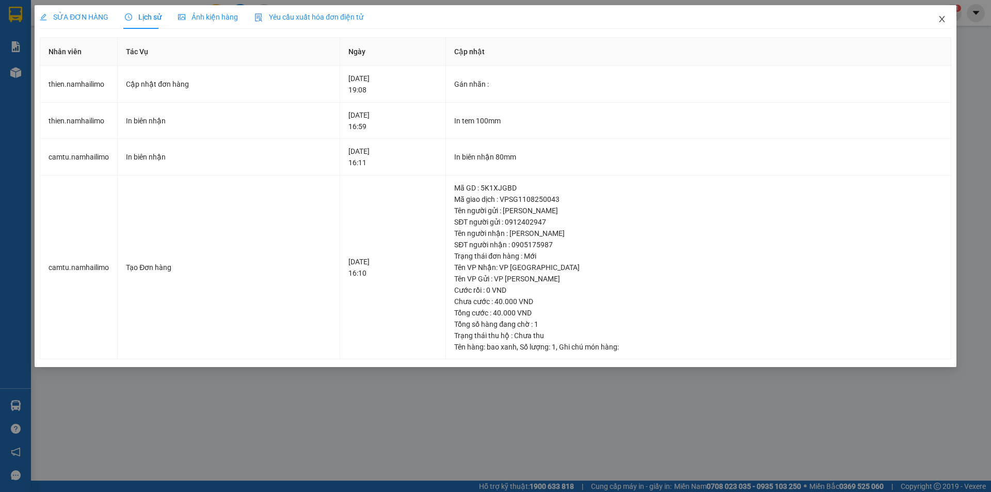
click at [942, 24] on span "Close" at bounding box center [941, 19] width 29 height 29
